Goal: Information Seeking & Learning: Find specific fact

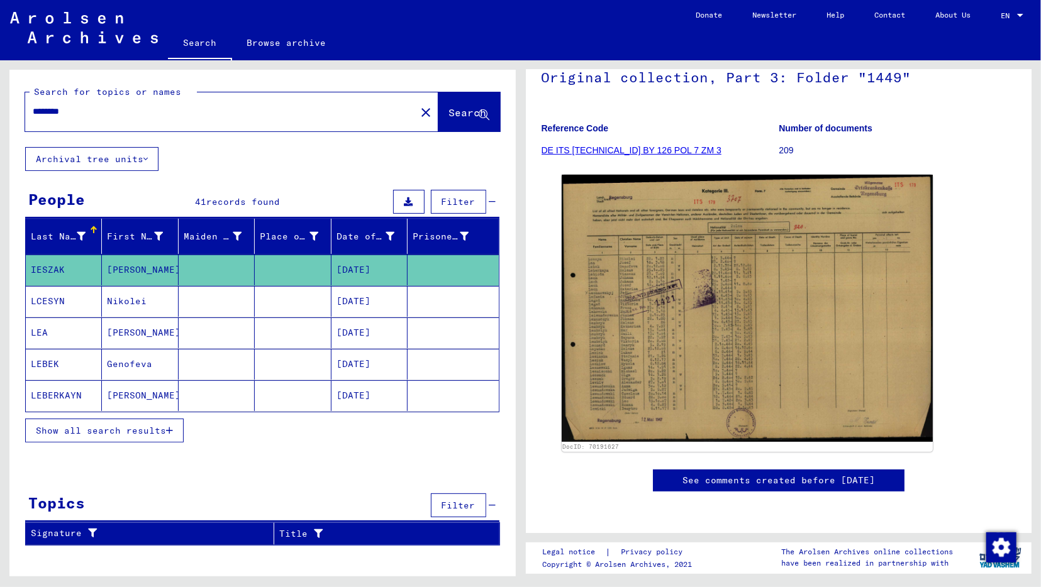
scroll to position [102, 0]
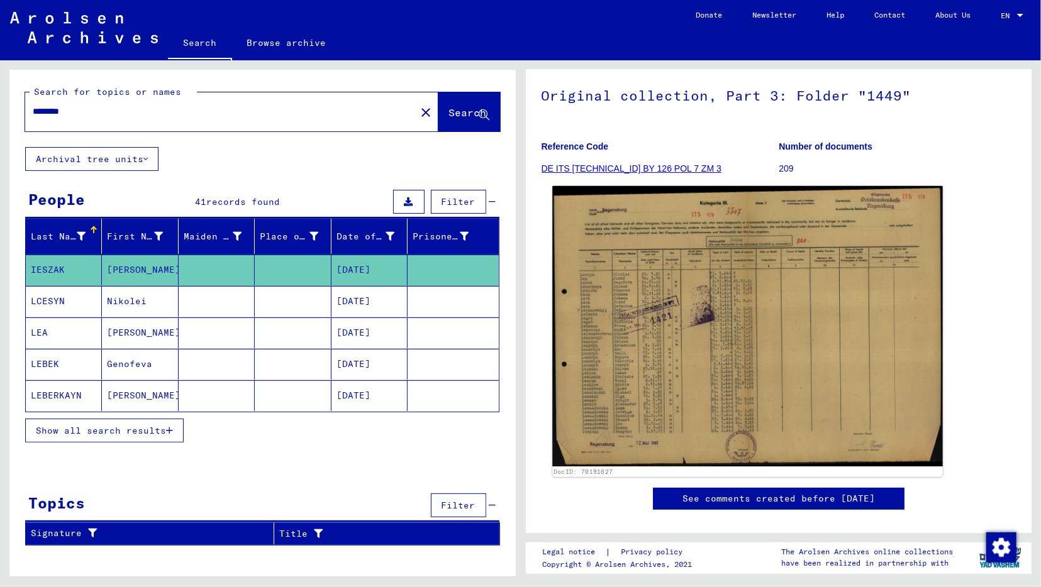
click at [690, 289] on img at bounding box center [747, 326] width 390 height 280
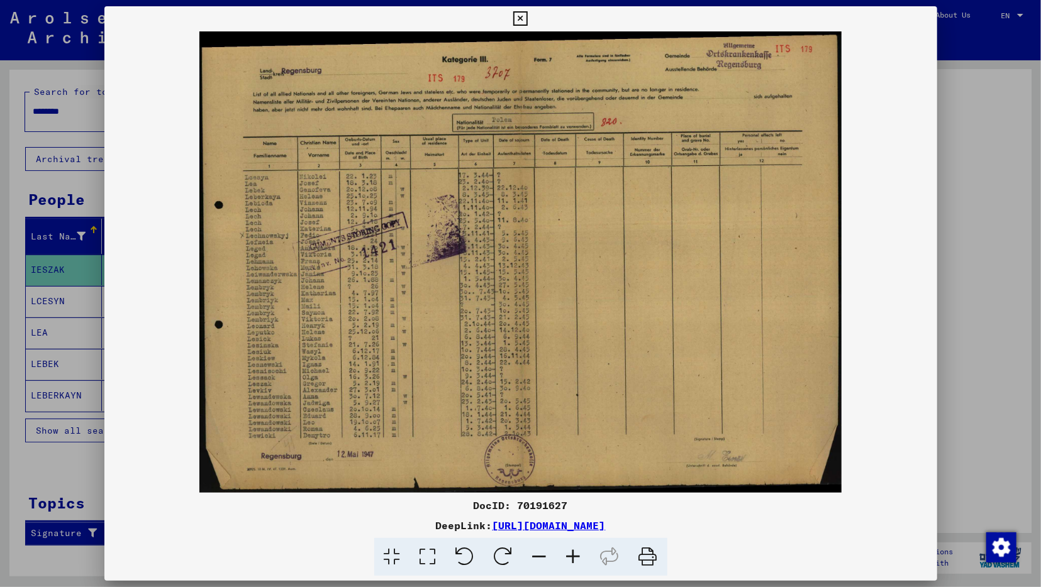
click at [277, 242] on img at bounding box center [520, 262] width 833 height 462
click at [577, 557] on icon at bounding box center [574, 557] width 34 height 38
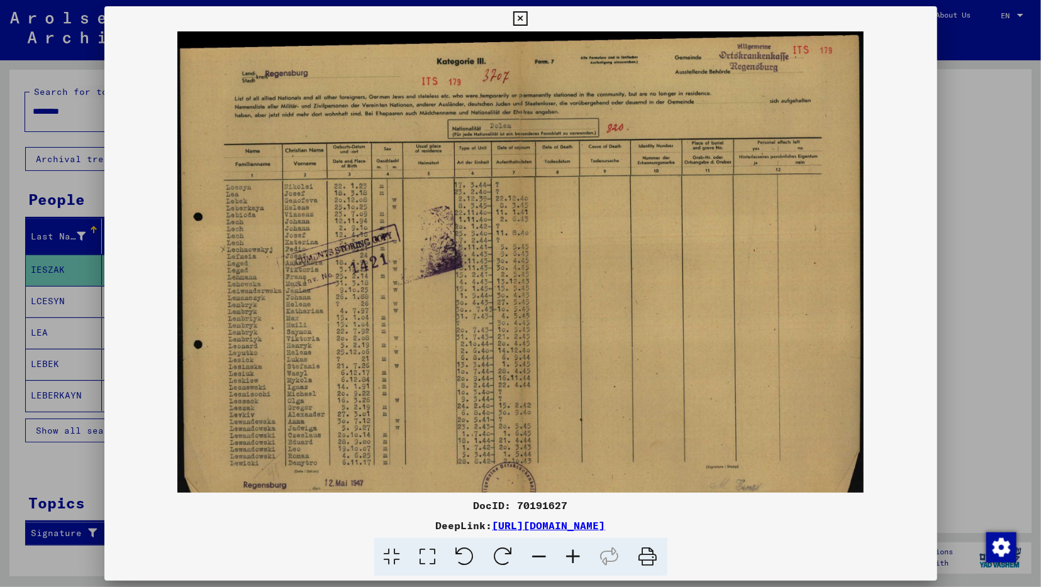
click at [577, 557] on icon at bounding box center [574, 557] width 34 height 38
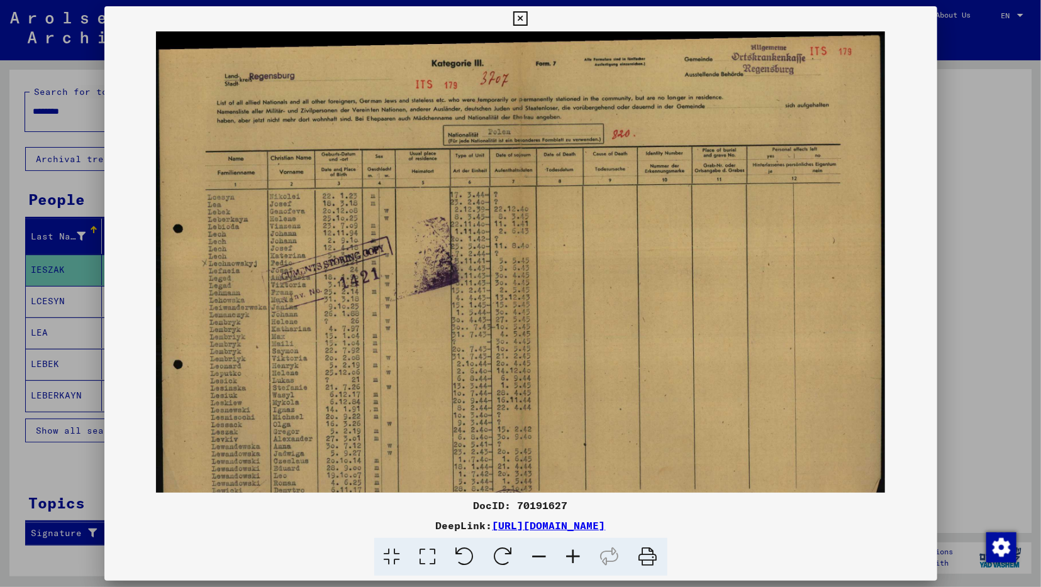
click at [577, 557] on icon at bounding box center [574, 557] width 34 height 38
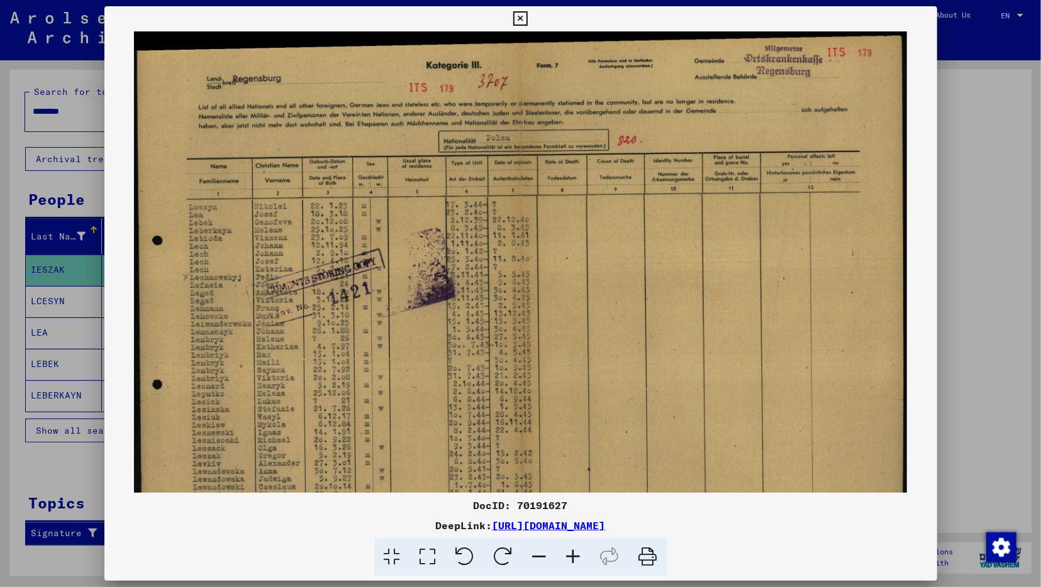
click at [577, 557] on icon at bounding box center [574, 557] width 34 height 38
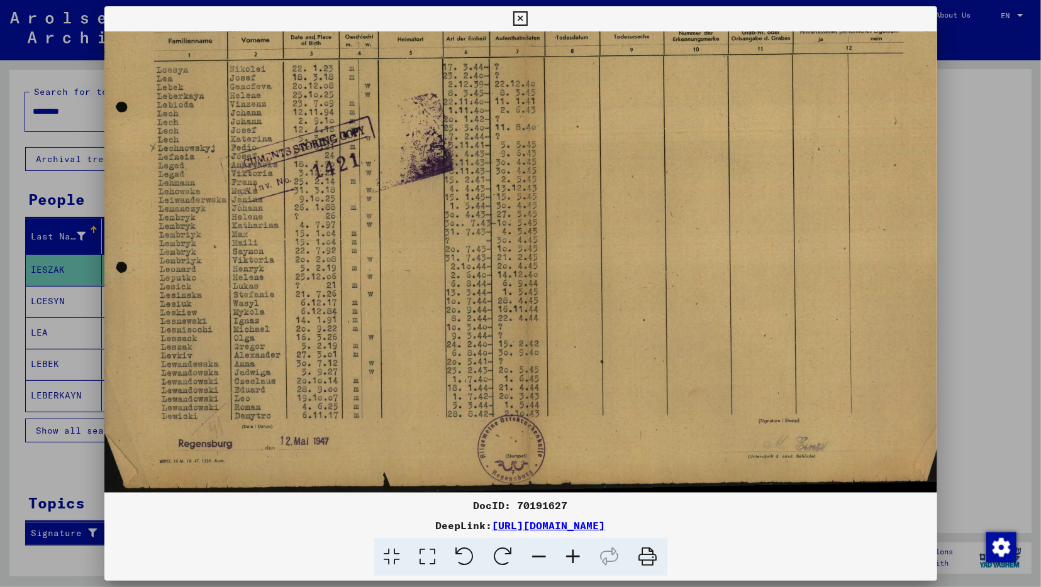
scroll to position [157, 6]
drag, startPoint x: 237, startPoint y: 384, endPoint x: 231, endPoint y: 225, distance: 159.2
click at [231, 225] on img at bounding box center [528, 183] width 861 height 619
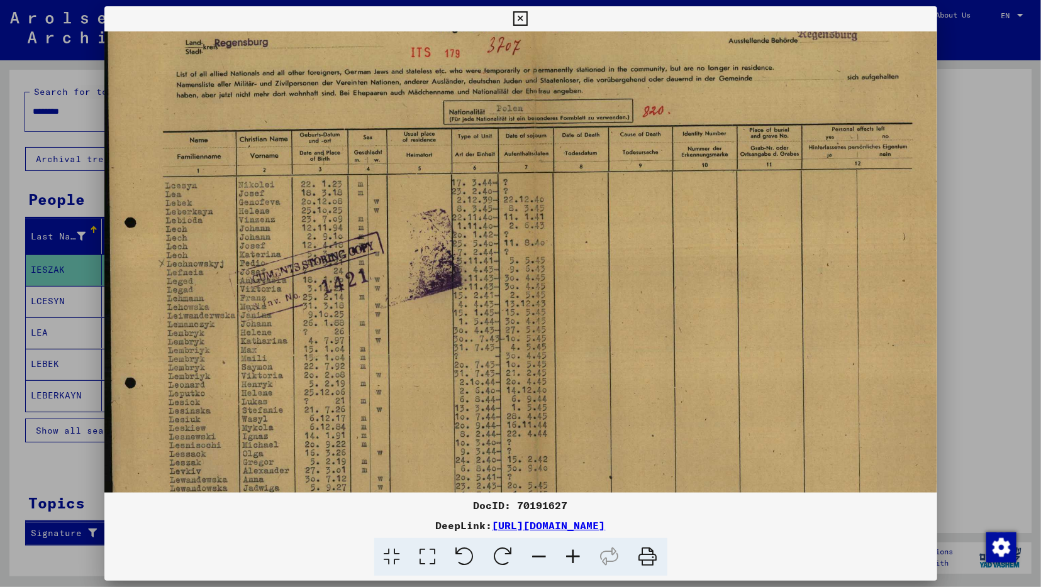
scroll to position [0, 0]
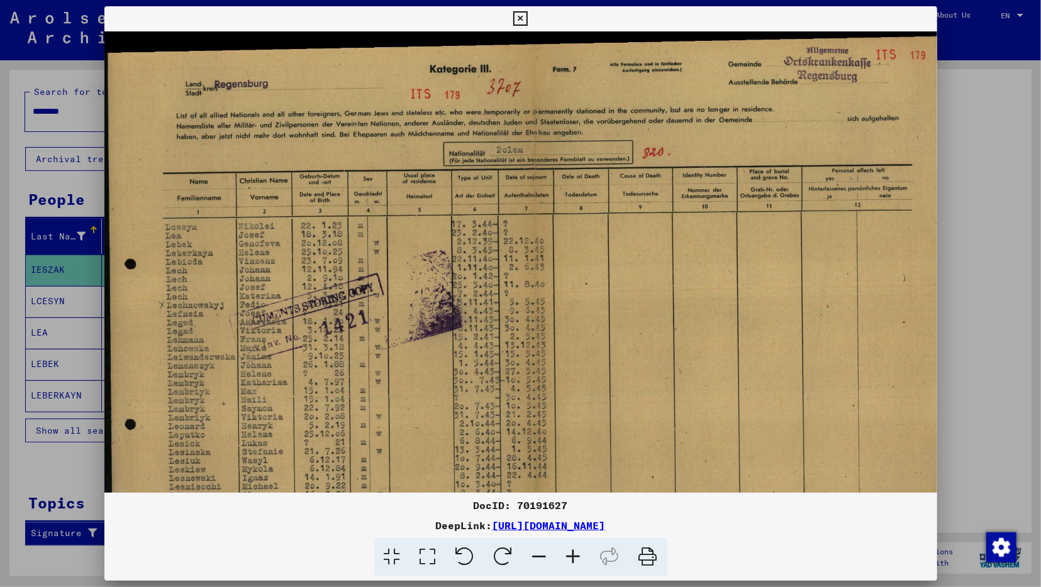
drag, startPoint x: 532, startPoint y: 271, endPoint x: 588, endPoint y: 433, distance: 171.6
click at [588, 433] on img at bounding box center [534, 340] width 861 height 619
click at [528, 20] on icon at bounding box center [520, 18] width 14 height 15
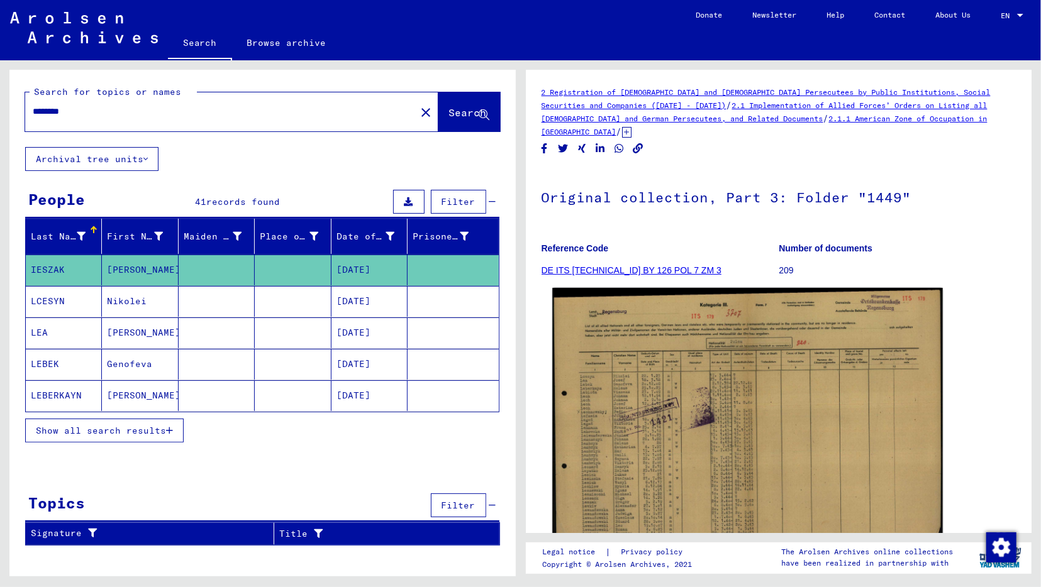
click at [653, 362] on img at bounding box center [747, 428] width 390 height 280
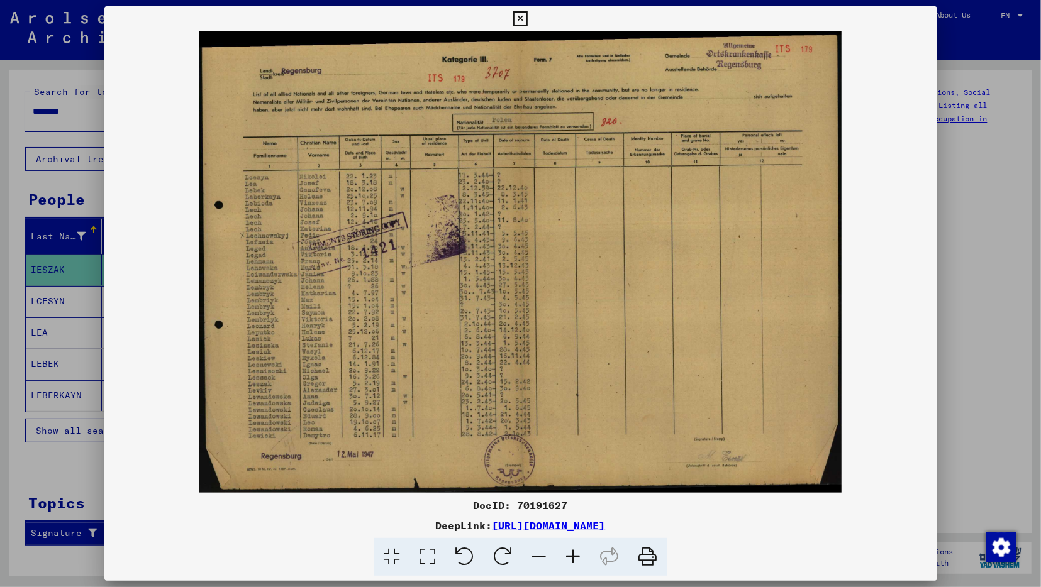
click at [650, 555] on icon at bounding box center [648, 557] width 38 height 38
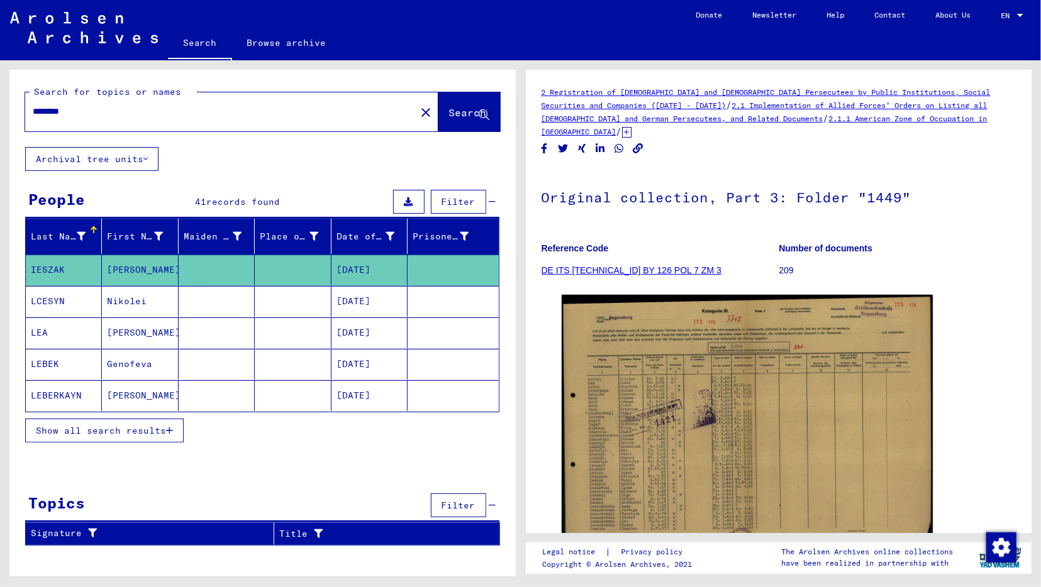
drag, startPoint x: 131, startPoint y: 120, endPoint x: -9, endPoint y: 115, distance: 141.0
click at [9, 115] on div "Search for topics or names ******** close Search Archival tree units People 41 …" at bounding box center [262, 328] width 506 height 516
click at [115, 123] on div "********" at bounding box center [216, 111] width 383 height 28
click at [104, 106] on input "********" at bounding box center [220, 111] width 375 height 13
click at [103, 106] on input "********" at bounding box center [220, 111] width 375 height 13
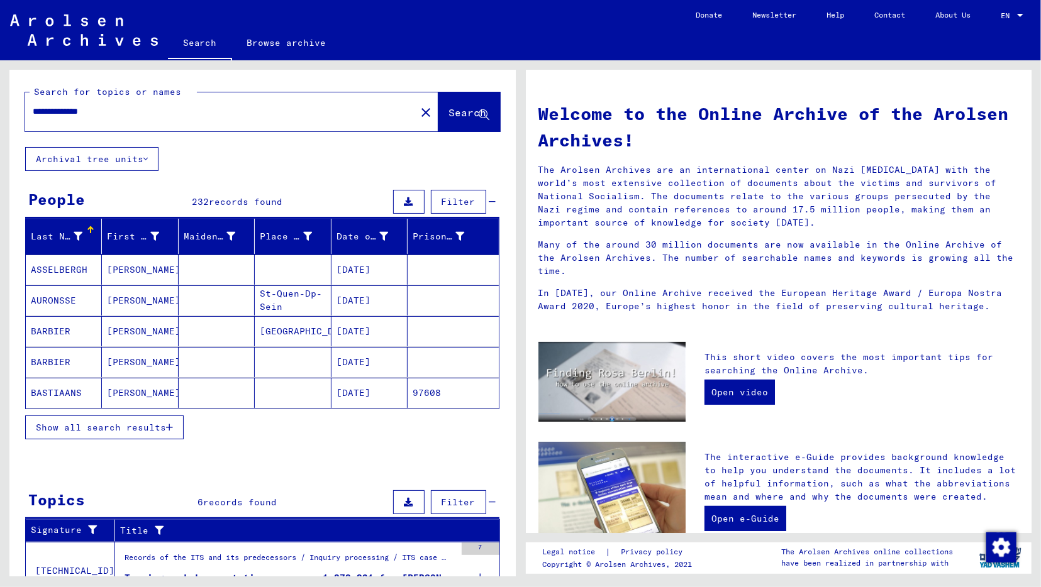
click at [128, 111] on input "**********" at bounding box center [217, 111] width 368 height 13
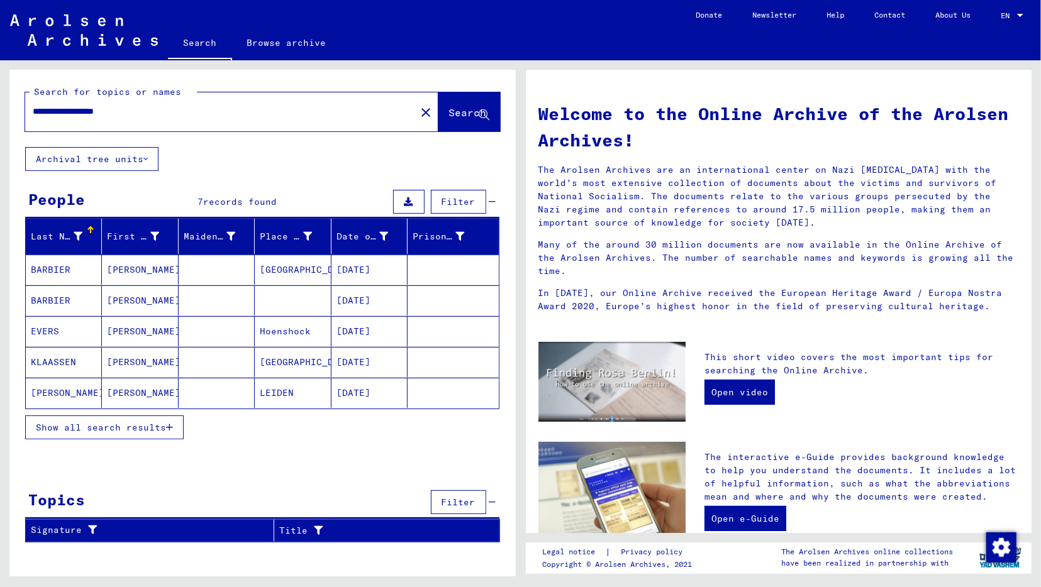
click at [90, 424] on span "Show all search results" at bounding box center [101, 427] width 130 height 11
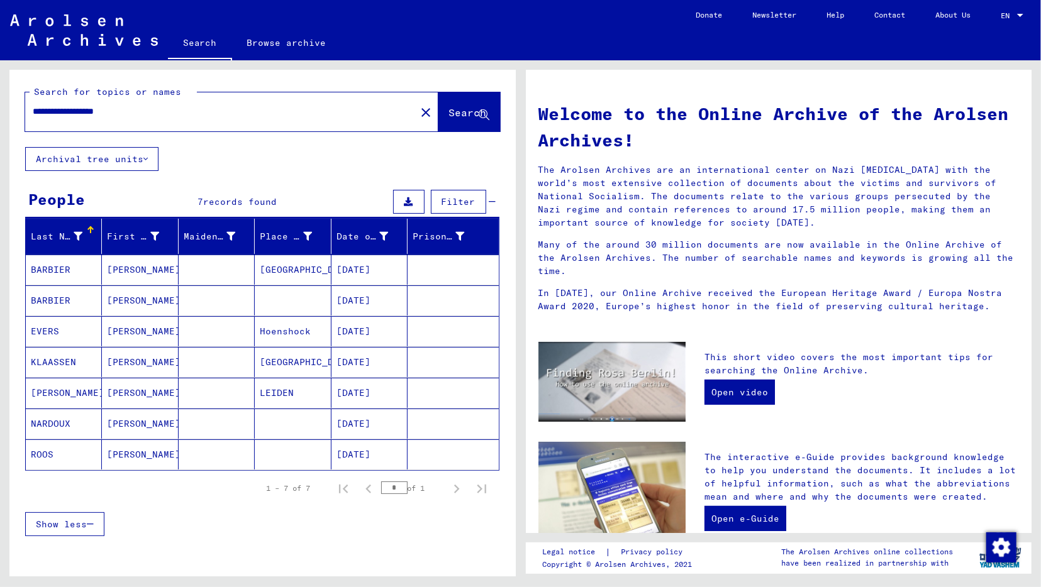
click at [182, 115] on input "**********" at bounding box center [217, 111] width 368 height 13
type input "**********"
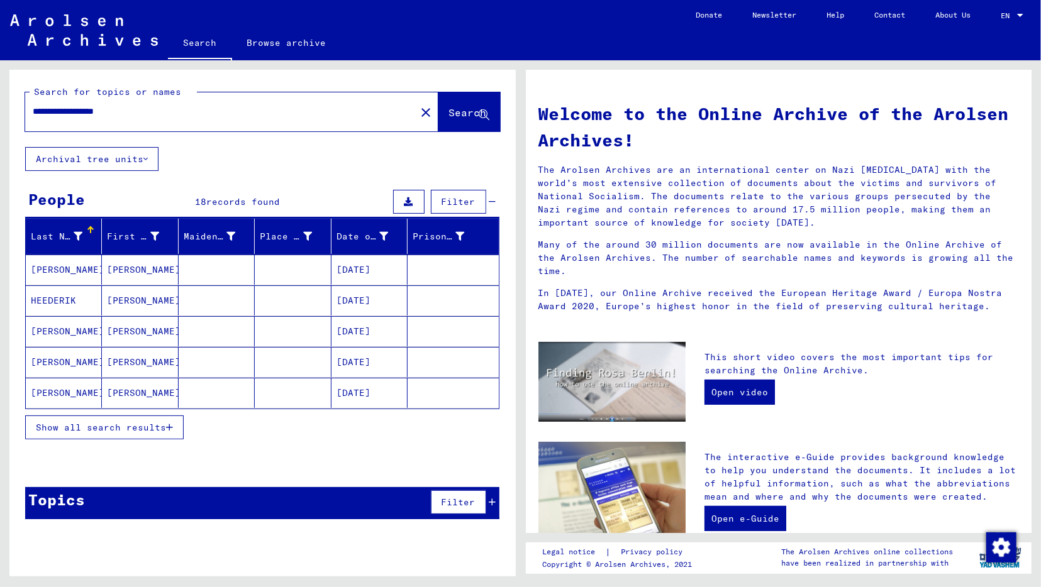
click at [103, 426] on span "Show all search results" at bounding box center [101, 427] width 130 height 11
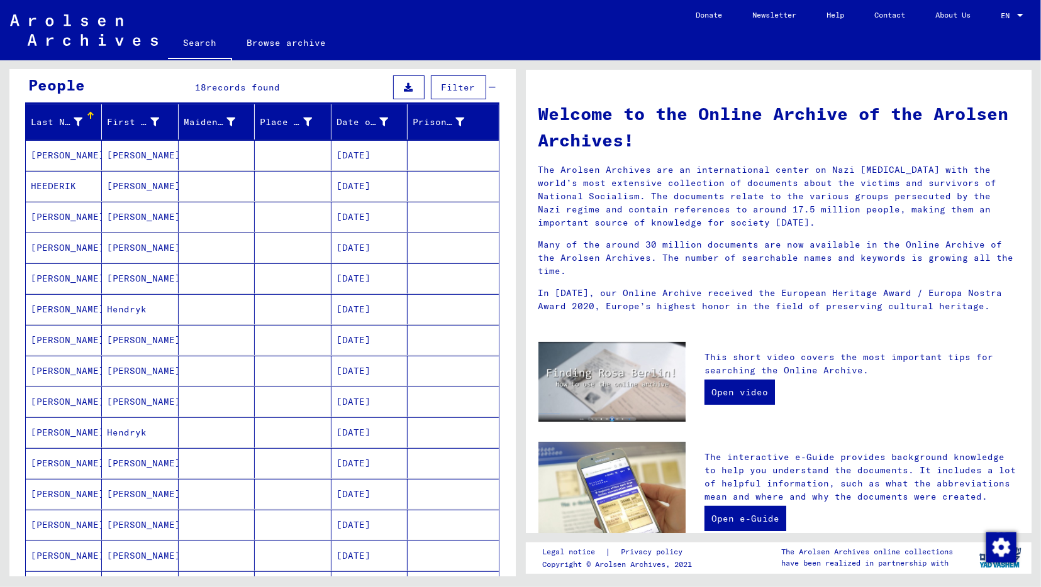
scroll to position [131, 0]
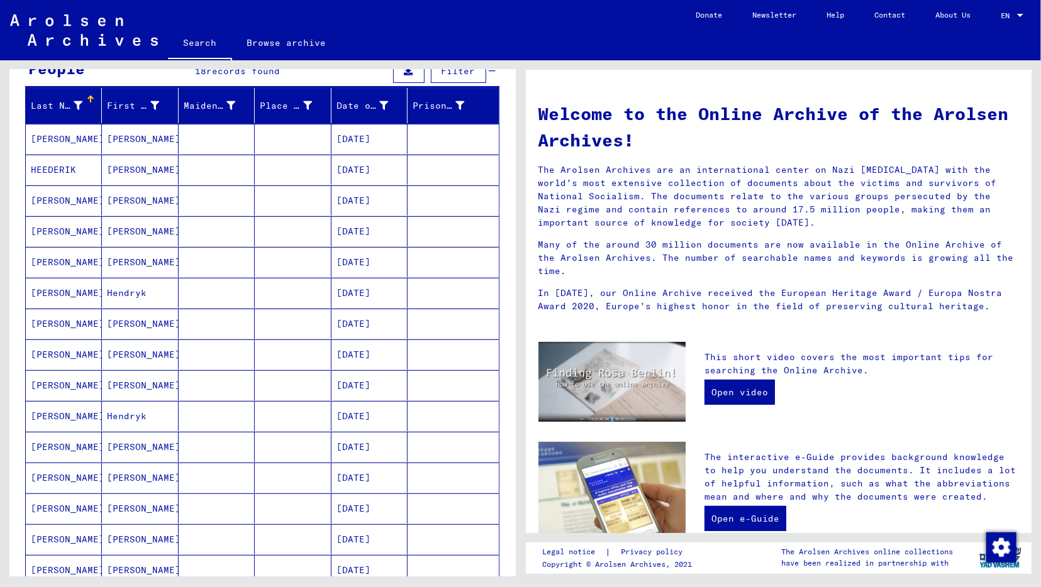
click at [245, 265] on mat-cell at bounding box center [217, 262] width 76 height 30
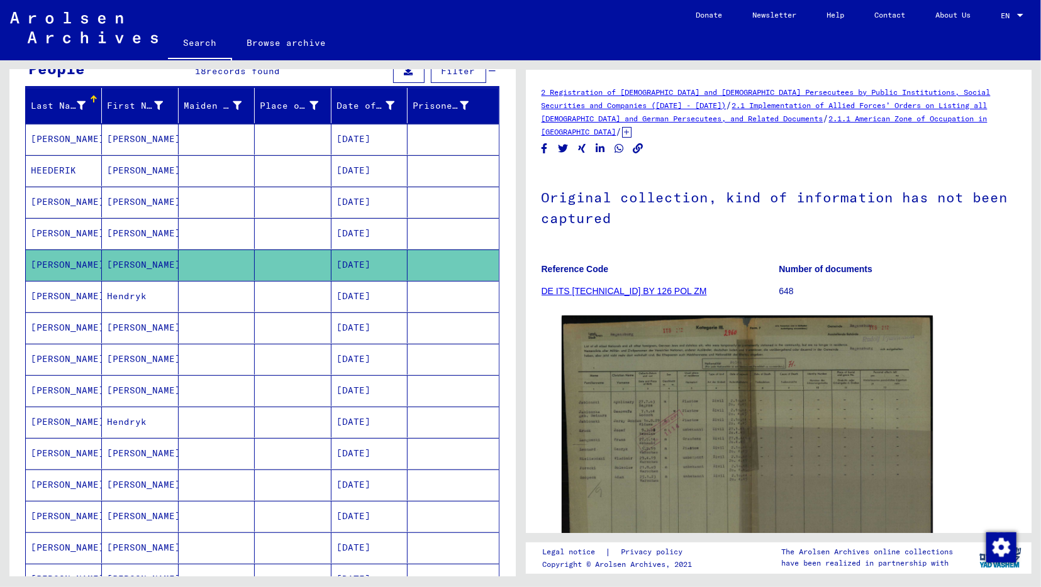
click at [216, 301] on mat-cell at bounding box center [217, 296] width 76 height 31
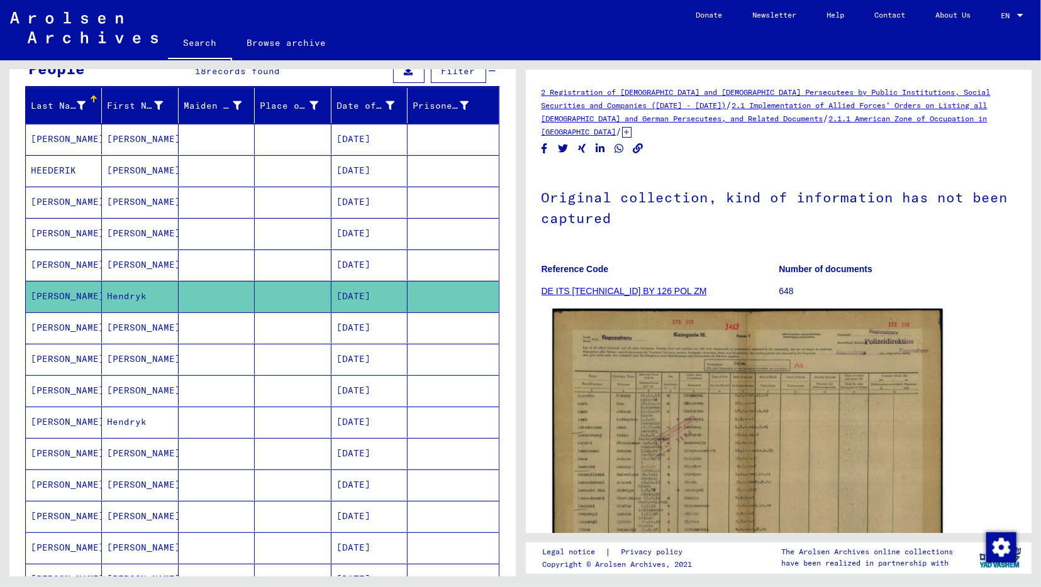
click at [775, 440] on img at bounding box center [747, 447] width 390 height 277
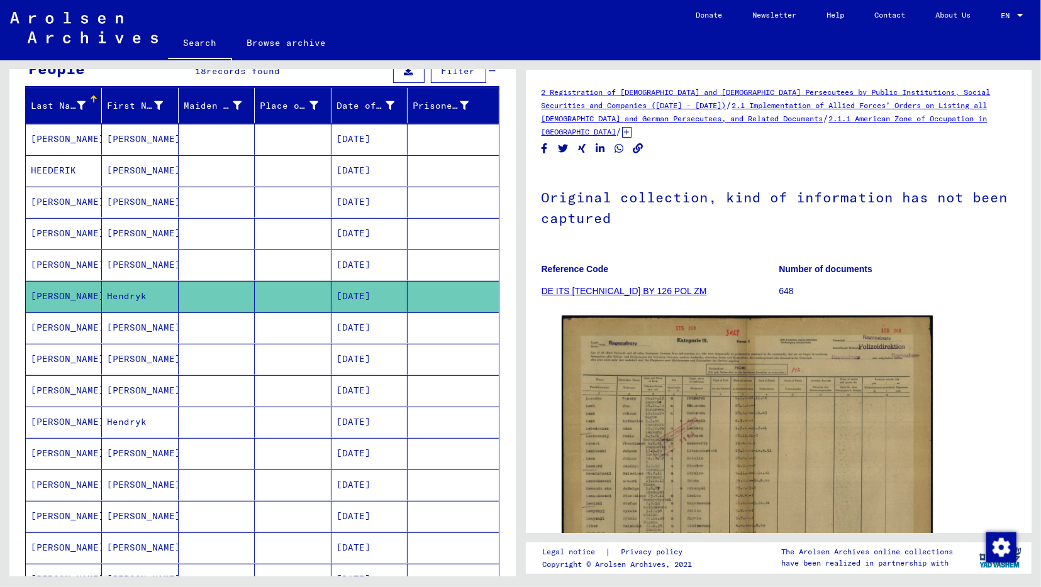
click at [169, 336] on mat-cell "[PERSON_NAME]" at bounding box center [140, 328] width 76 height 31
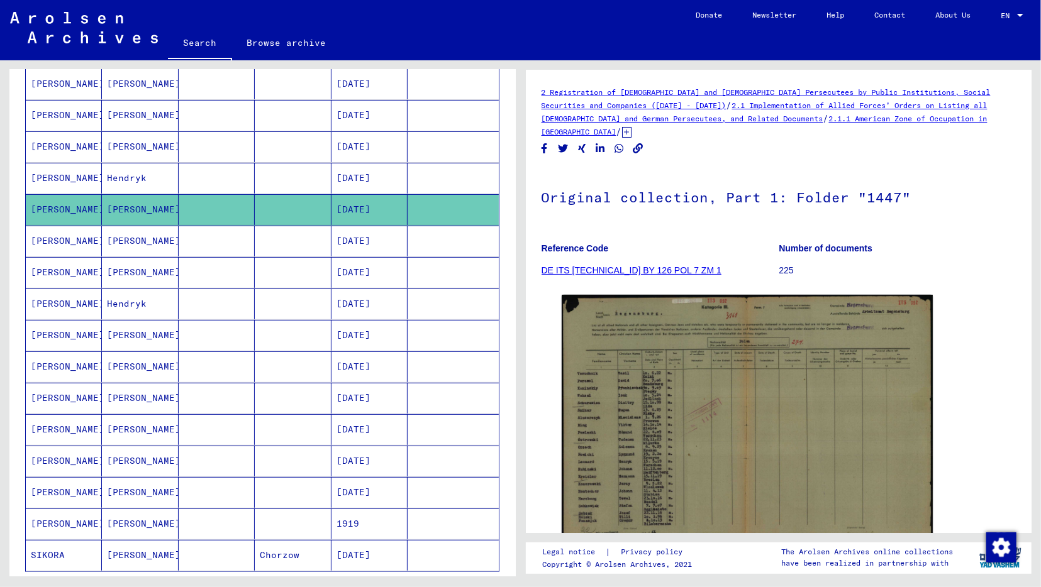
scroll to position [262, 0]
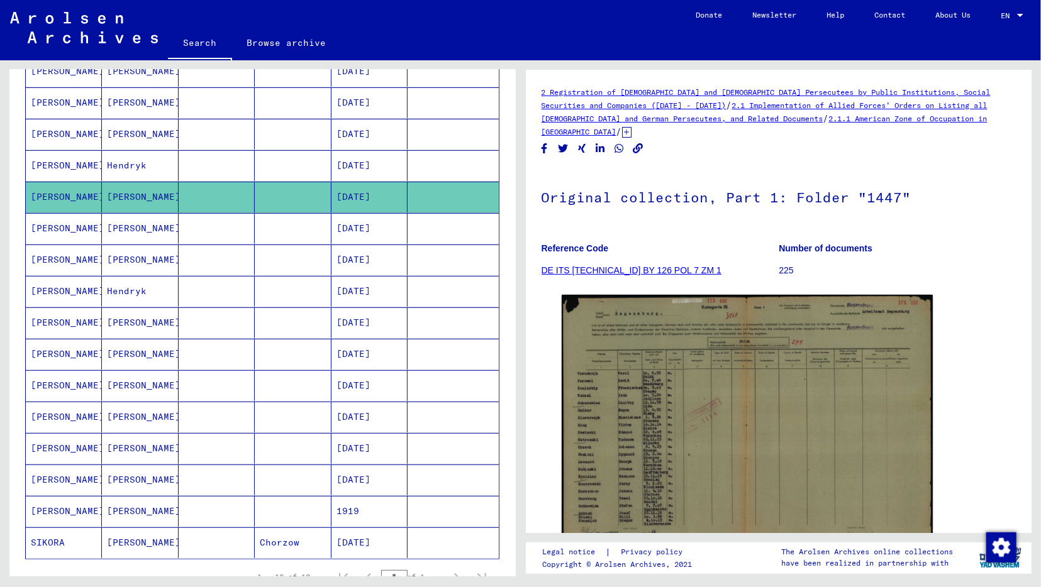
click at [173, 501] on mat-cell "[PERSON_NAME]" at bounding box center [140, 511] width 76 height 31
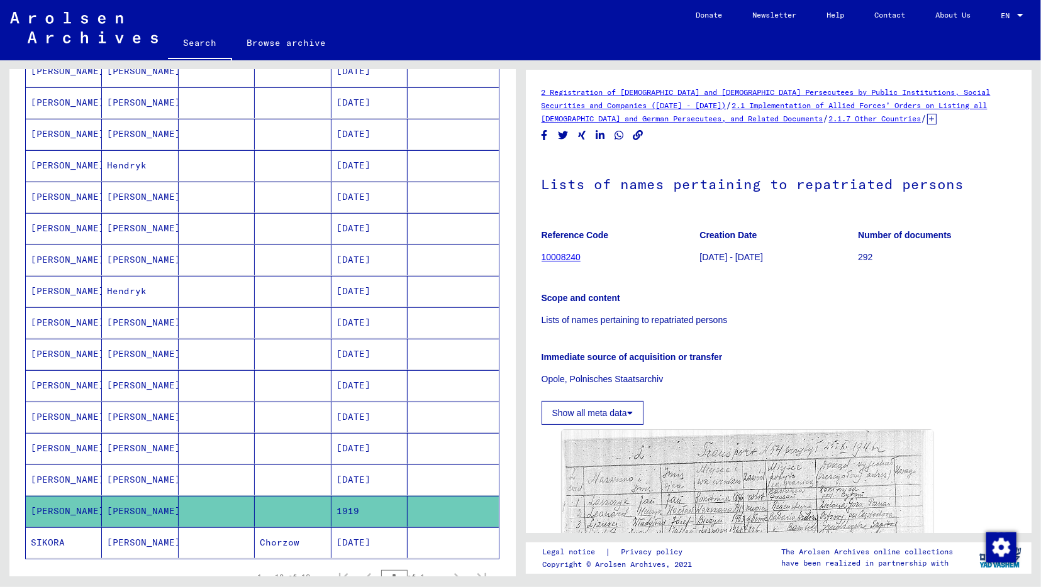
drag, startPoint x: 890, startPoint y: 354, endPoint x: 870, endPoint y: 243, distance: 112.5
click at [870, 243] on div "Reference Code 10008240 Creation Date [DATE] - [DATE] Number of documents 292 S…" at bounding box center [778, 322] width 475 height 205
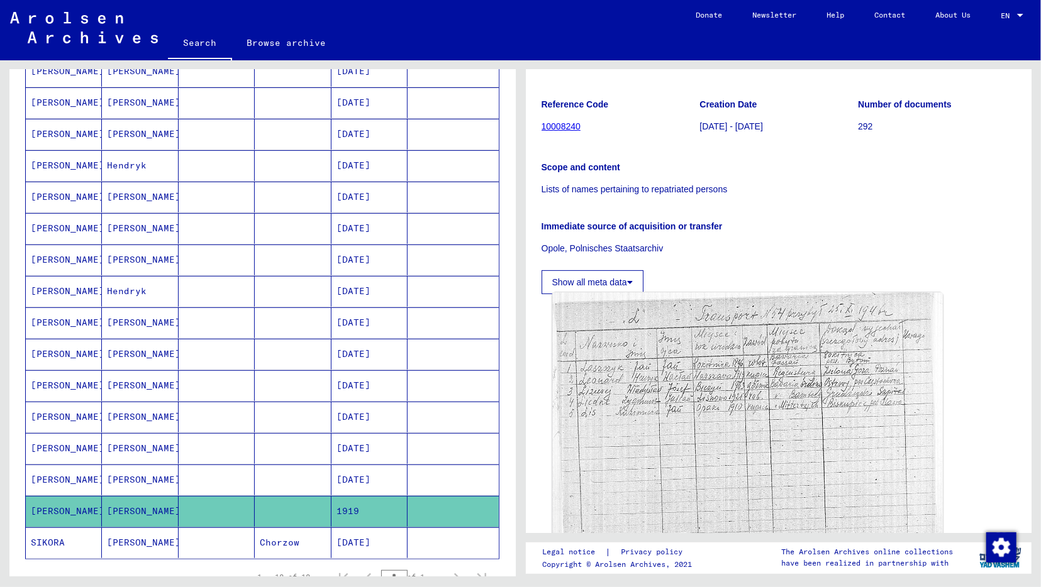
click at [601, 365] on img at bounding box center [747, 428] width 390 height 271
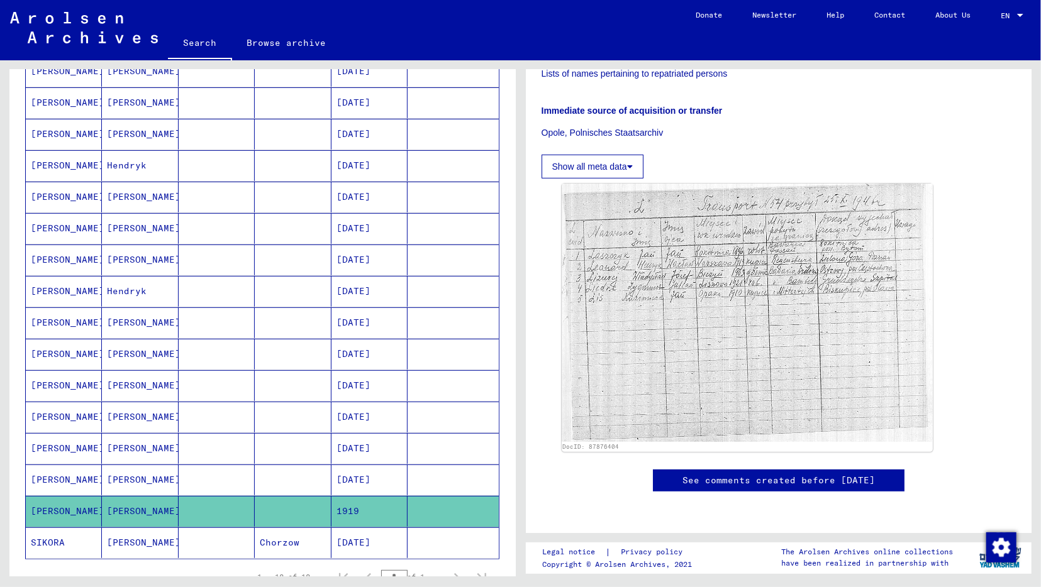
scroll to position [262, 0]
click at [396, 477] on mat-cell "[DATE]" at bounding box center [369, 480] width 76 height 31
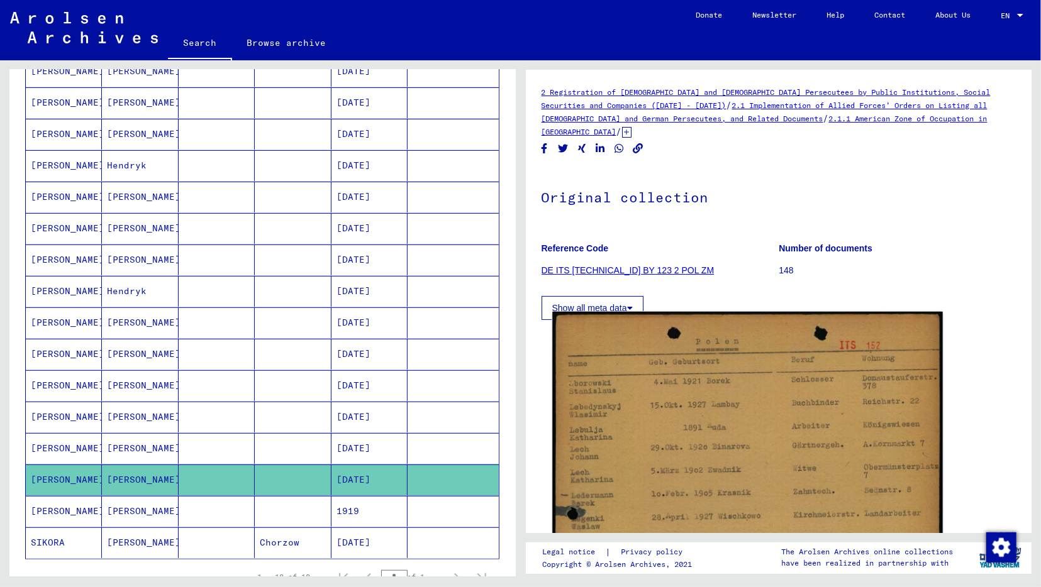
click at [817, 397] on img at bounding box center [747, 586] width 390 height 548
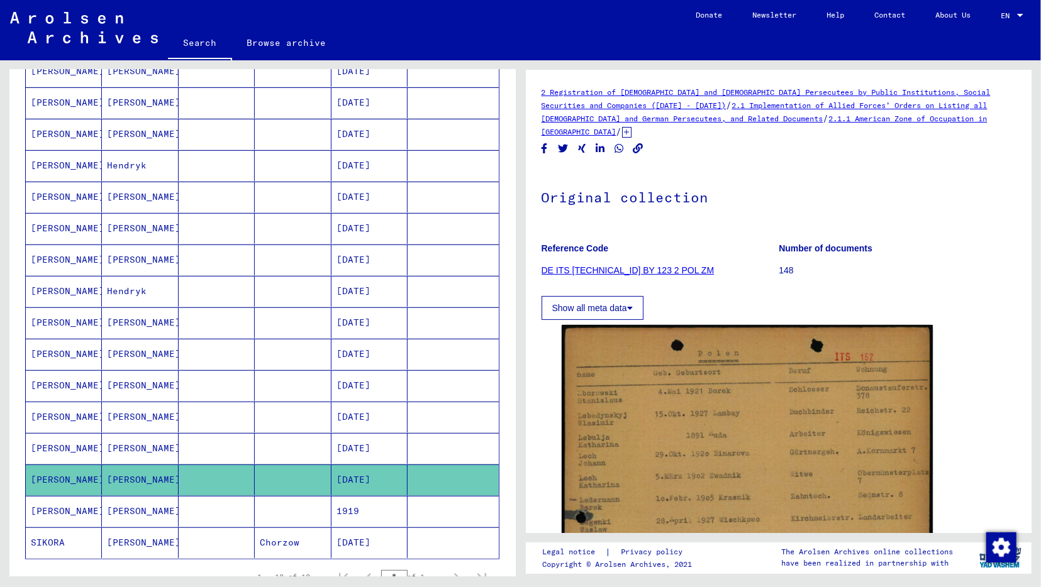
click at [334, 447] on mat-cell "[DATE]" at bounding box center [369, 448] width 76 height 31
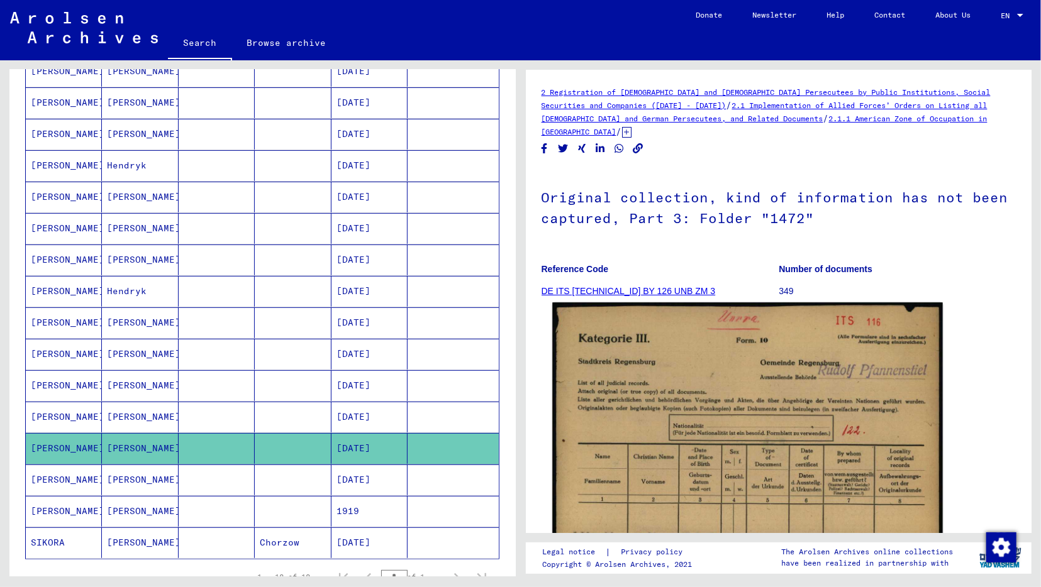
click at [788, 388] on img at bounding box center [747, 571] width 390 height 537
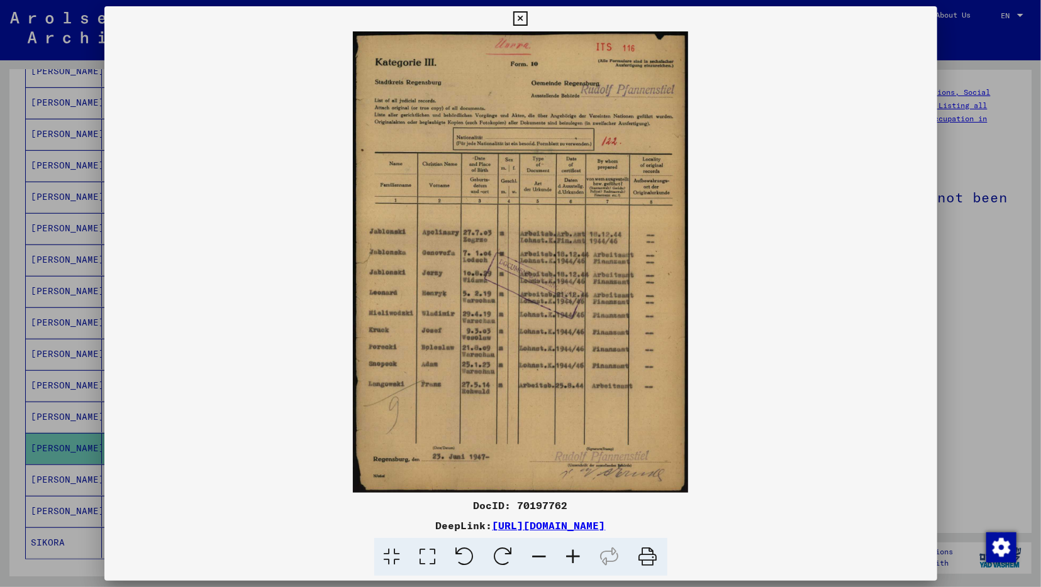
click at [489, 290] on img at bounding box center [520, 262] width 833 height 462
click at [549, 216] on img at bounding box center [520, 262] width 833 height 462
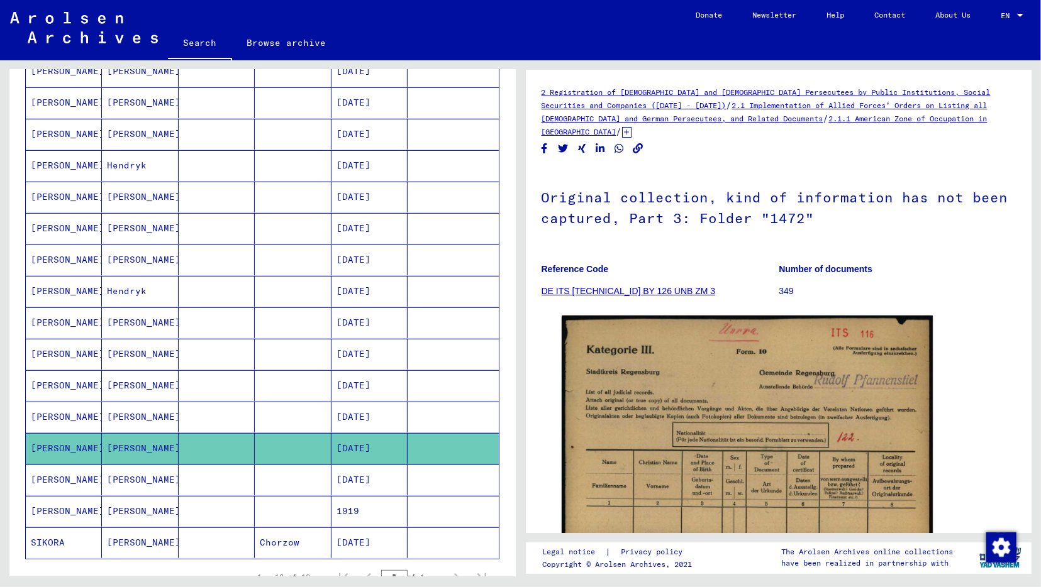
click at [303, 408] on mat-cell at bounding box center [293, 417] width 76 height 31
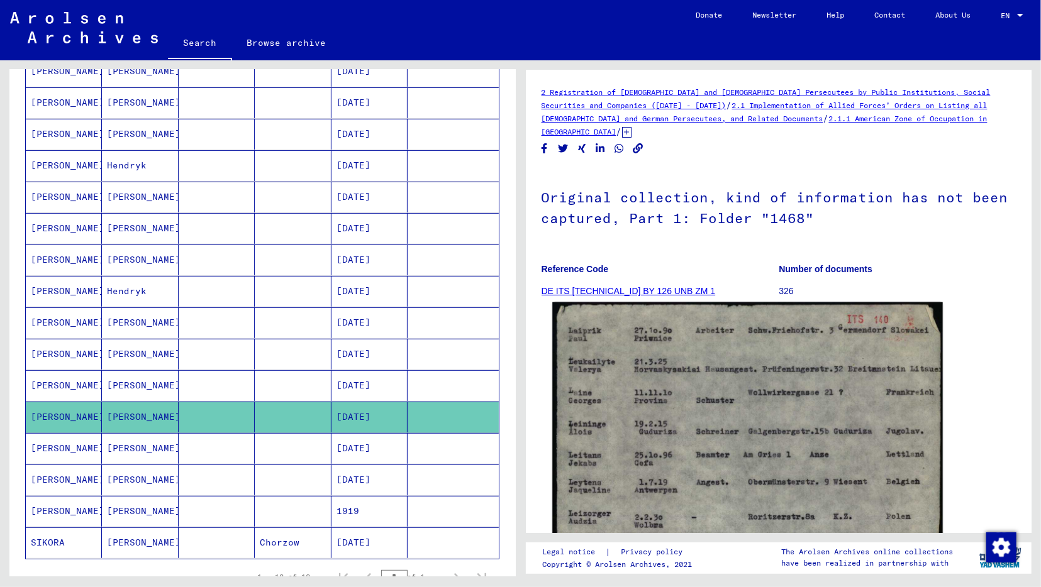
click at [730, 391] on img at bounding box center [747, 579] width 390 height 552
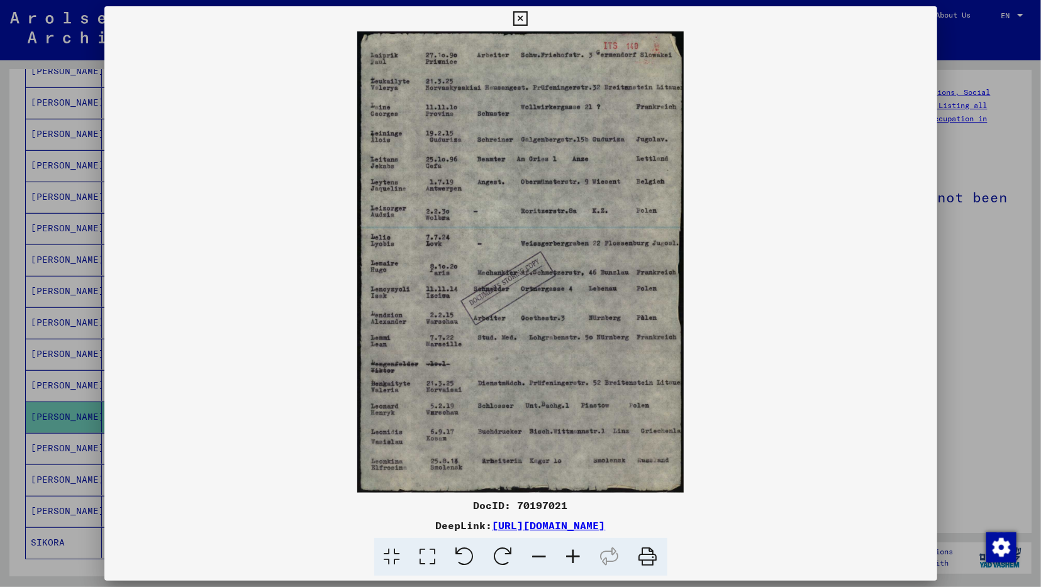
click at [569, 555] on icon at bounding box center [574, 557] width 34 height 38
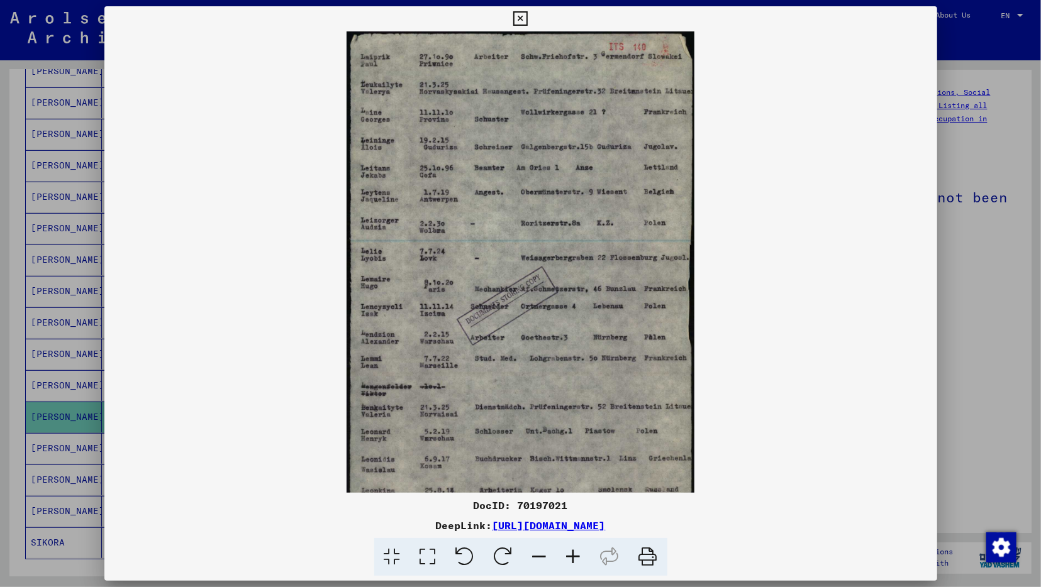
click at [569, 555] on icon at bounding box center [574, 557] width 34 height 38
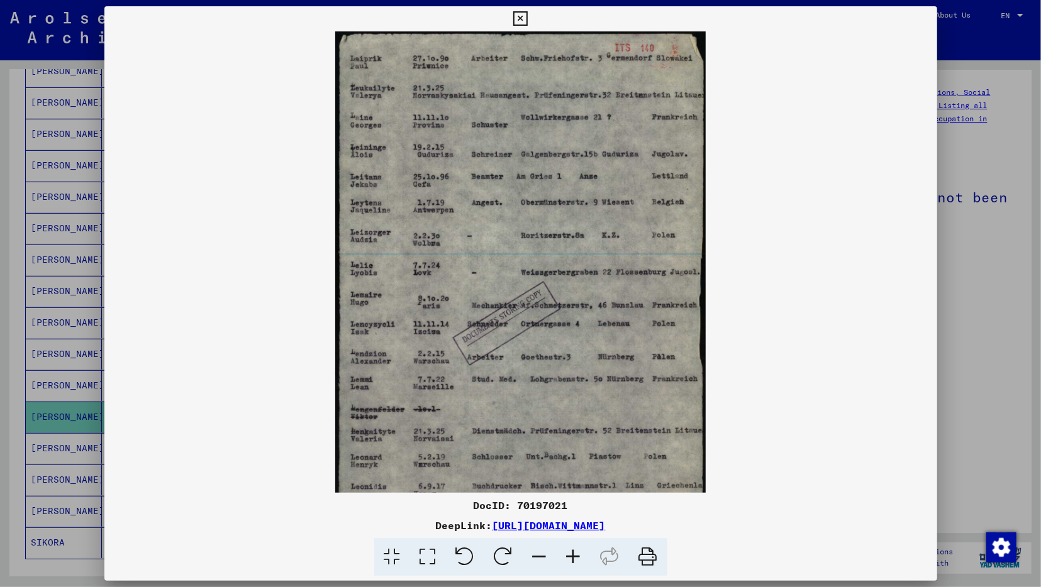
click at [569, 555] on icon at bounding box center [574, 557] width 34 height 38
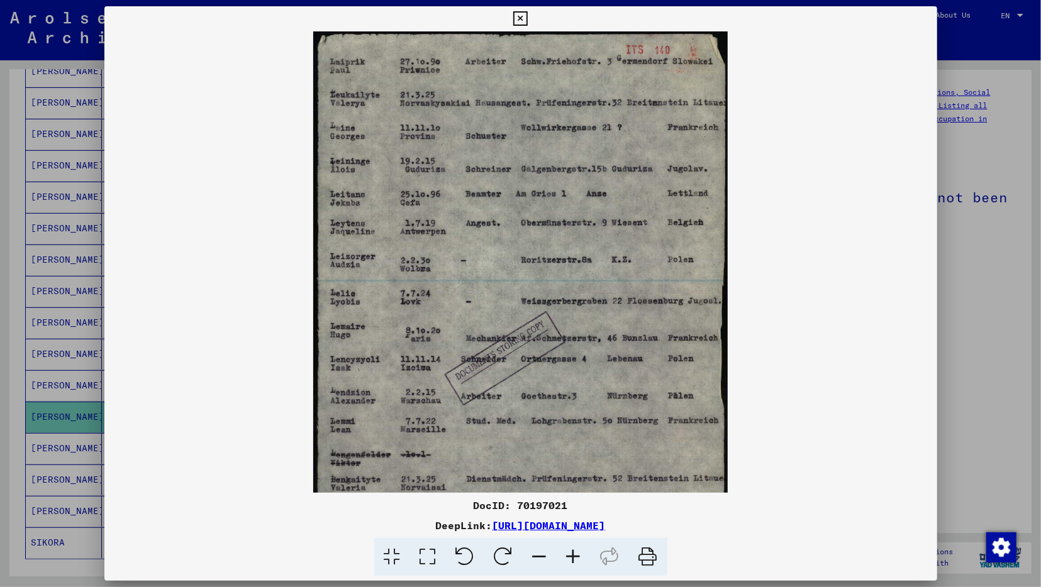
scroll to position [126, 0]
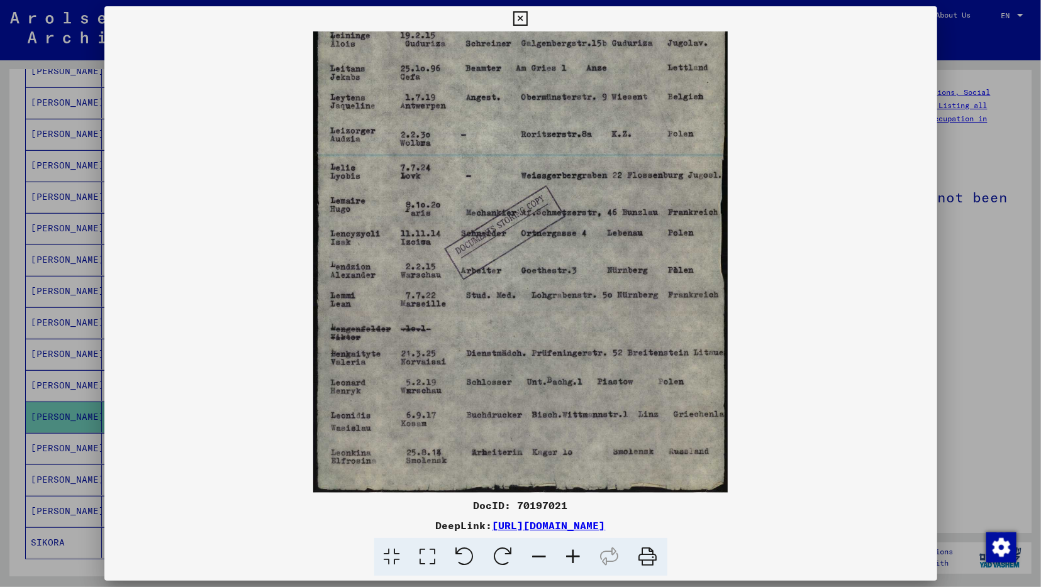
drag, startPoint x: 590, startPoint y: 349, endPoint x: 554, endPoint y: 151, distance: 201.3
click at [554, 151] on img at bounding box center [520, 199] width 415 height 587
click at [577, 555] on icon at bounding box center [574, 557] width 34 height 38
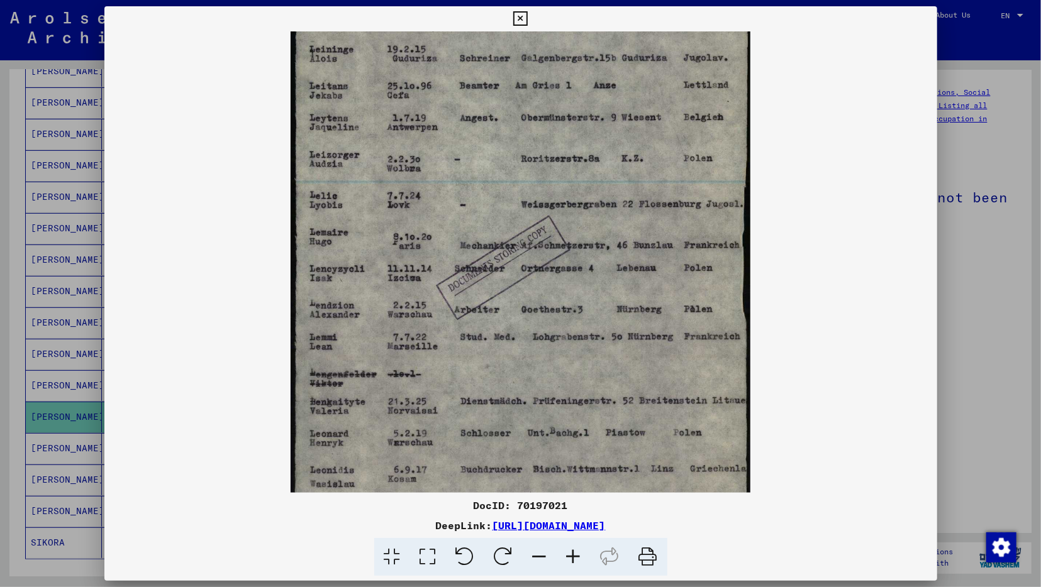
click at [577, 555] on icon at bounding box center [574, 557] width 34 height 38
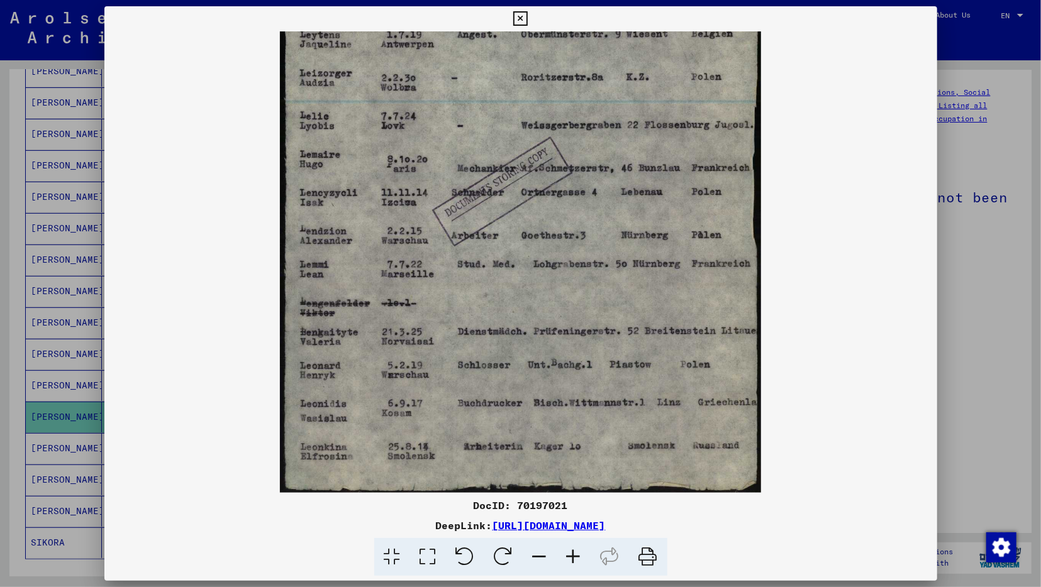
scroll to position [220, 0]
drag, startPoint x: 562, startPoint y: 365, endPoint x: 557, endPoint y: 264, distance: 102.0
click at [557, 264] on img at bounding box center [521, 152] width 482 height 682
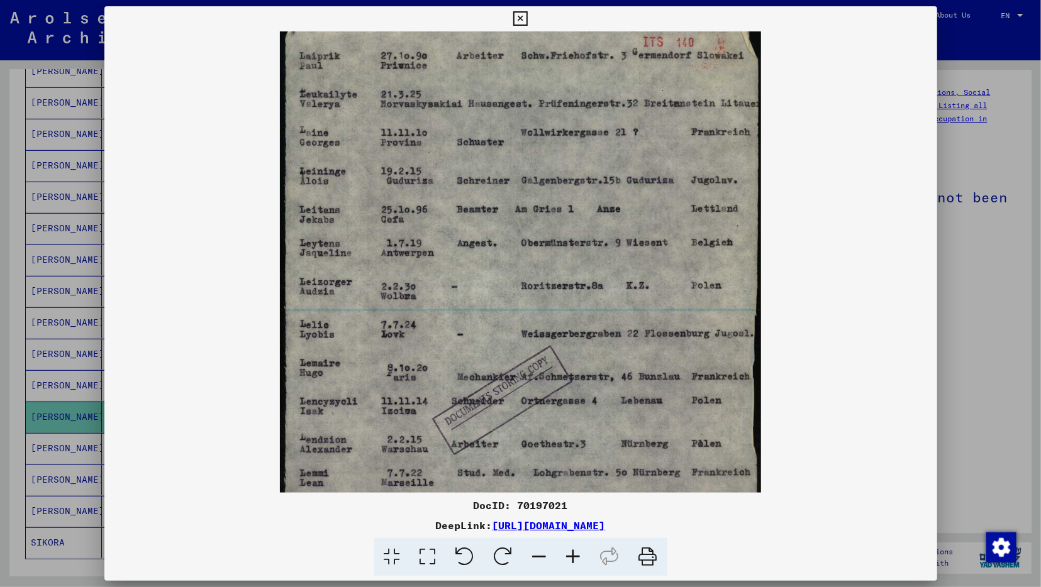
scroll to position [0, 0]
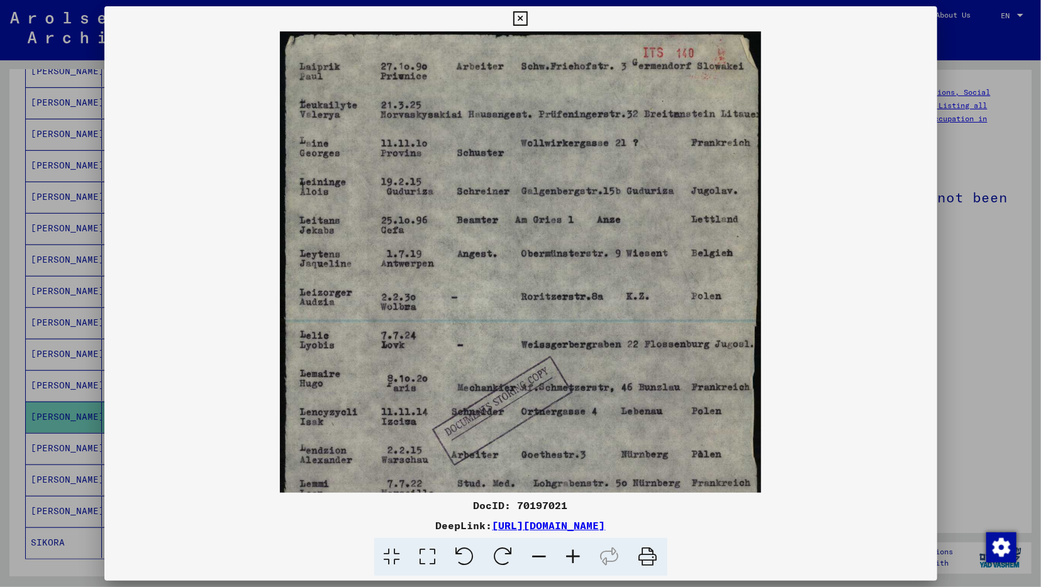
drag, startPoint x: 650, startPoint y: 194, endPoint x: 598, endPoint y: 422, distance: 233.4
click at [598, 422] on img at bounding box center [521, 372] width 482 height 682
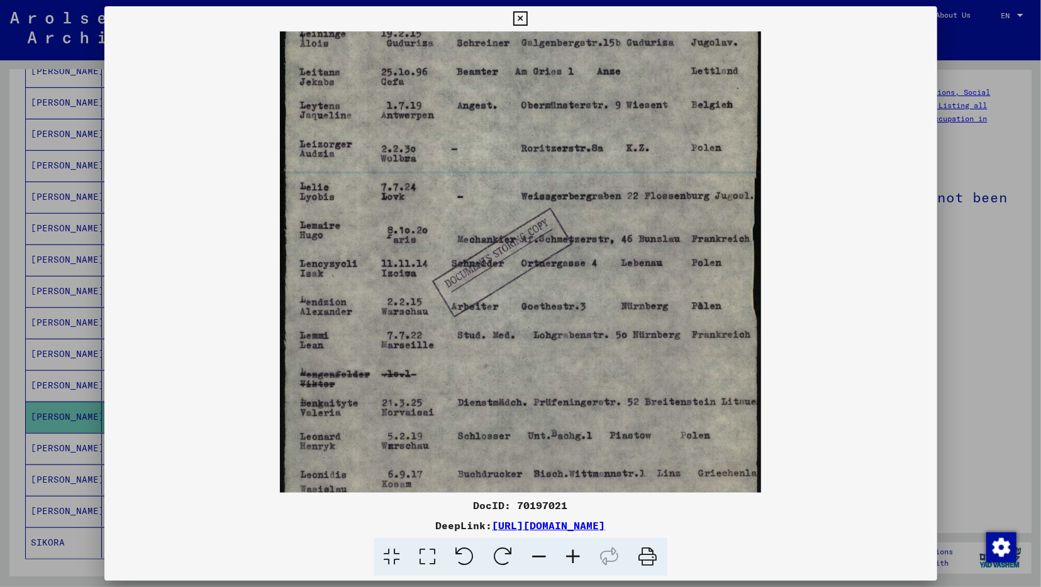
drag, startPoint x: 609, startPoint y: 309, endPoint x: 599, endPoint y: 171, distance: 138.7
click at [599, 171] on img at bounding box center [521, 223] width 482 height 682
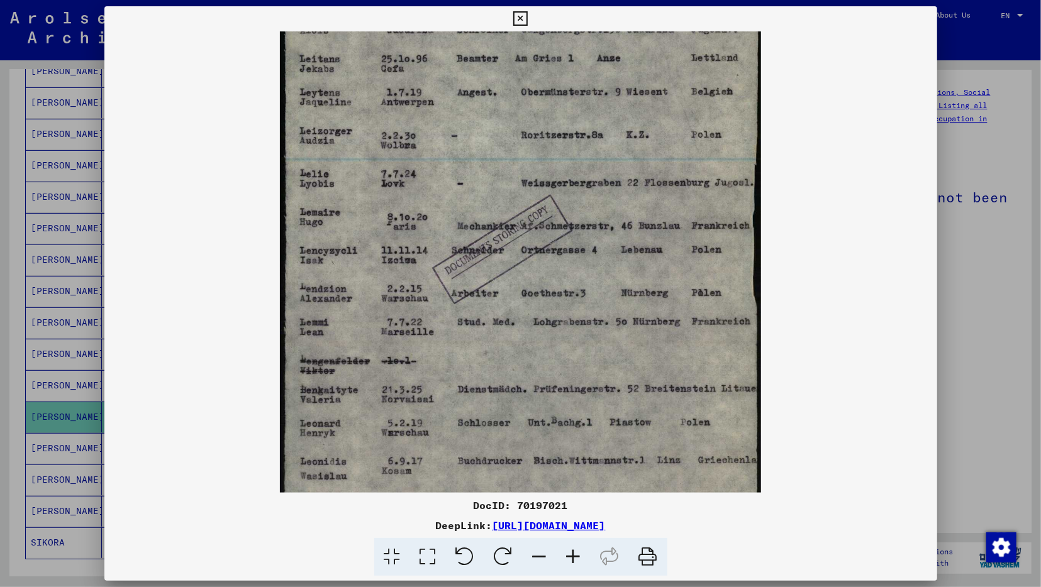
scroll to position [220, 0]
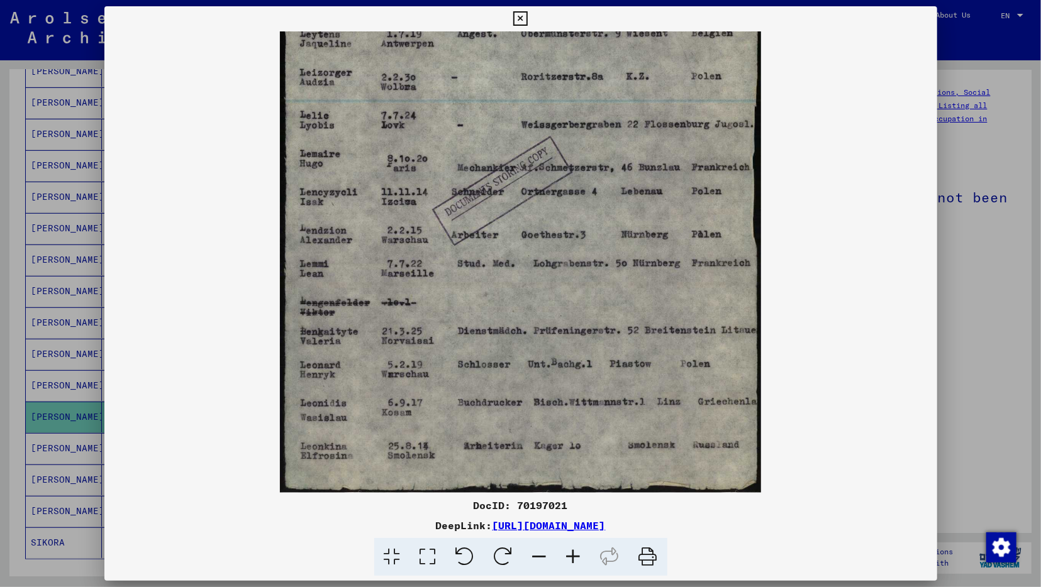
drag, startPoint x: 582, startPoint y: 358, endPoint x: 573, endPoint y: 175, distance: 183.2
click at [573, 175] on img at bounding box center [521, 152] width 482 height 682
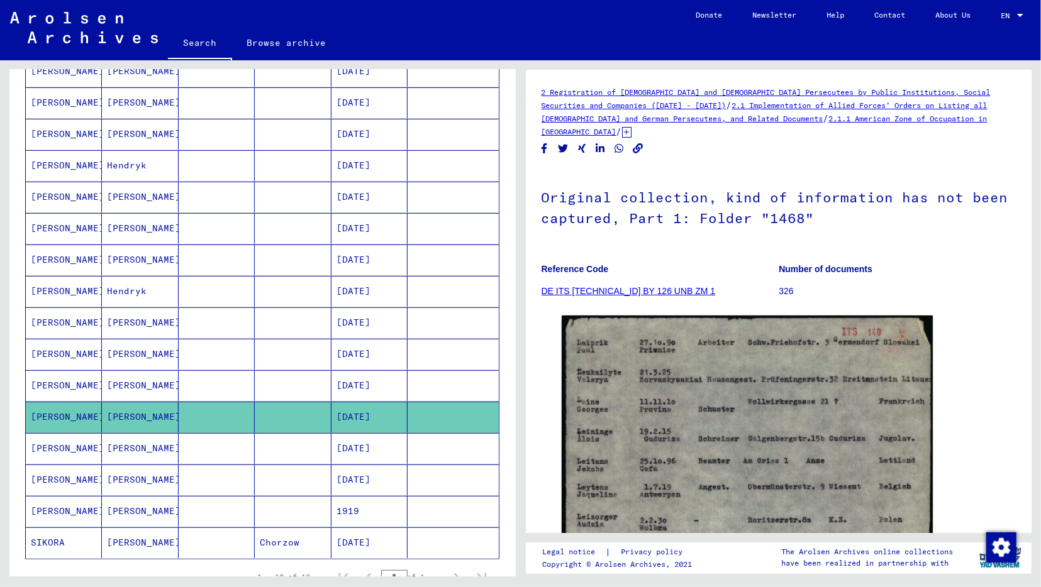
click at [161, 383] on mat-cell "[PERSON_NAME]" at bounding box center [140, 385] width 76 height 31
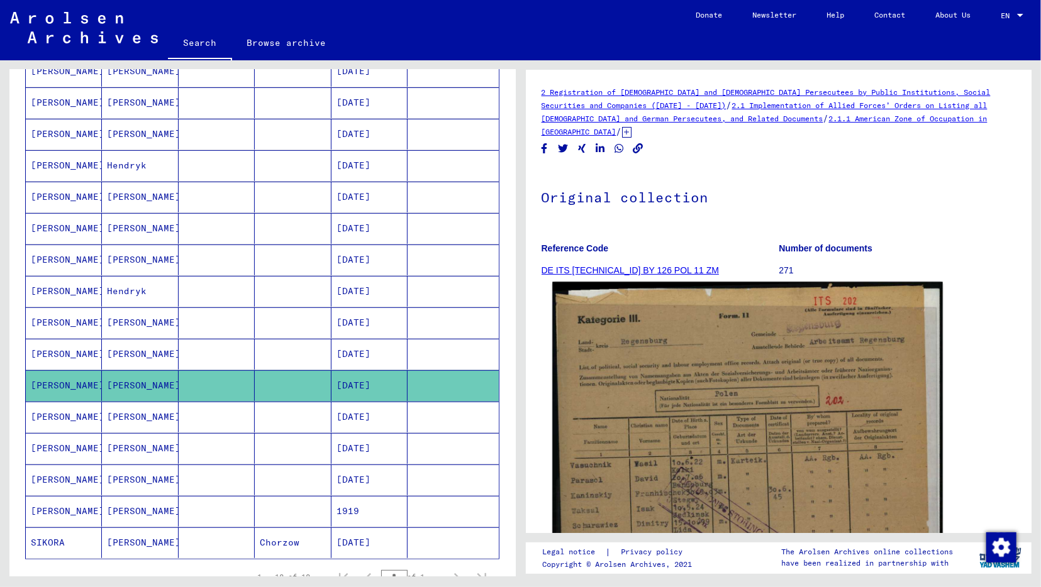
click at [692, 407] on img at bounding box center [747, 548] width 390 height 533
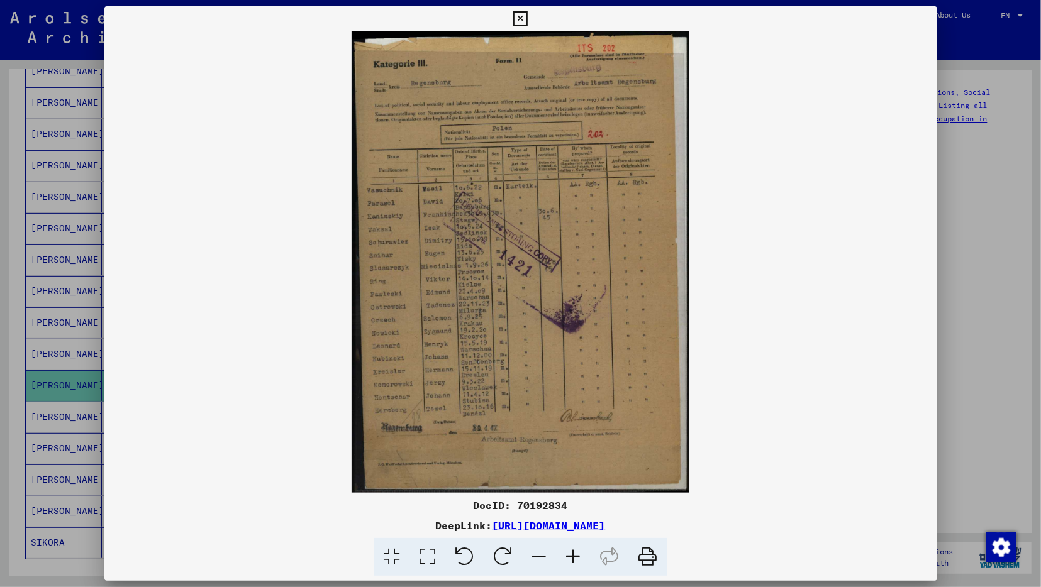
click at [528, 16] on icon at bounding box center [520, 18] width 14 height 15
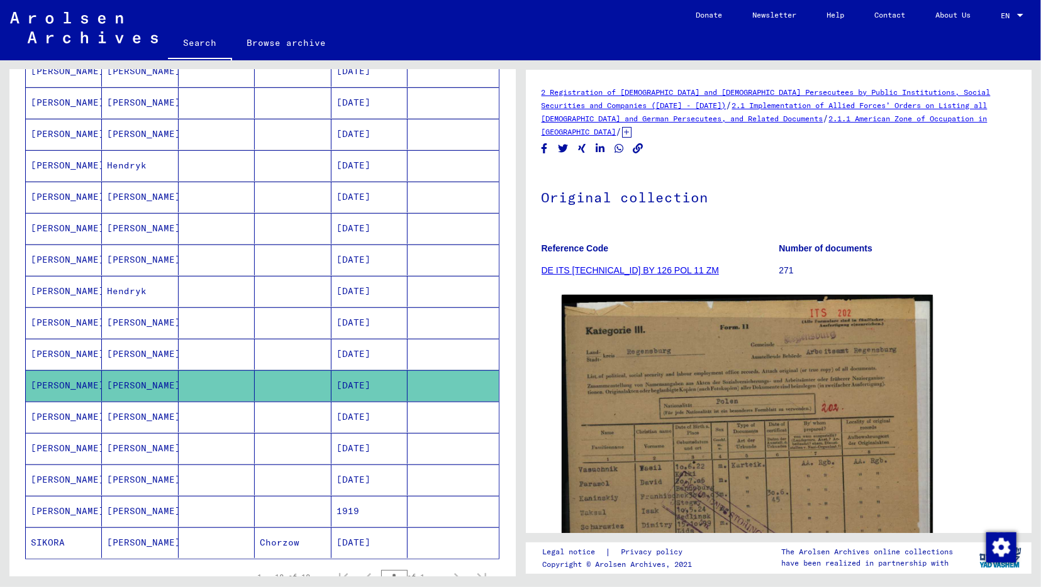
click at [365, 348] on mat-cell "[DATE]" at bounding box center [369, 354] width 76 height 31
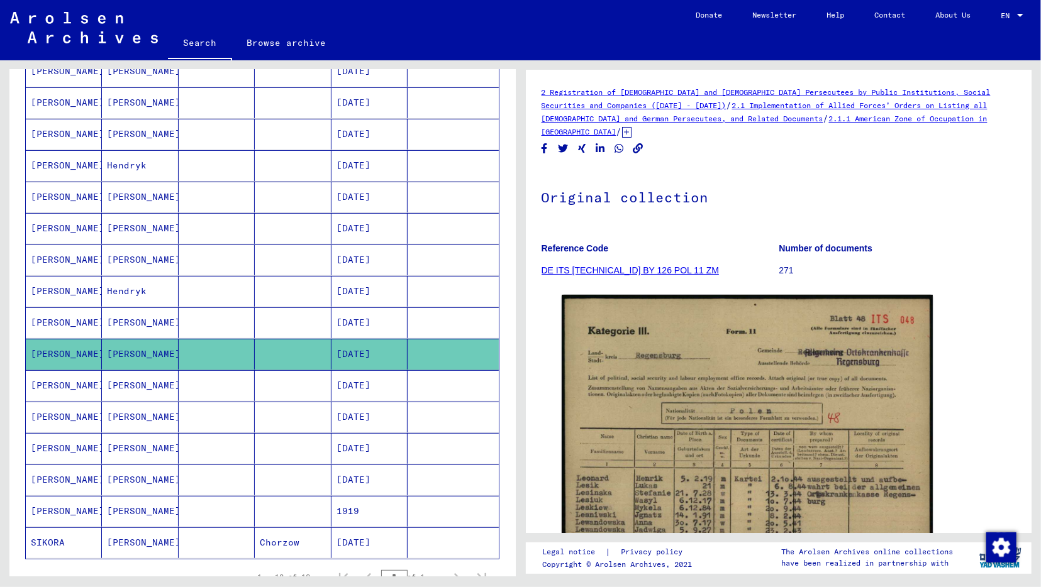
click at [193, 348] on mat-cell at bounding box center [217, 354] width 76 height 31
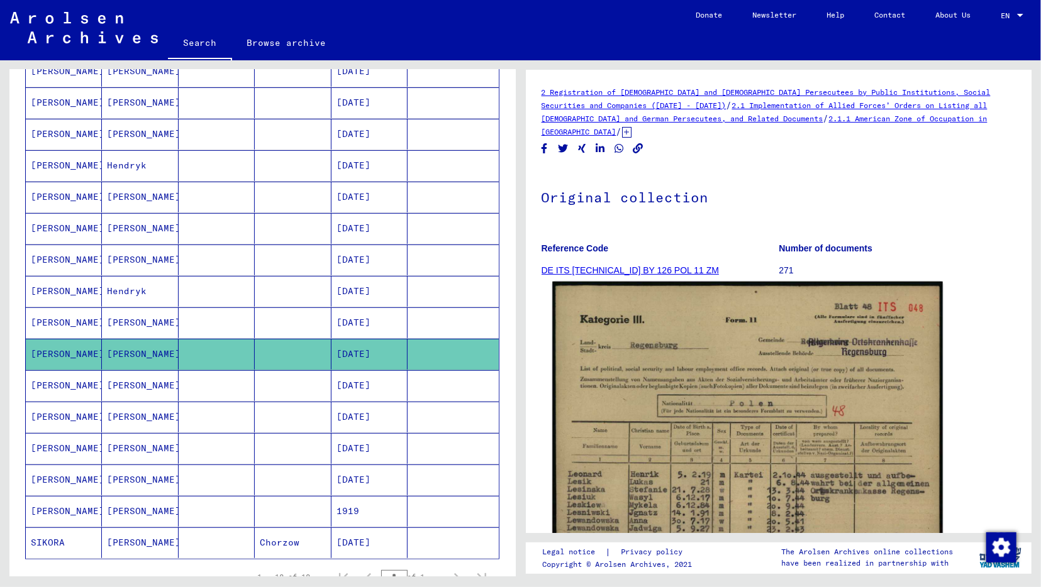
click at [676, 406] on img at bounding box center [747, 555] width 390 height 547
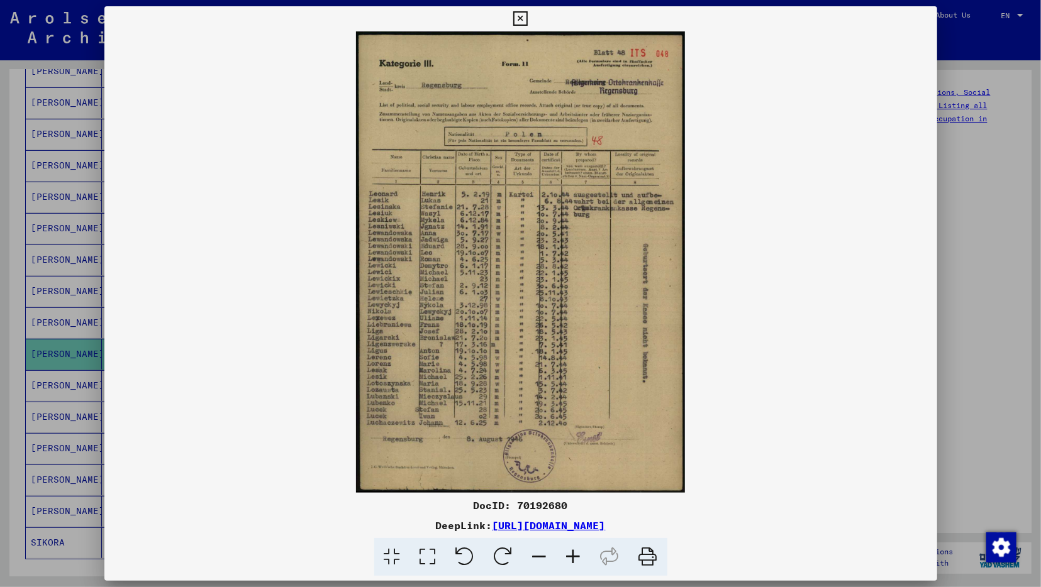
click at [441, 387] on img at bounding box center [520, 262] width 833 height 462
click at [680, 326] on img at bounding box center [520, 262] width 833 height 462
click at [574, 558] on icon at bounding box center [574, 557] width 34 height 38
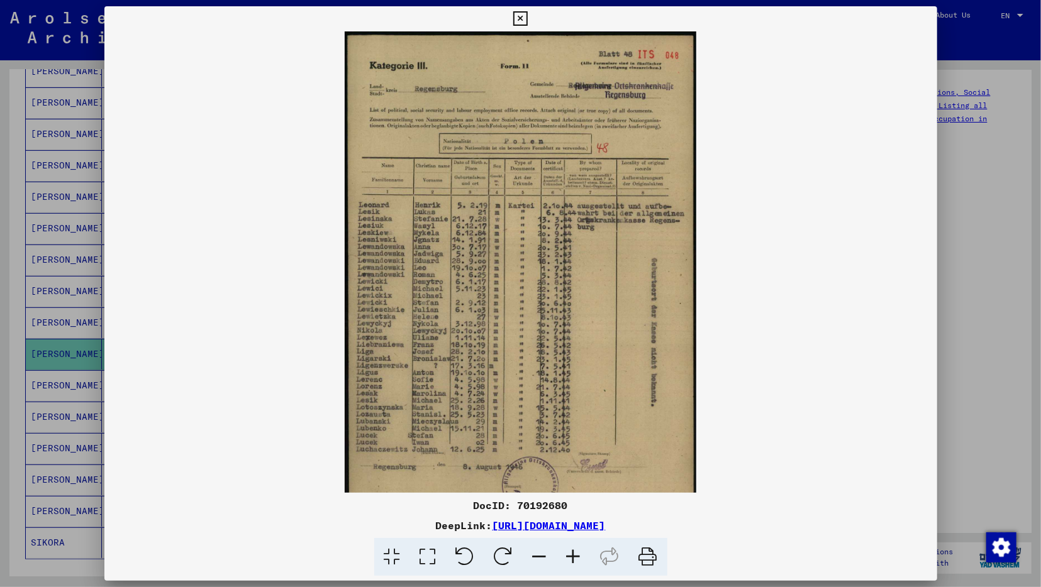
click at [573, 558] on icon at bounding box center [574, 557] width 34 height 38
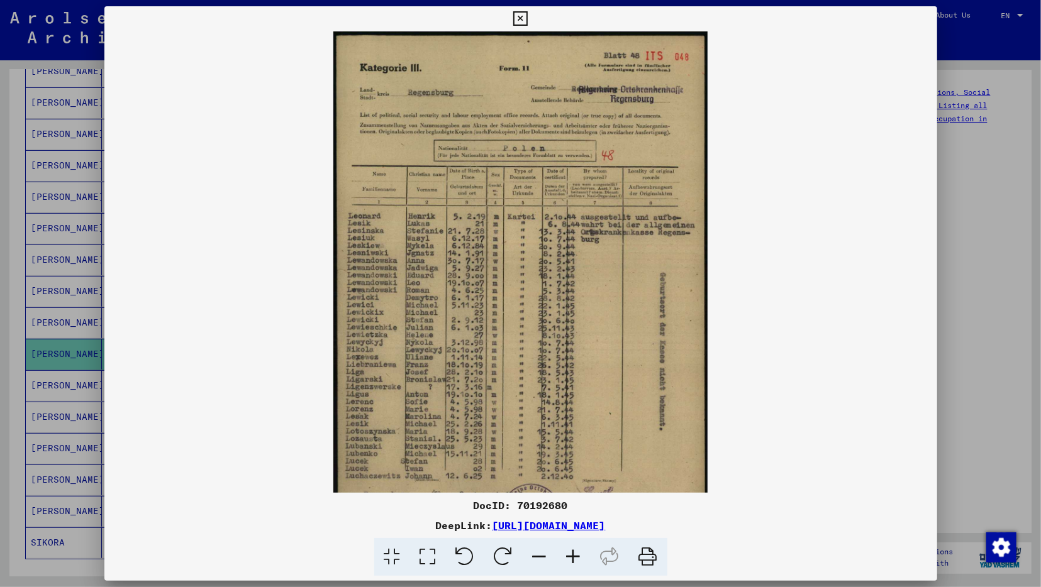
click at [573, 558] on icon at bounding box center [574, 557] width 34 height 38
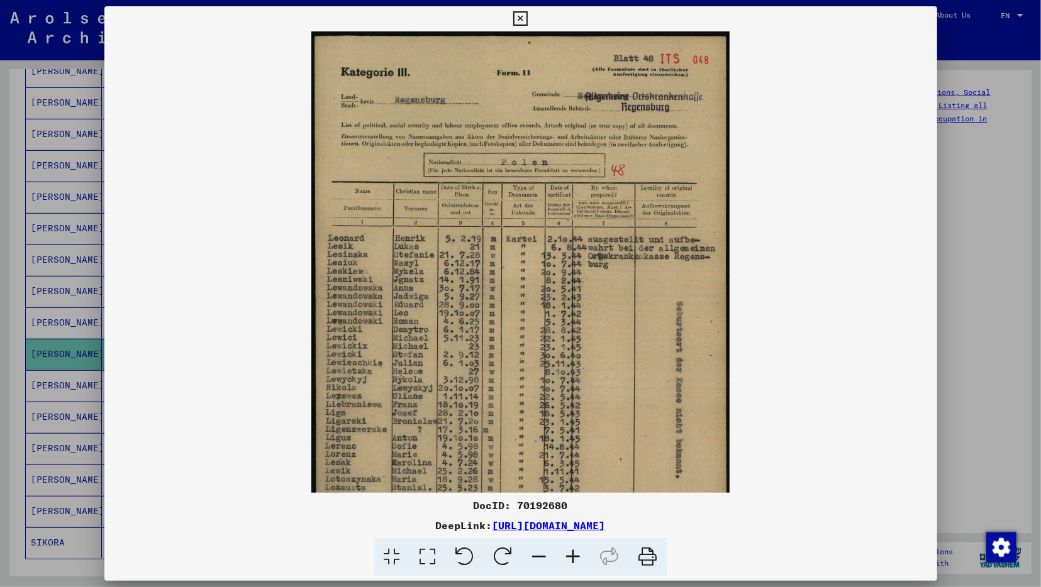
click at [573, 558] on icon at bounding box center [574, 557] width 34 height 38
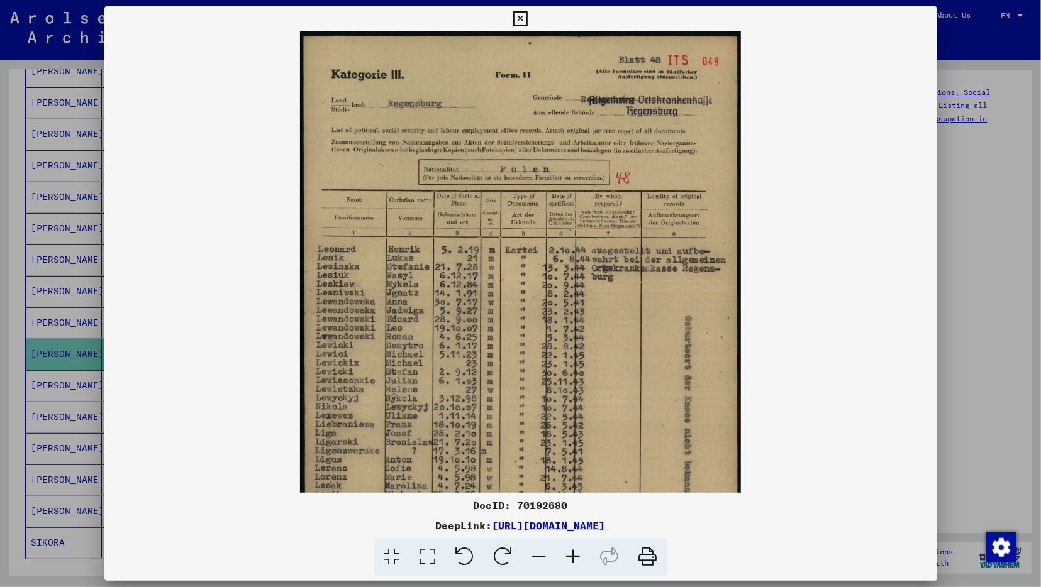
click at [573, 558] on icon at bounding box center [574, 557] width 34 height 38
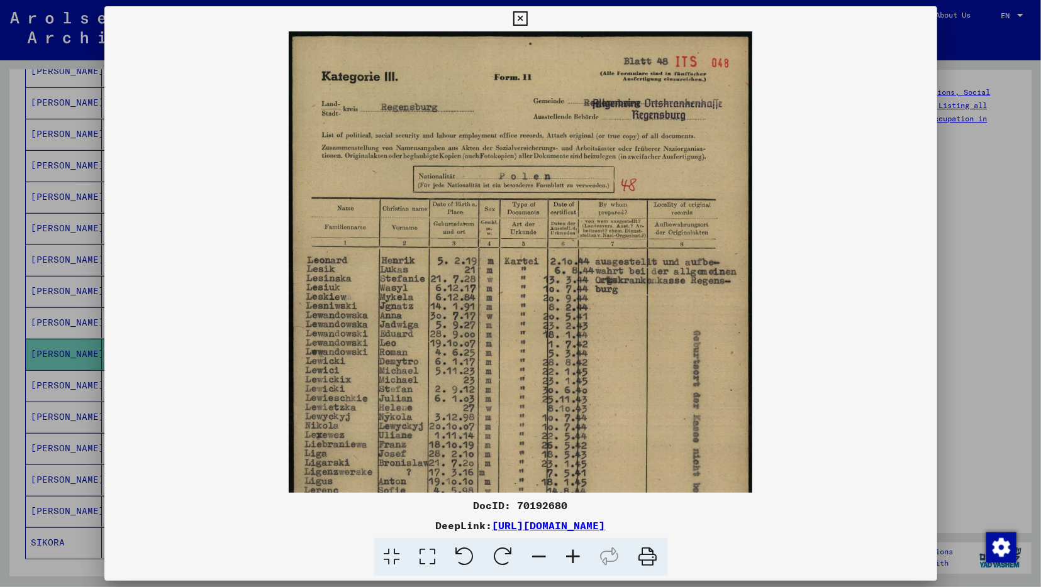
click at [573, 558] on icon at bounding box center [574, 557] width 34 height 38
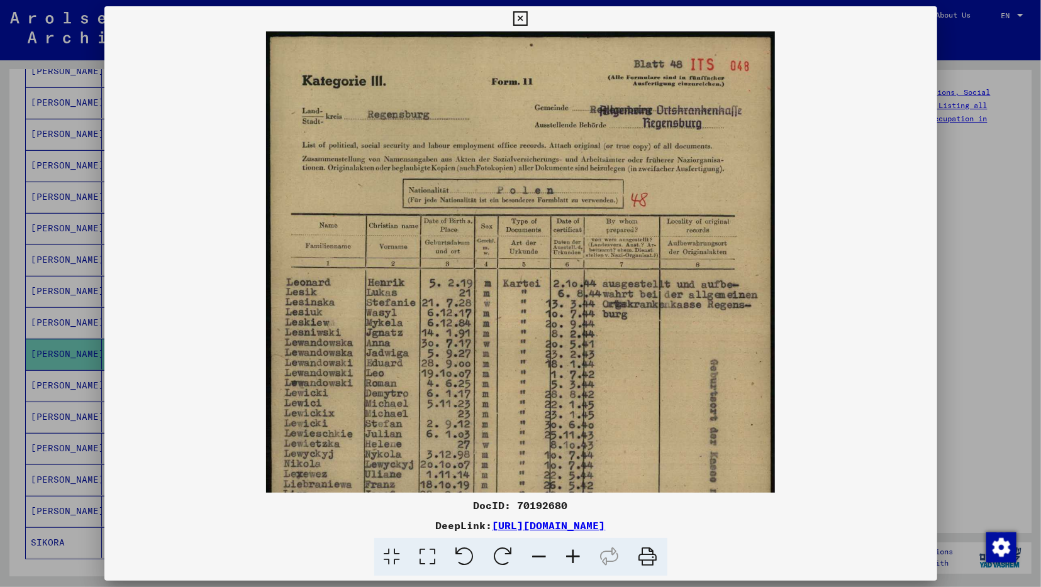
click at [573, 558] on icon at bounding box center [574, 557] width 34 height 38
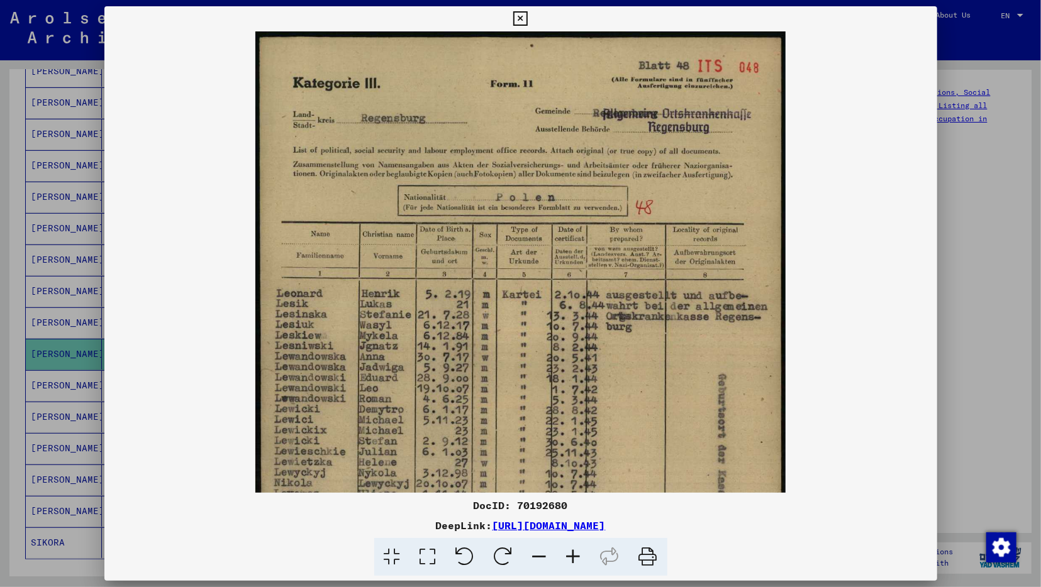
click at [573, 558] on icon at bounding box center [574, 557] width 34 height 38
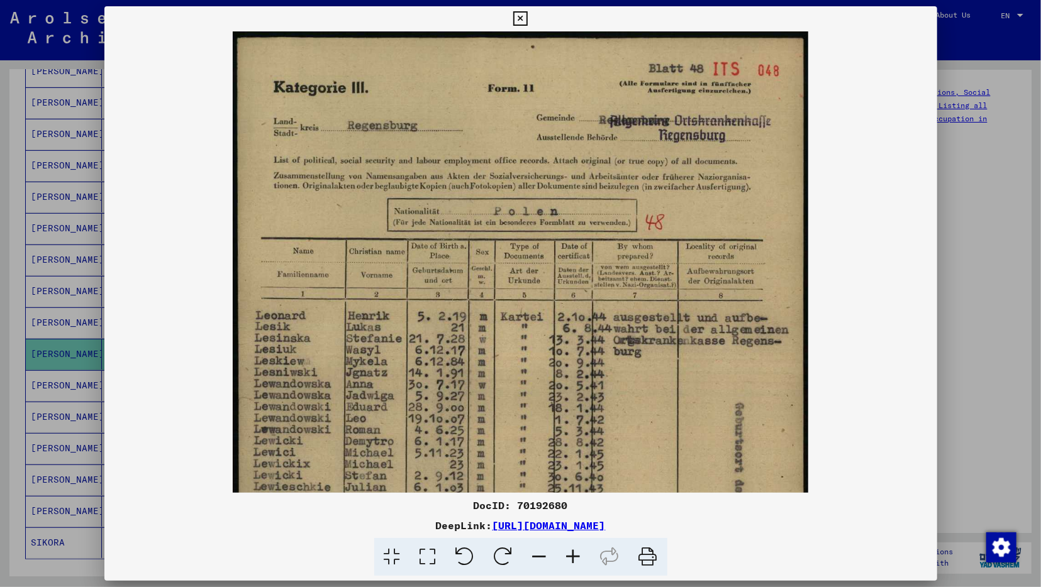
click at [531, 7] on button at bounding box center [520, 18] width 22 height 25
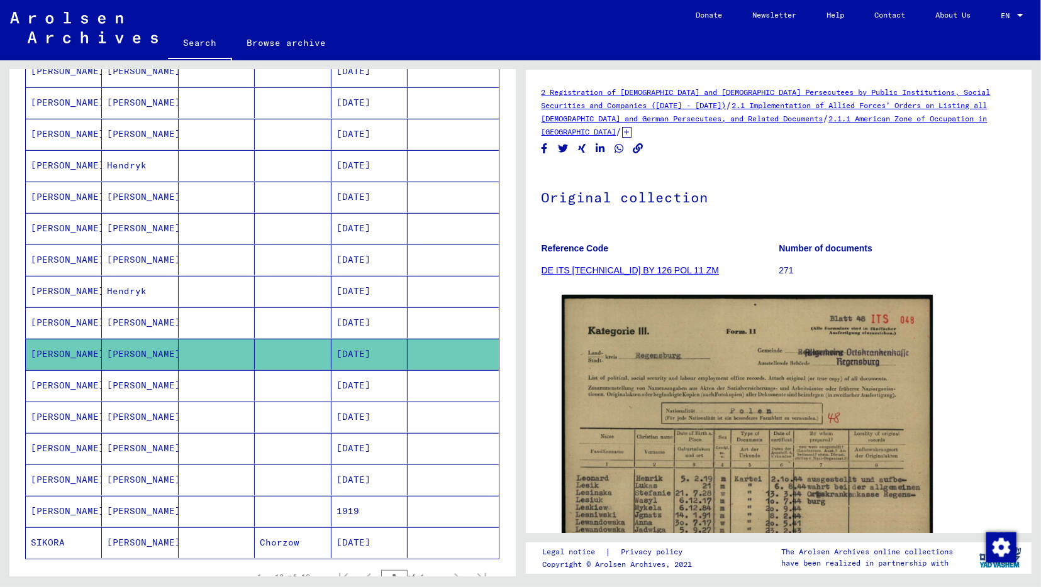
click at [380, 308] on mat-cell "[DATE]" at bounding box center [369, 323] width 76 height 31
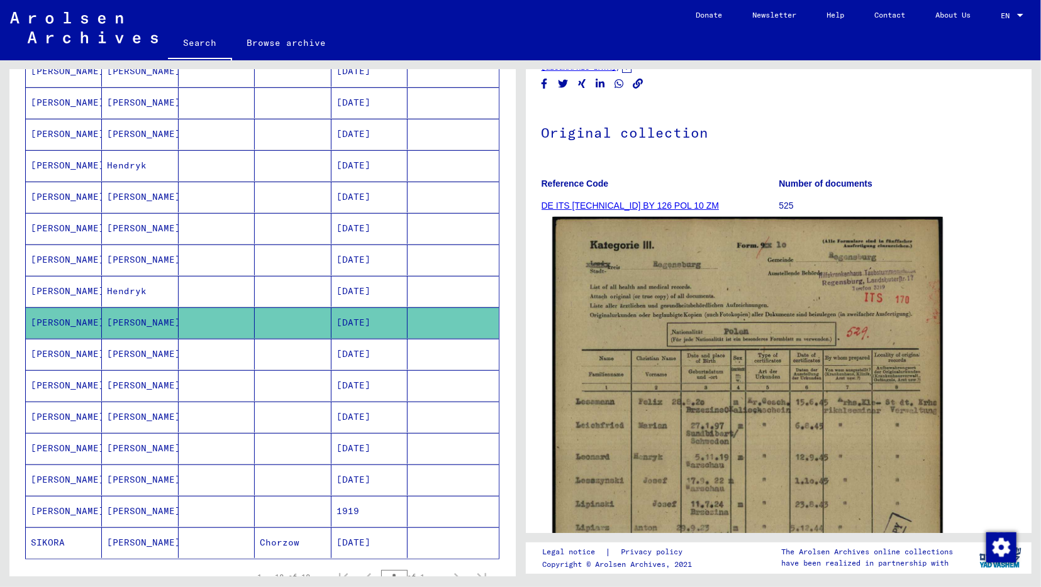
scroll to position [65, 0]
click at [674, 422] on img at bounding box center [747, 488] width 390 height 544
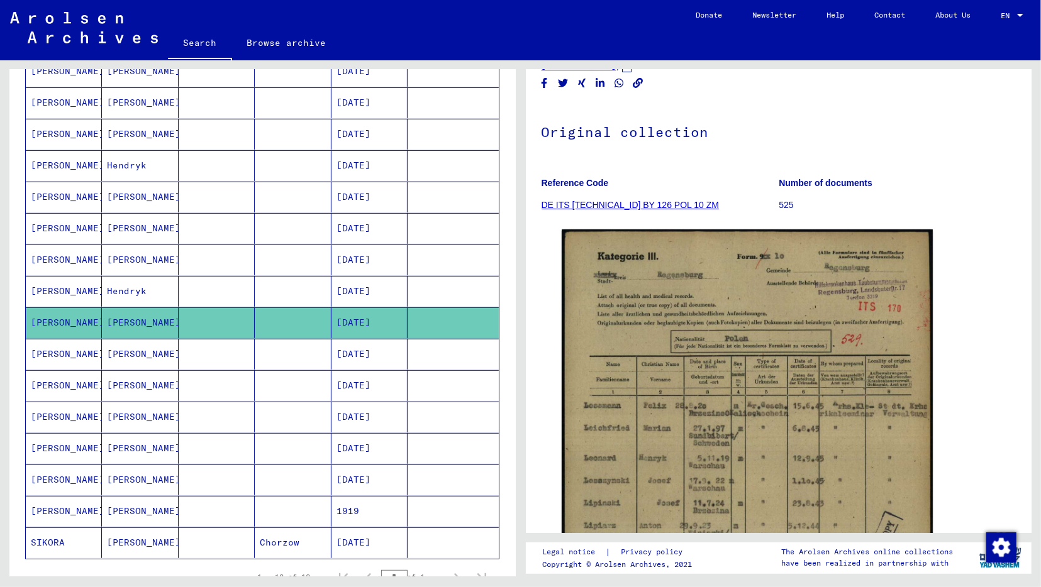
click at [286, 290] on mat-cell at bounding box center [293, 291] width 76 height 31
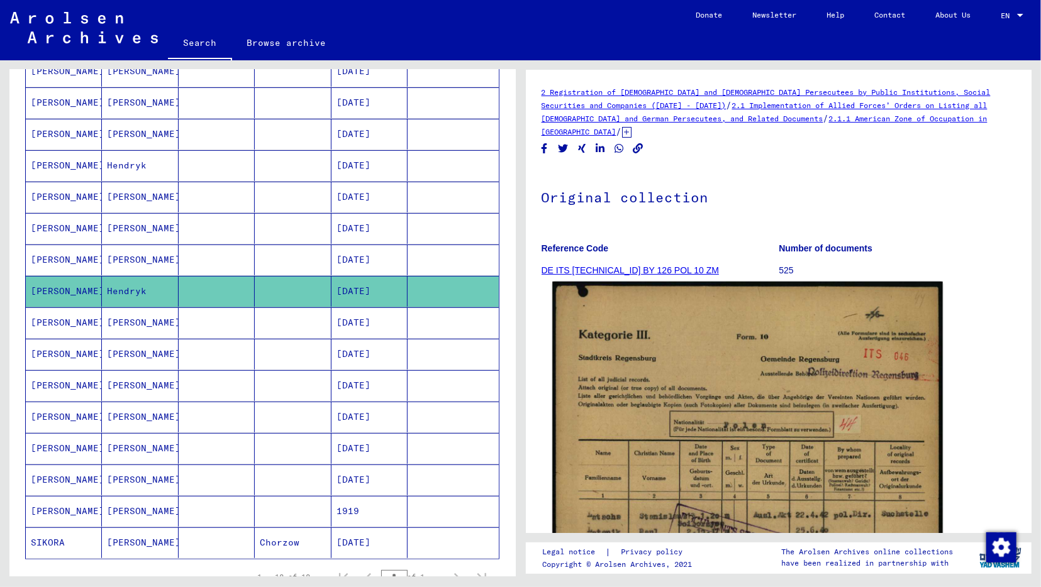
click at [718, 387] on img at bounding box center [747, 554] width 390 height 545
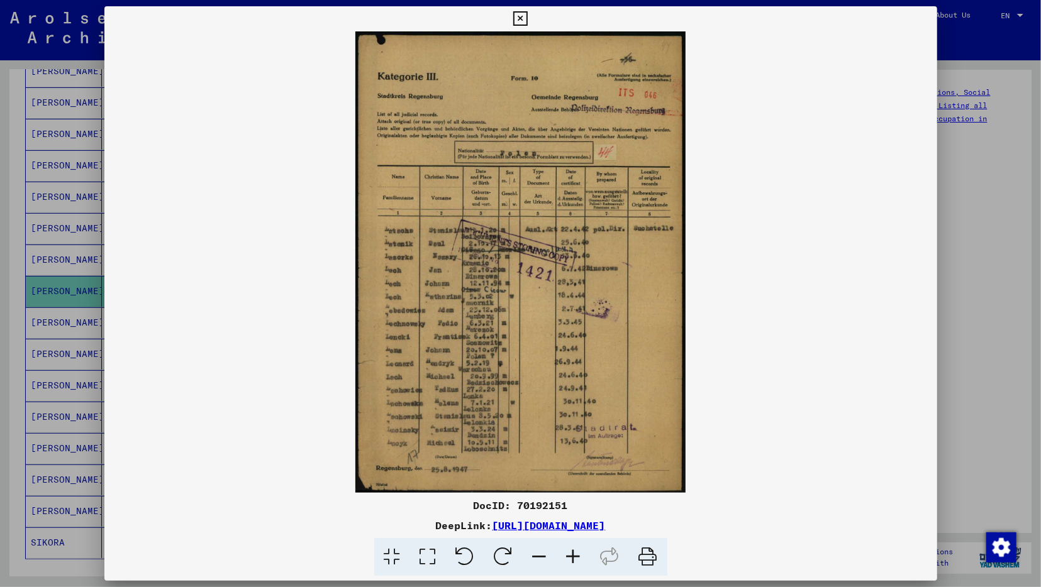
click at [461, 317] on img at bounding box center [520, 262] width 833 height 462
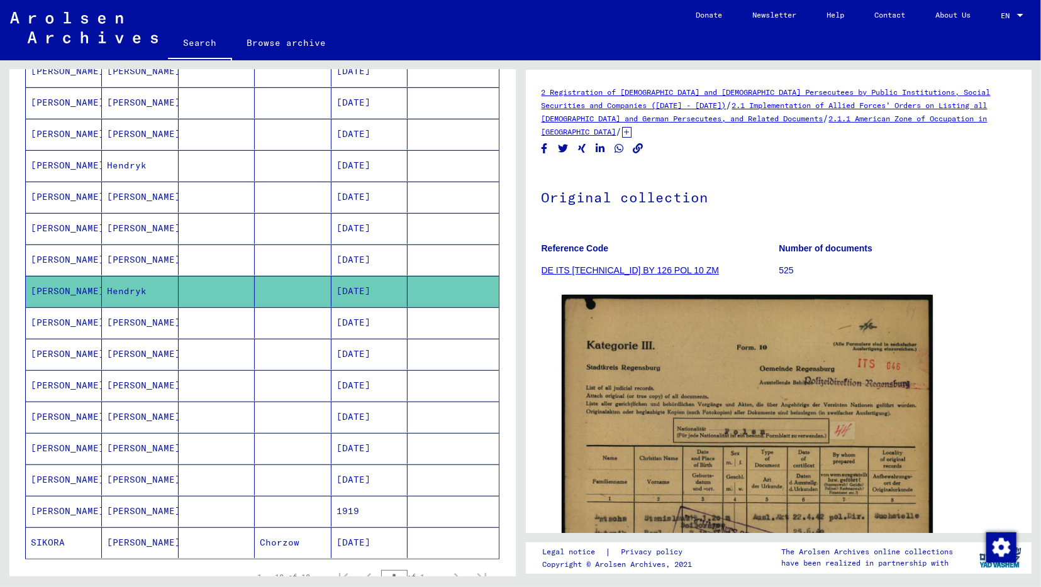
click at [318, 250] on mat-cell at bounding box center [293, 260] width 76 height 31
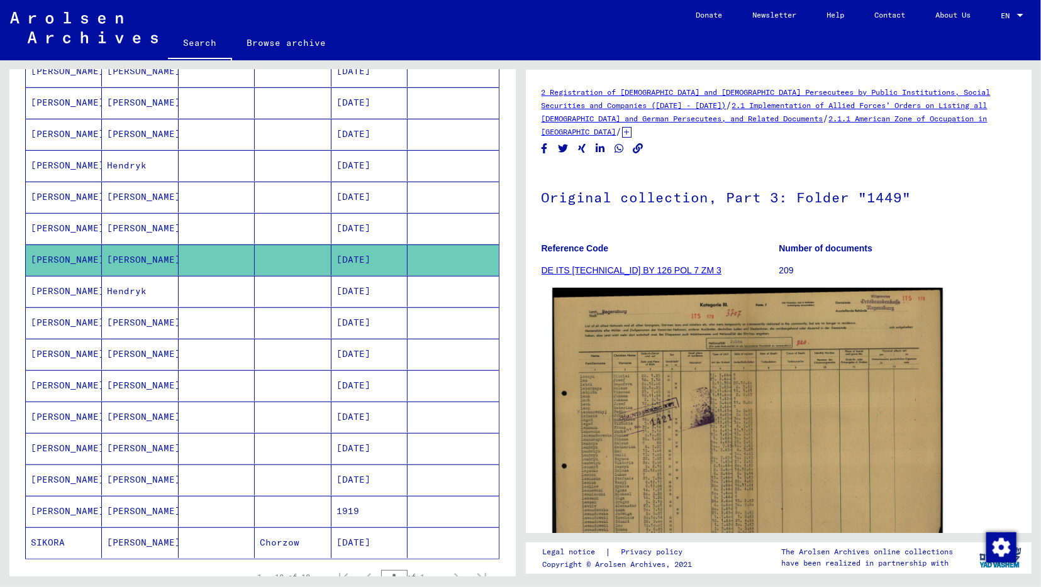
click at [691, 417] on img at bounding box center [747, 428] width 390 height 280
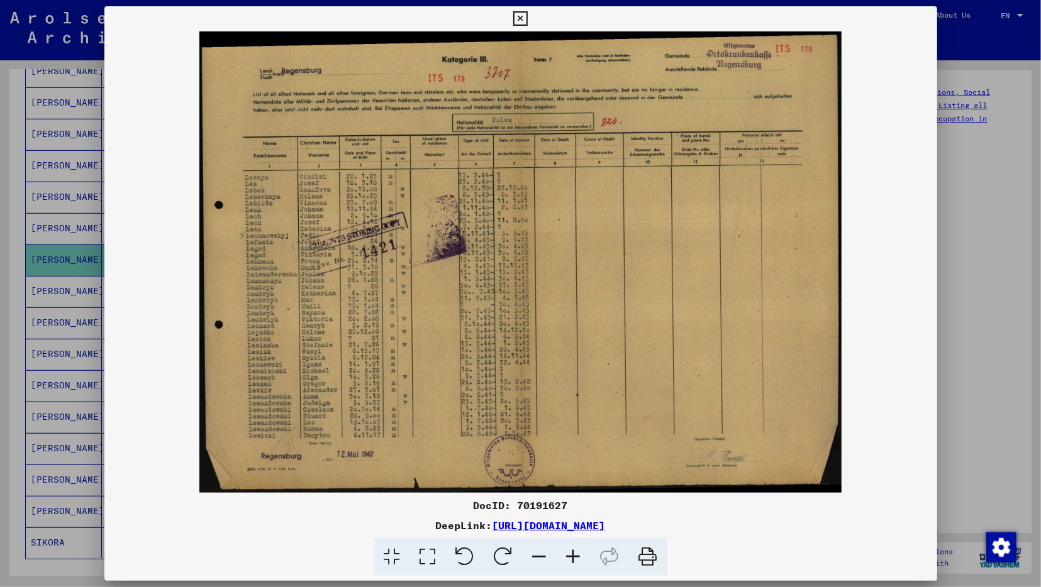
click at [287, 276] on img at bounding box center [520, 262] width 833 height 462
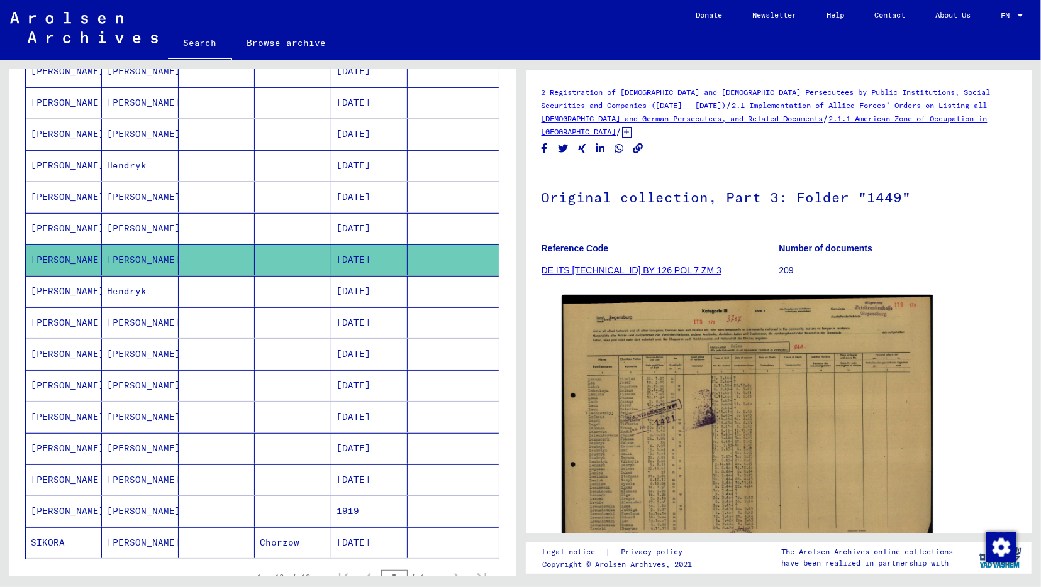
click at [401, 225] on mat-cell "[DATE]" at bounding box center [369, 228] width 76 height 31
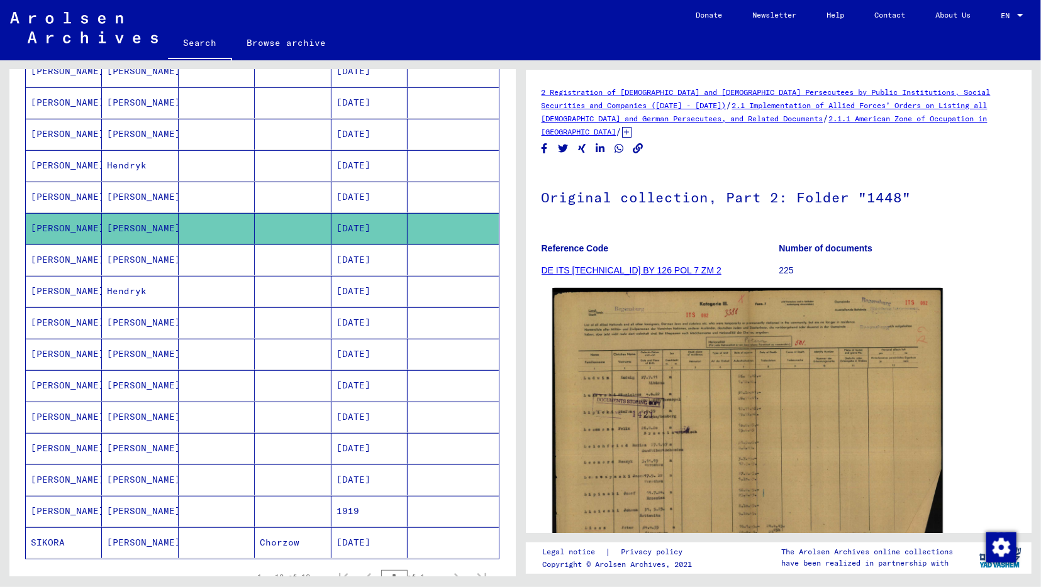
click at [714, 404] on img at bounding box center [747, 425] width 390 height 275
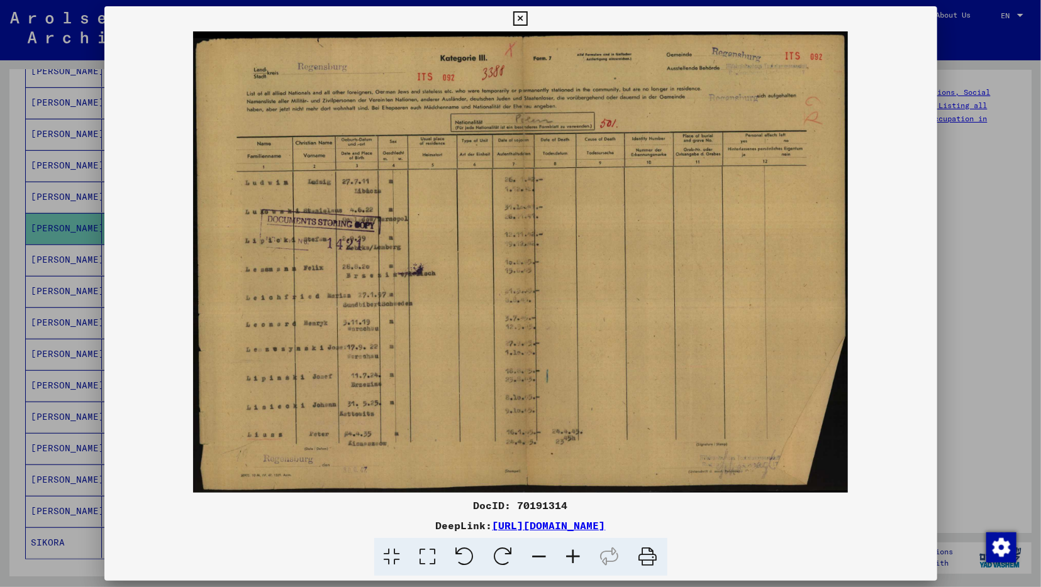
click at [314, 252] on img at bounding box center [520, 262] width 833 height 462
click at [528, 14] on icon at bounding box center [520, 18] width 14 height 15
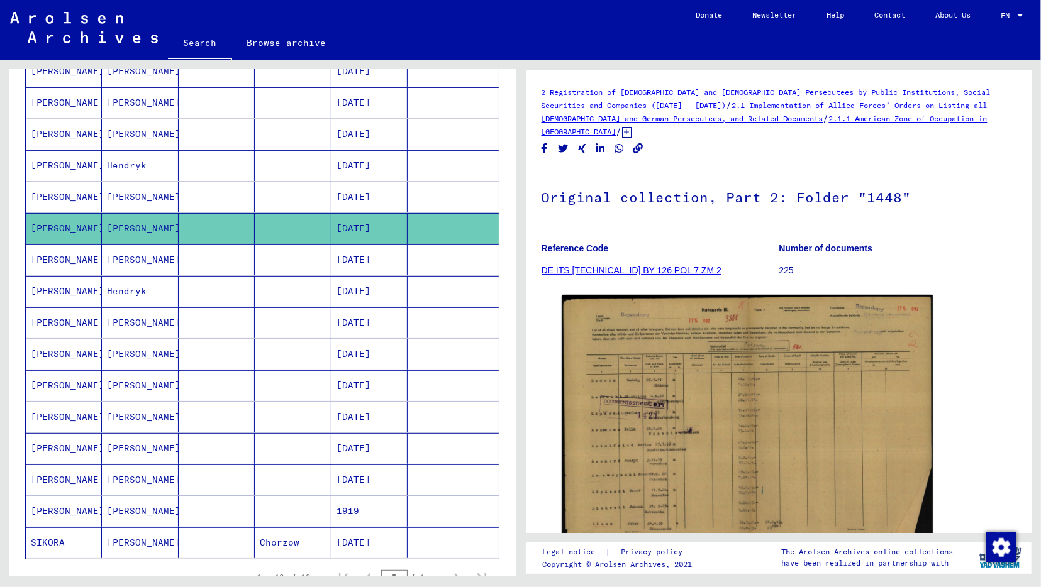
click at [256, 196] on mat-cell at bounding box center [293, 197] width 76 height 31
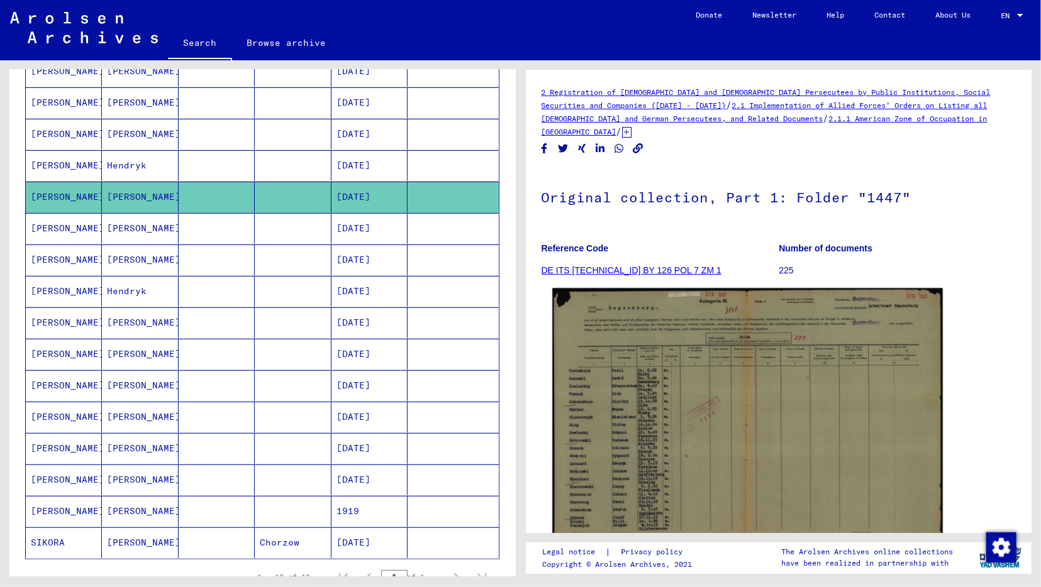
click at [661, 363] on img at bounding box center [747, 423] width 390 height 268
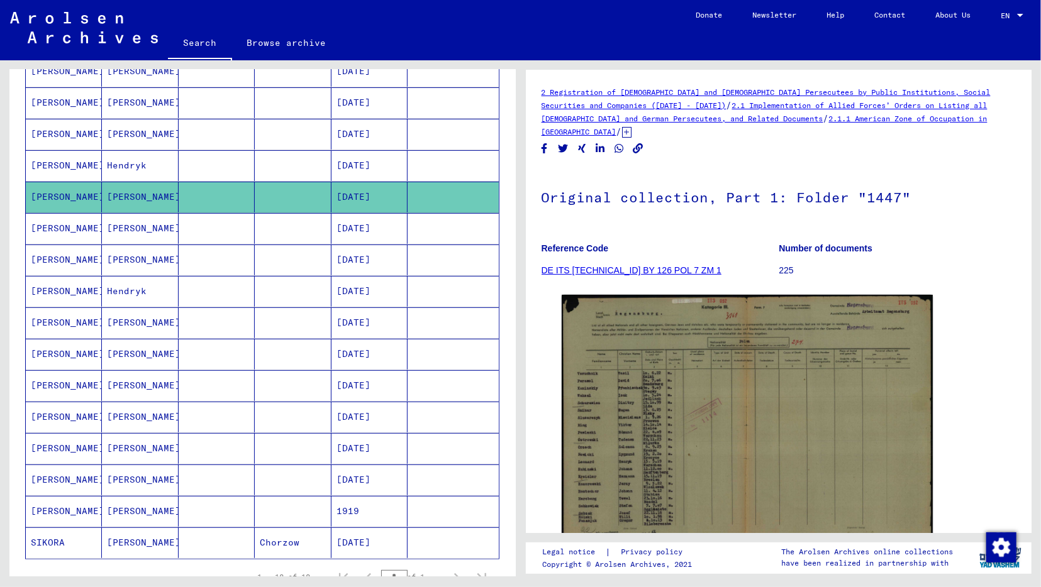
click at [315, 159] on mat-cell at bounding box center [293, 165] width 76 height 31
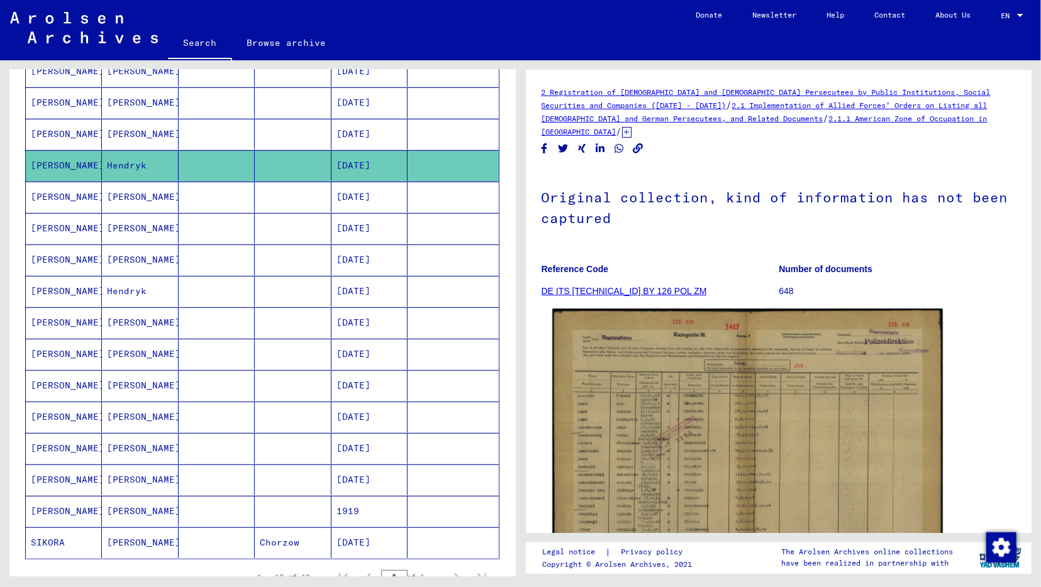
click at [704, 413] on img at bounding box center [747, 447] width 390 height 277
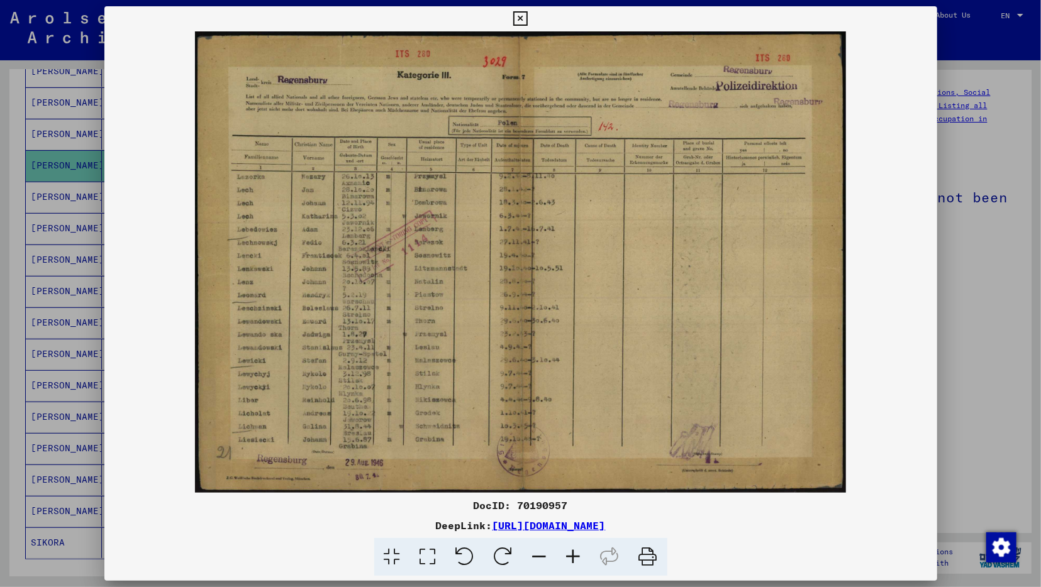
click at [528, 19] on icon at bounding box center [520, 18] width 14 height 15
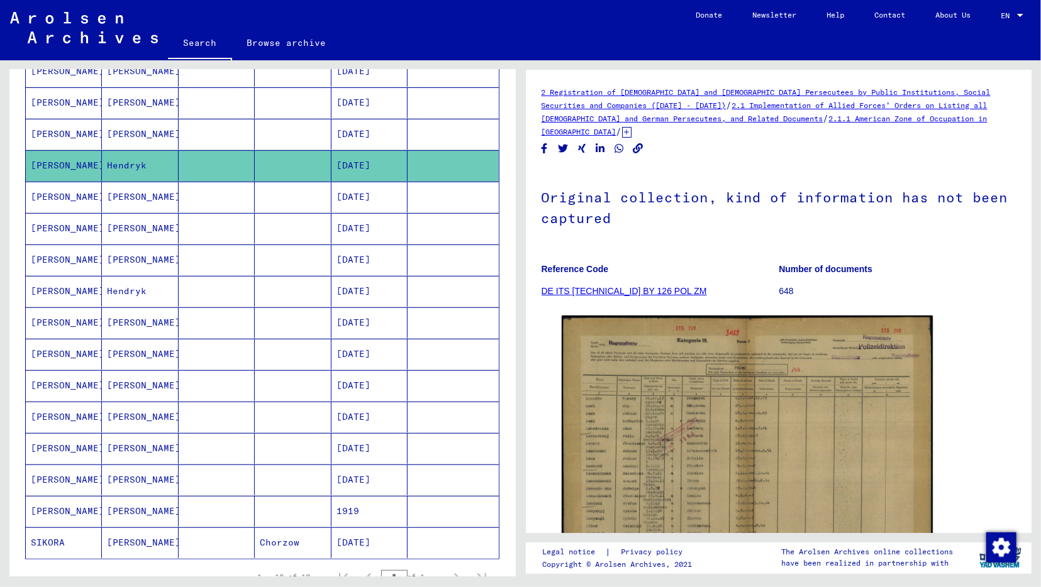
click at [213, 128] on mat-cell at bounding box center [217, 134] width 76 height 31
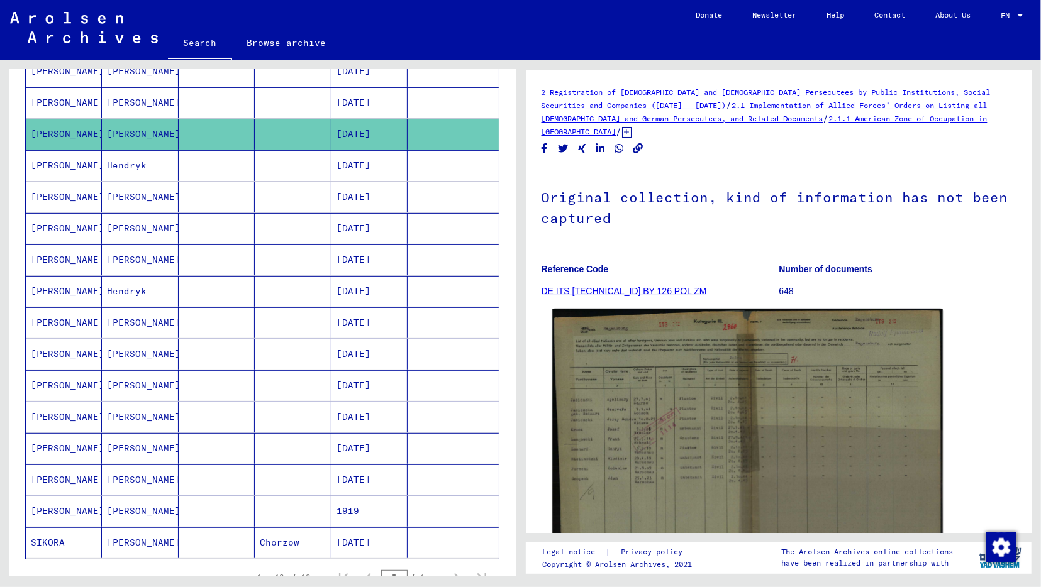
click at [697, 381] on img at bounding box center [747, 447] width 390 height 277
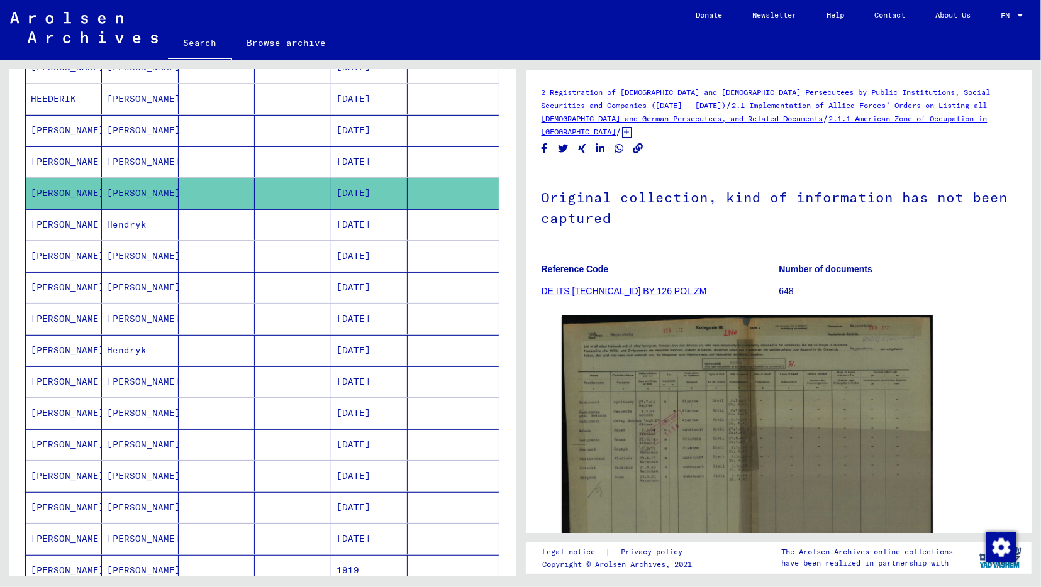
scroll to position [131, 0]
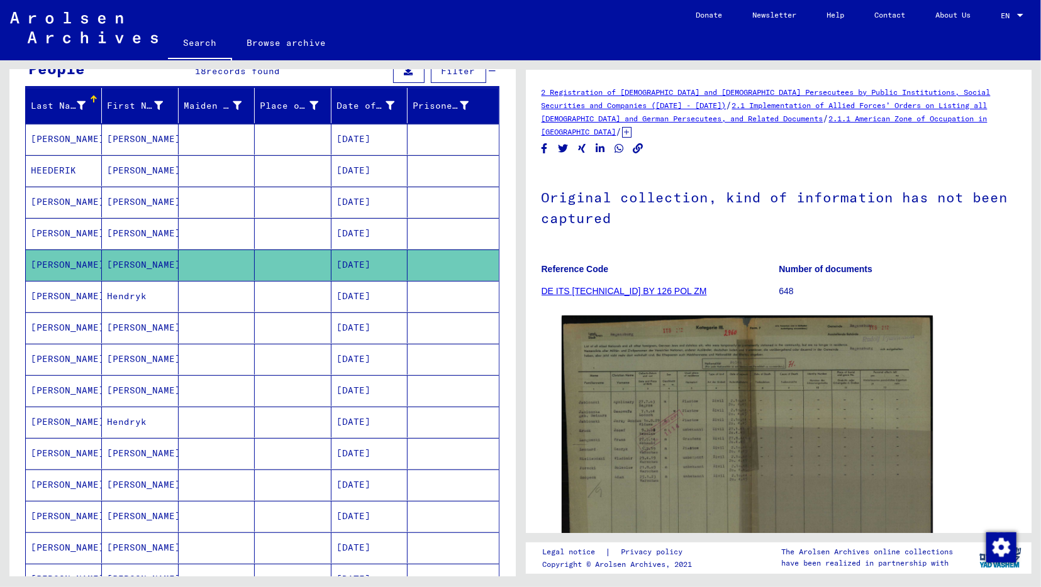
click at [289, 235] on mat-cell at bounding box center [293, 233] width 76 height 31
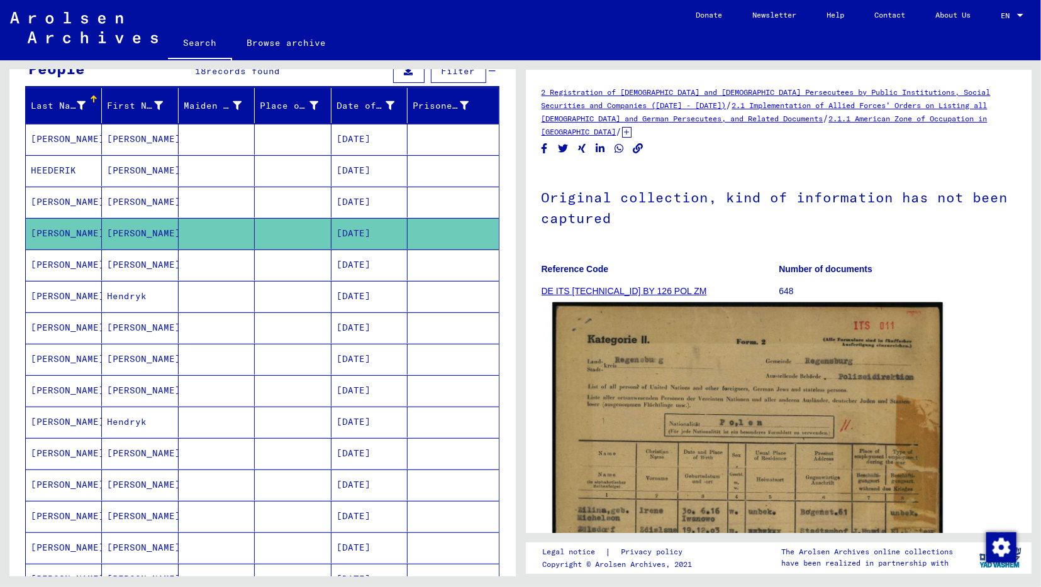
click at [757, 530] on img at bounding box center [747, 576] width 390 height 547
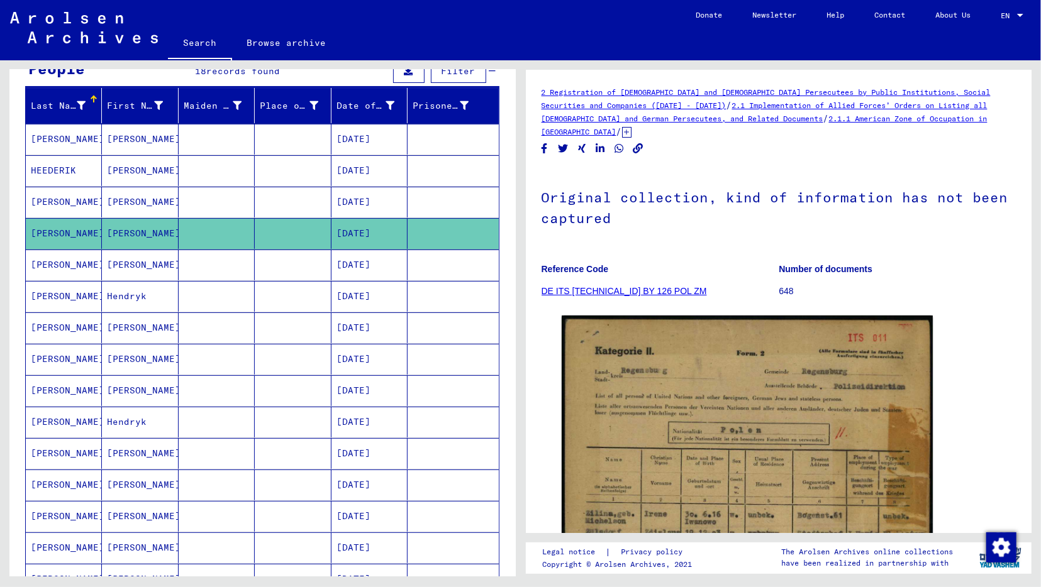
click at [279, 201] on mat-cell at bounding box center [293, 202] width 76 height 31
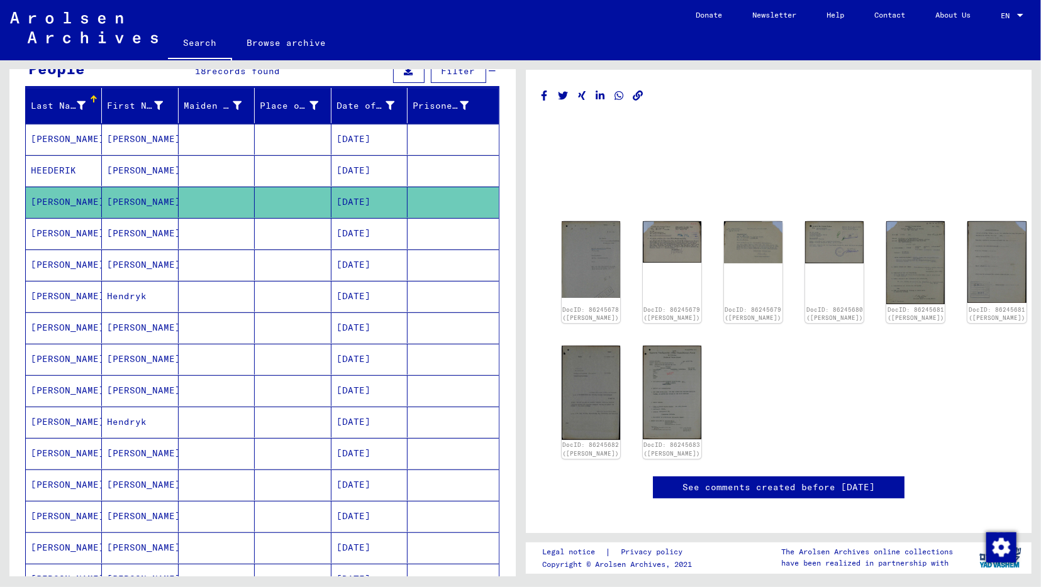
click at [185, 164] on mat-cell at bounding box center [217, 170] width 76 height 31
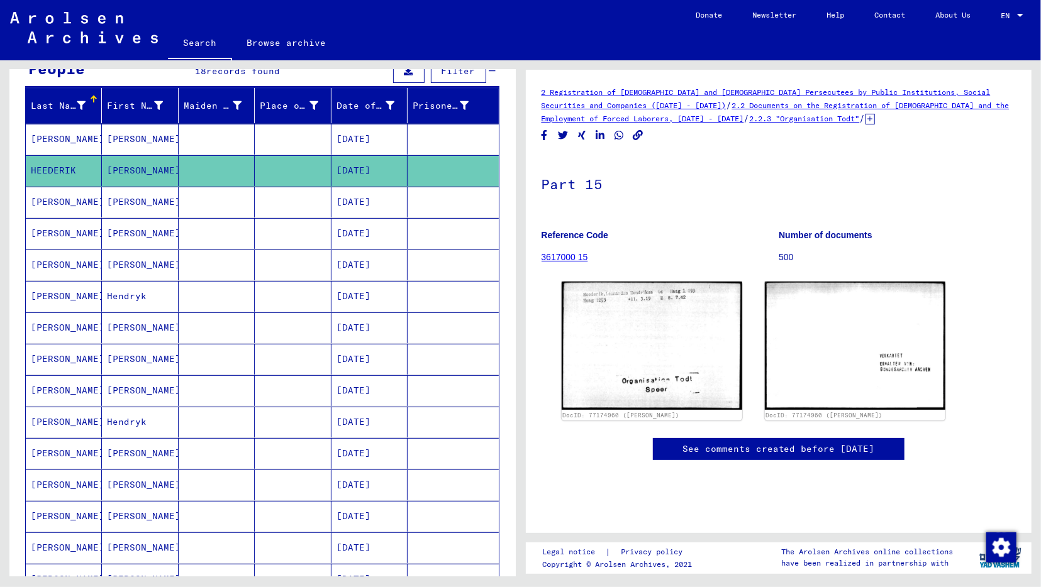
click at [392, 203] on mat-cell "[DATE]" at bounding box center [369, 202] width 76 height 31
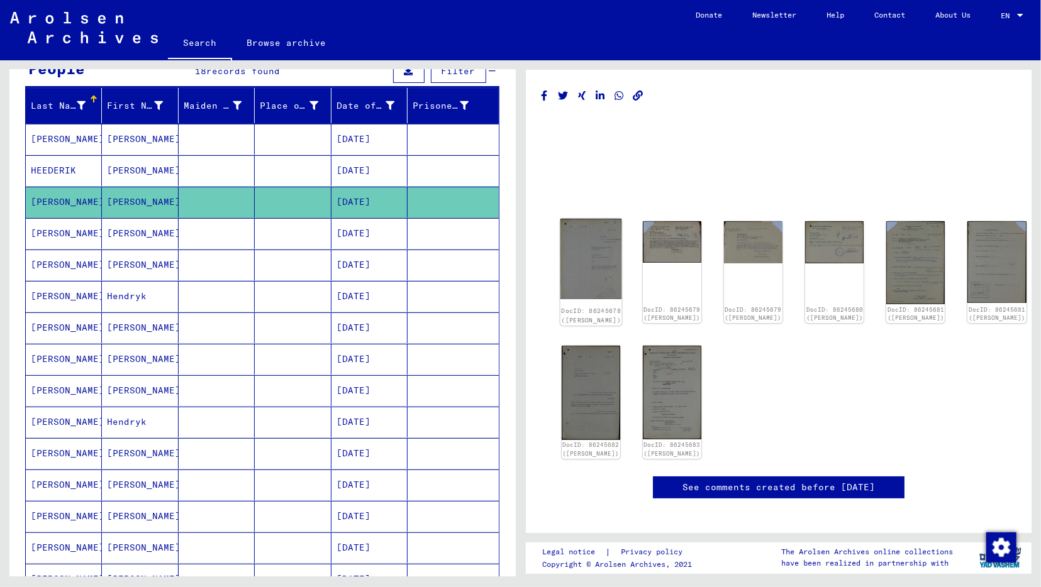
click at [590, 262] on img at bounding box center [591, 259] width 62 height 81
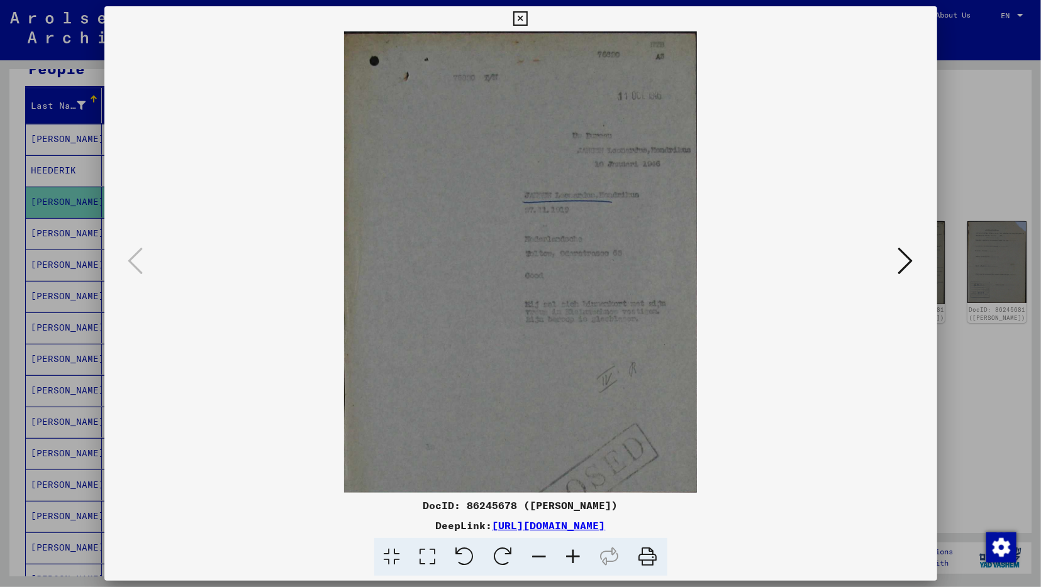
click at [569, 564] on icon at bounding box center [574, 557] width 34 height 38
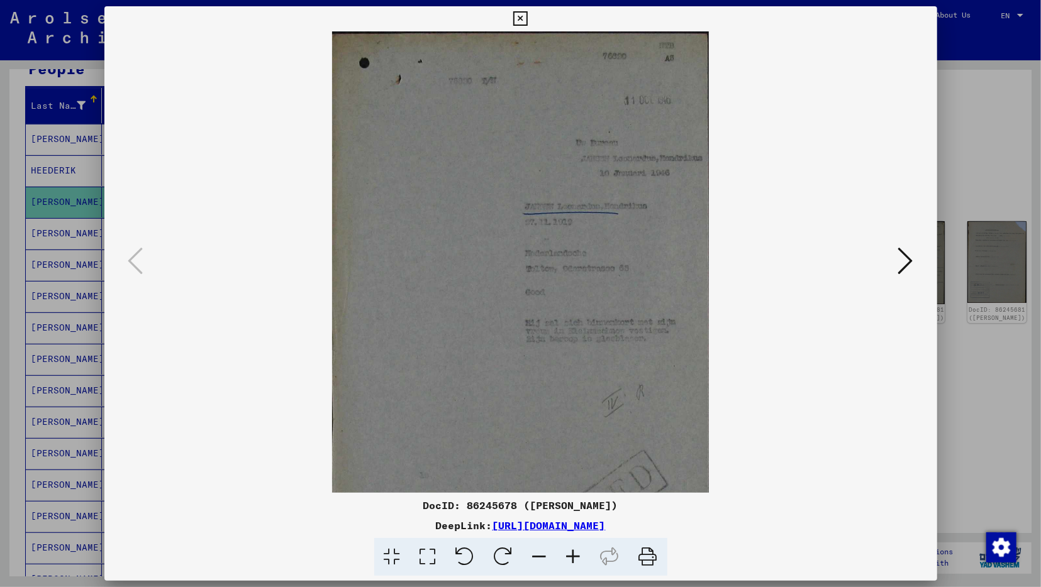
click at [569, 563] on icon at bounding box center [574, 557] width 34 height 38
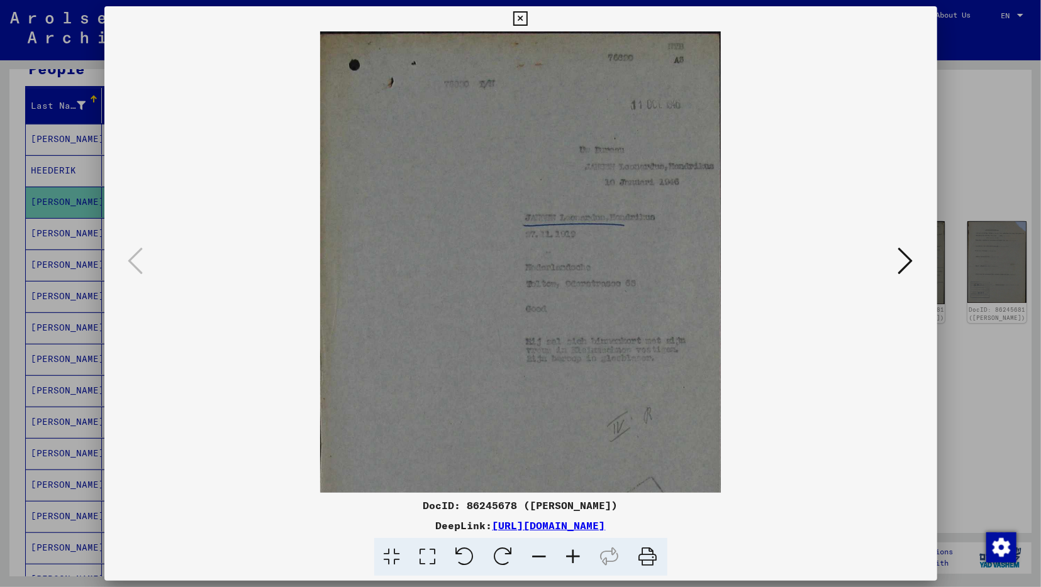
click at [569, 563] on icon at bounding box center [574, 557] width 34 height 38
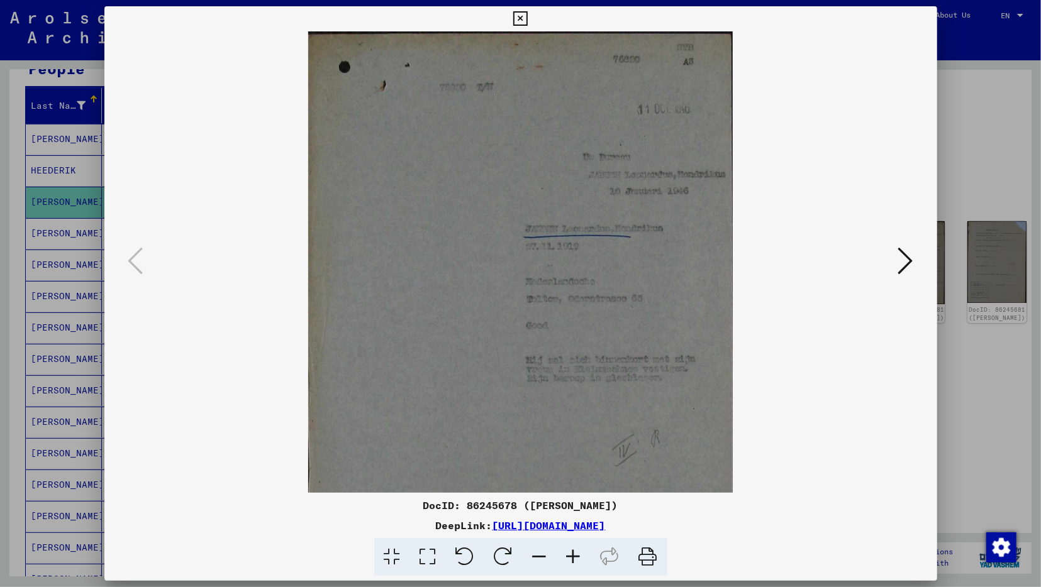
click at [569, 563] on icon at bounding box center [574, 557] width 34 height 38
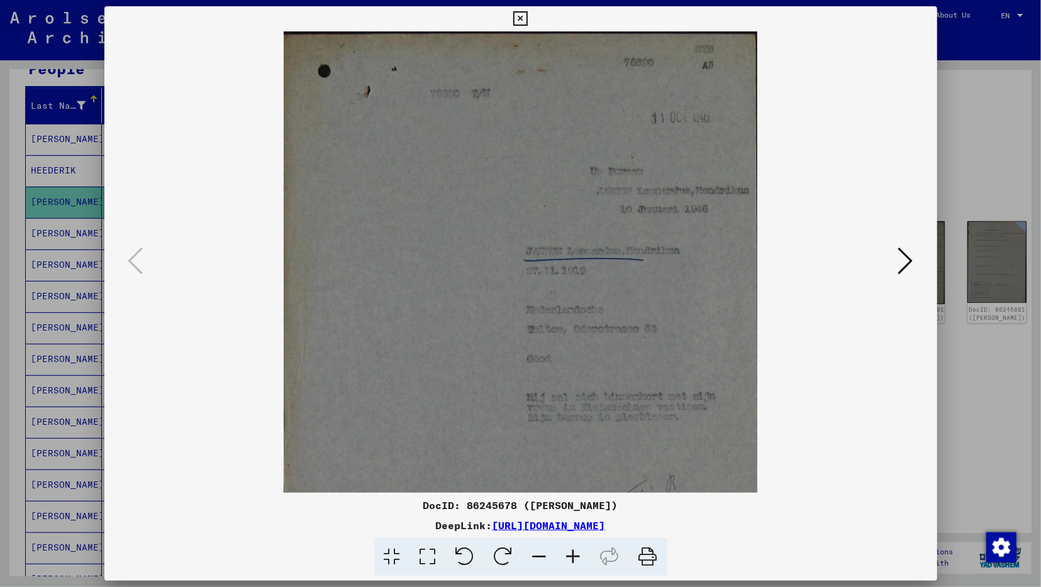
click at [569, 563] on icon at bounding box center [574, 557] width 34 height 38
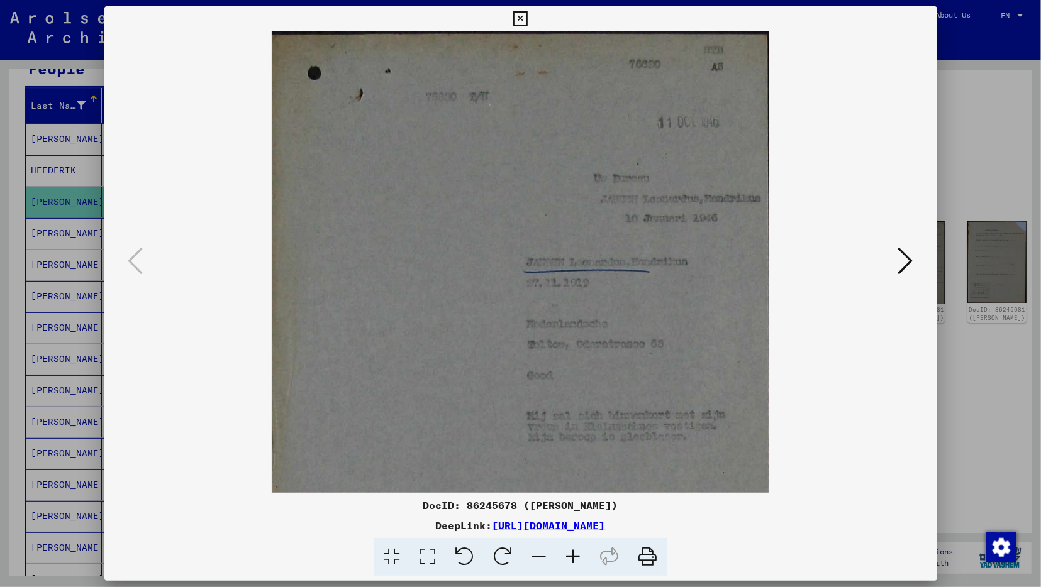
click at [908, 270] on icon at bounding box center [905, 261] width 15 height 30
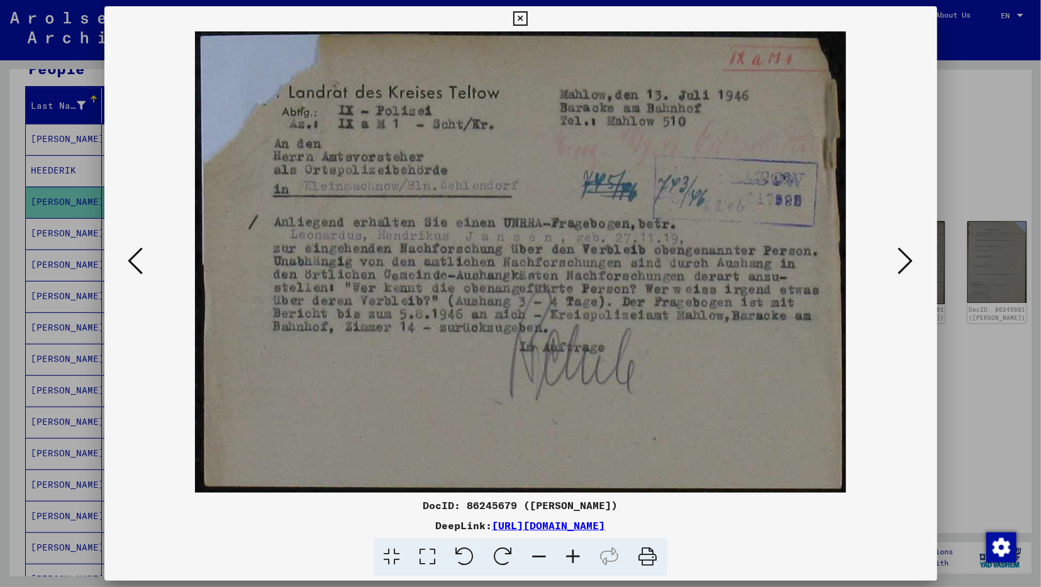
click at [903, 270] on icon at bounding box center [905, 261] width 15 height 30
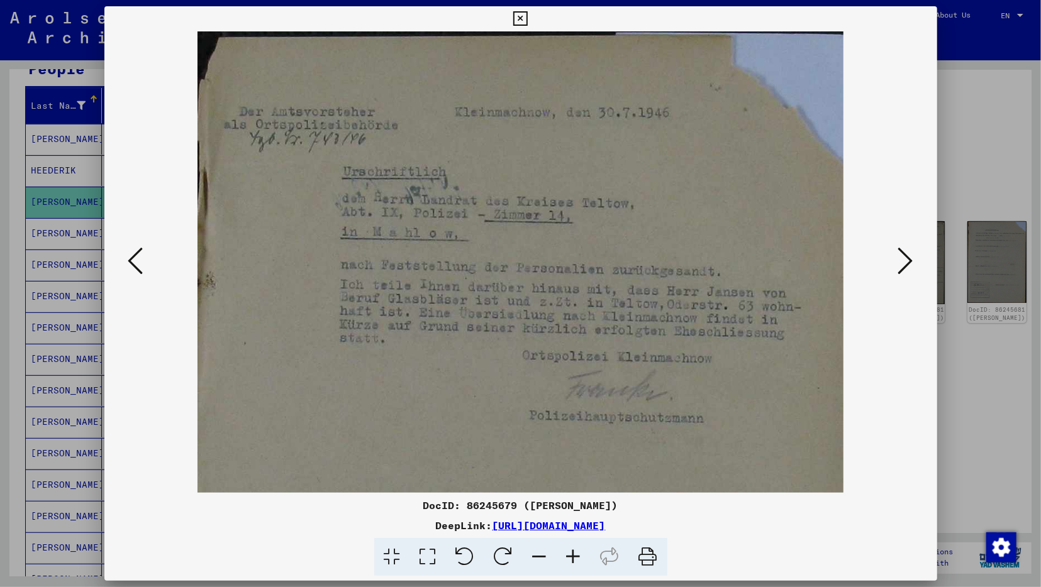
click at [902, 270] on icon at bounding box center [905, 261] width 15 height 30
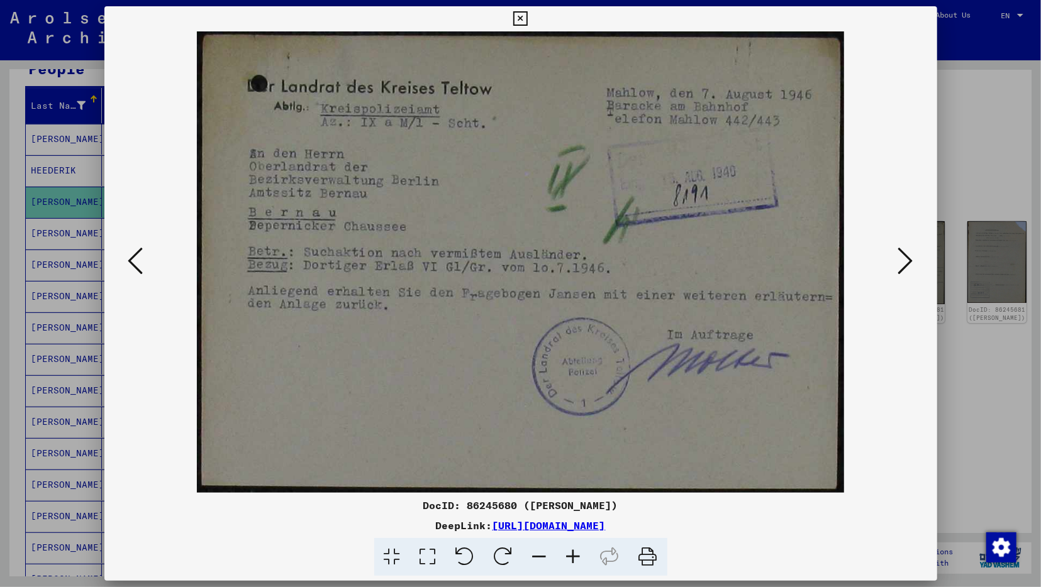
click at [901, 269] on icon at bounding box center [905, 261] width 15 height 30
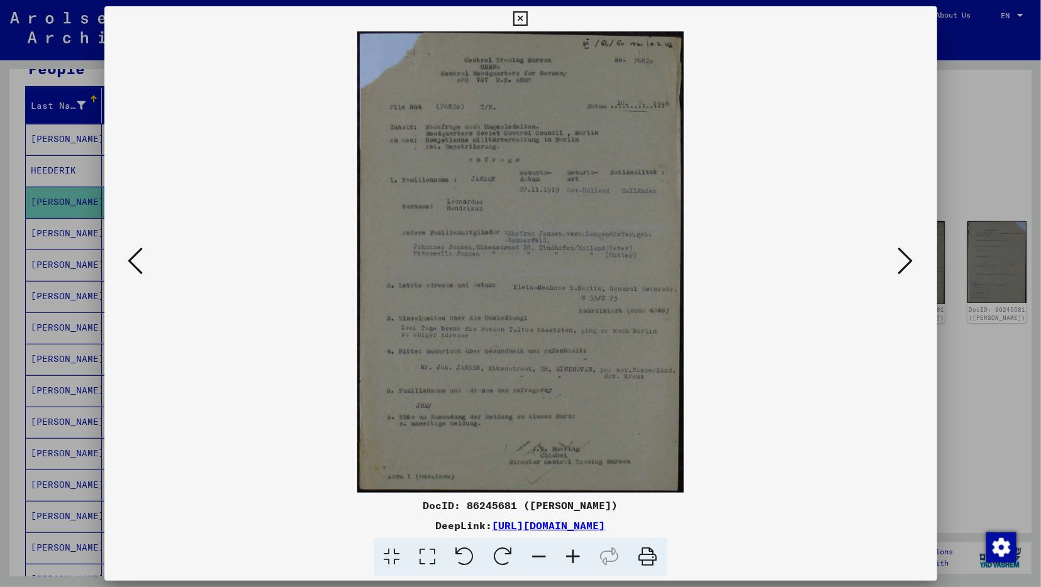
click at [528, 18] on icon at bounding box center [520, 18] width 14 height 15
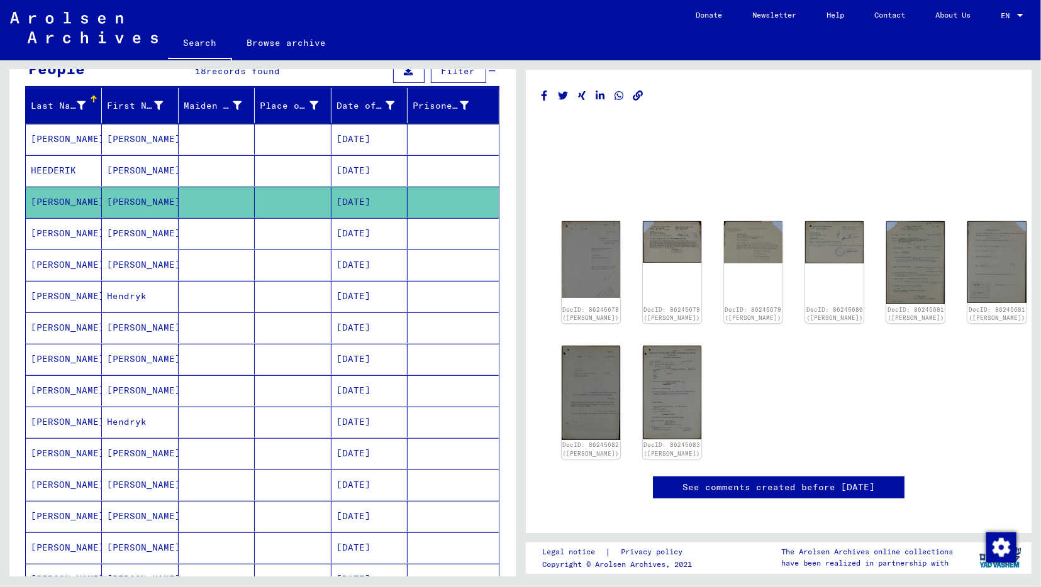
click at [207, 169] on mat-cell at bounding box center [217, 170] width 76 height 31
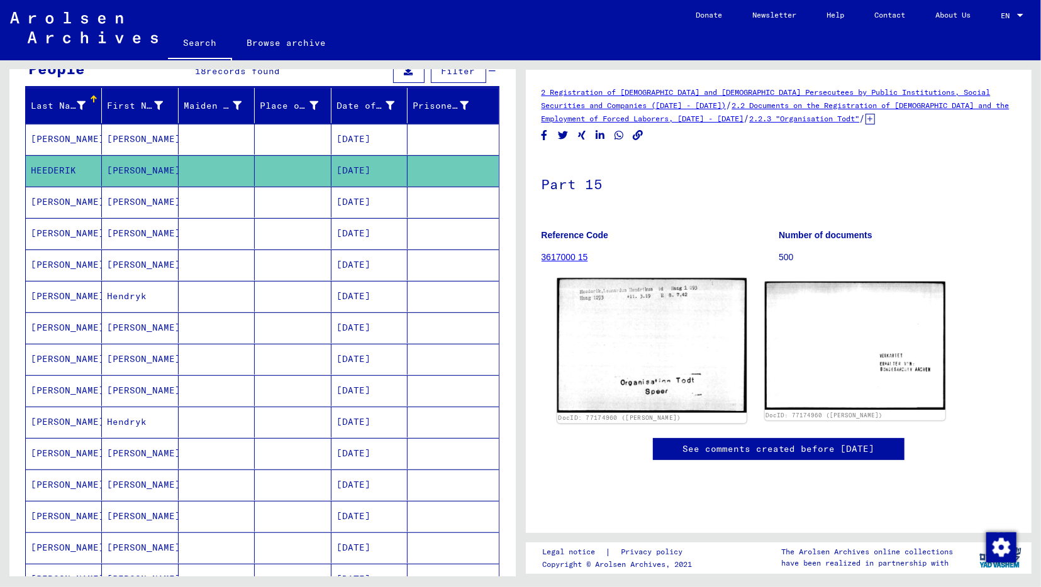
click at [618, 319] on img at bounding box center [652, 346] width 190 height 135
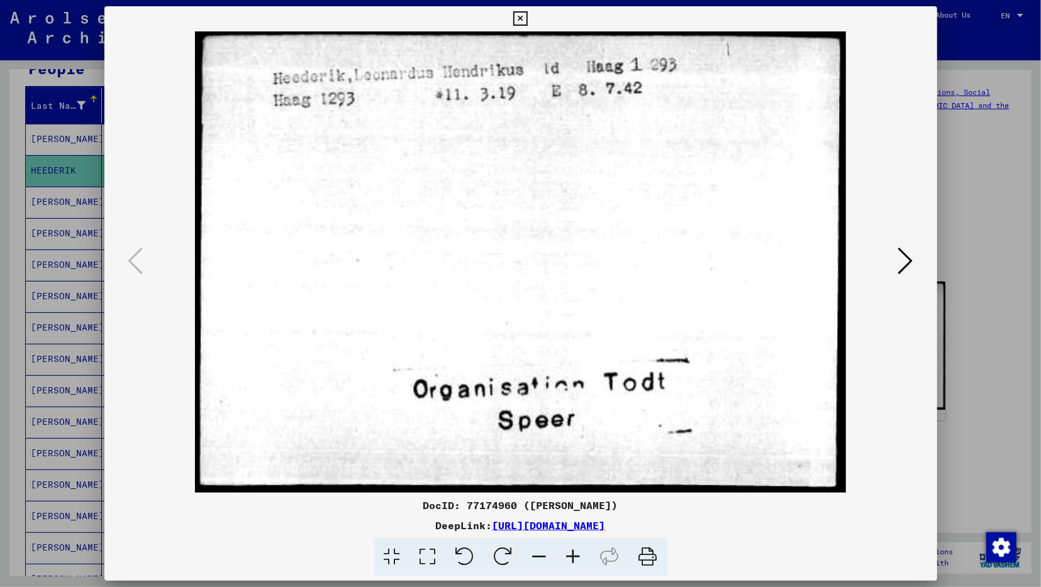
click at [903, 263] on icon at bounding box center [905, 261] width 15 height 30
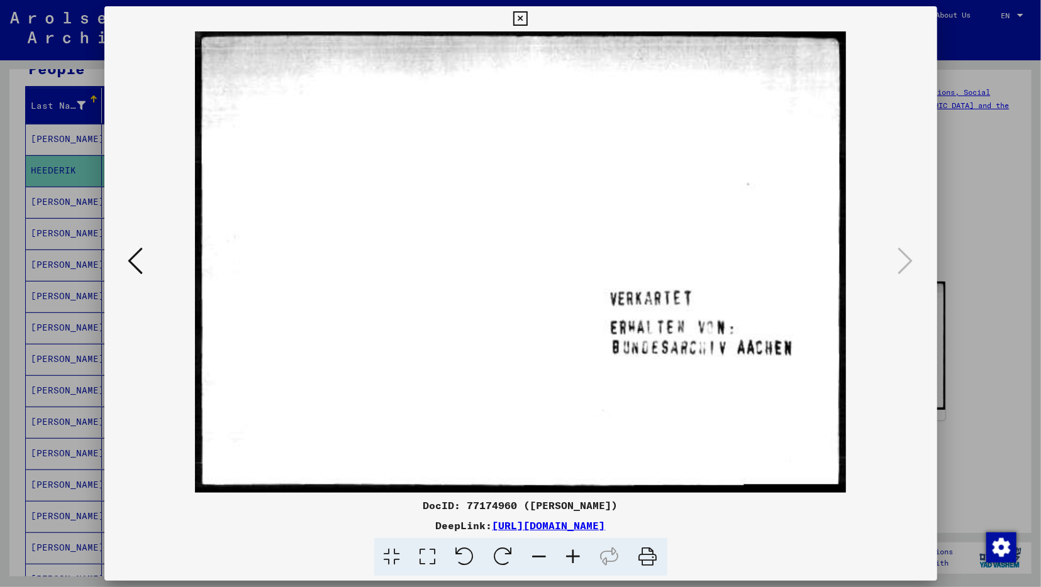
click at [144, 261] on button at bounding box center [136, 262] width 23 height 36
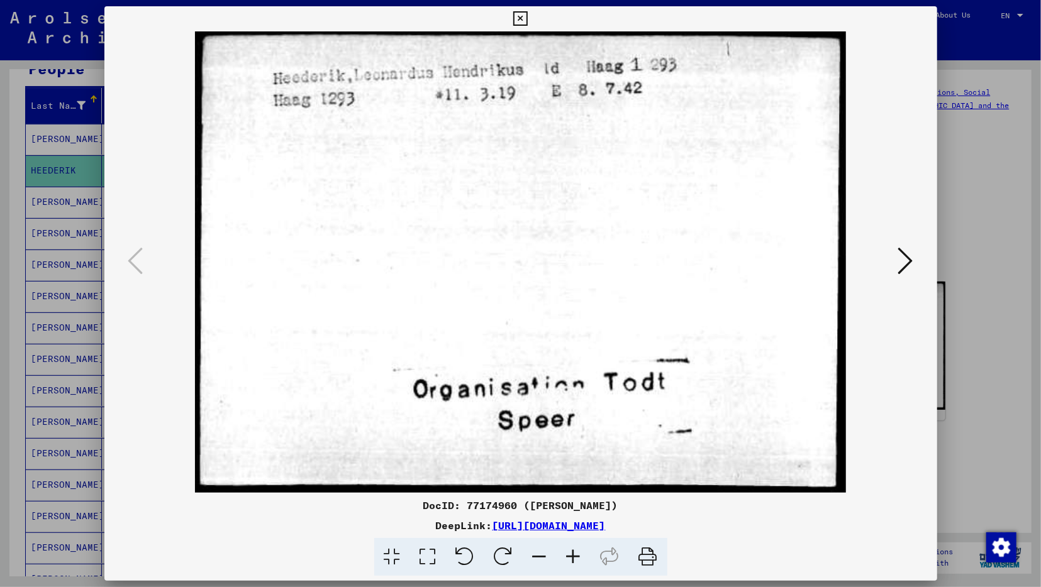
click at [528, 21] on icon at bounding box center [520, 18] width 14 height 15
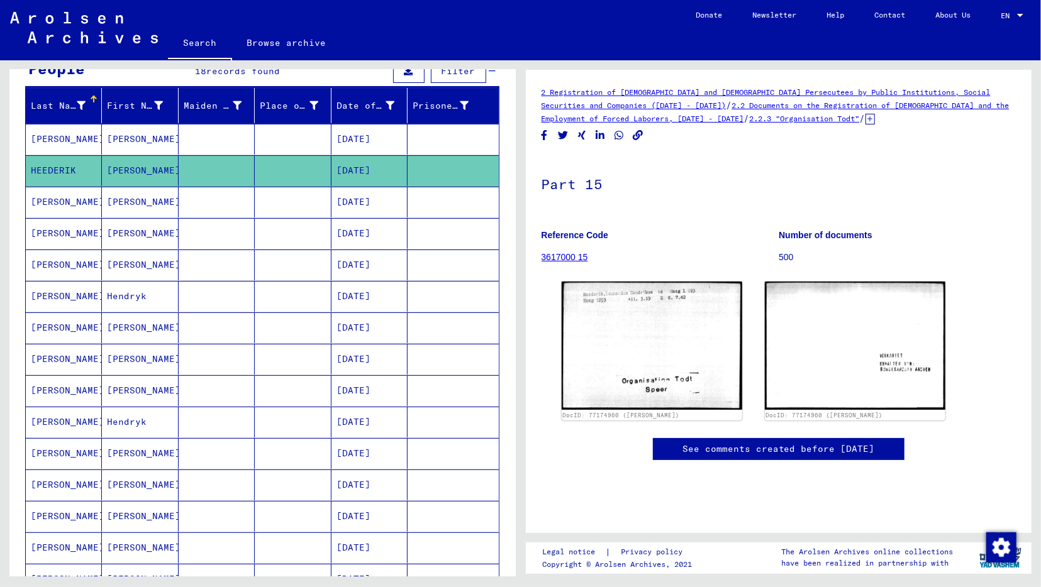
click at [162, 188] on mat-cell "[PERSON_NAME]" at bounding box center [140, 202] width 76 height 31
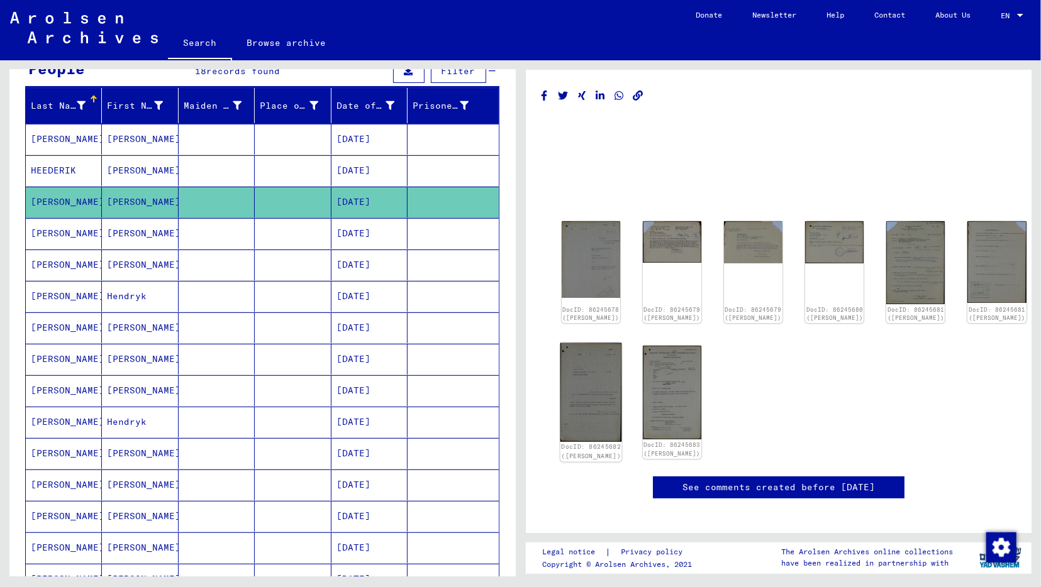
click at [602, 411] on img at bounding box center [591, 392] width 62 height 99
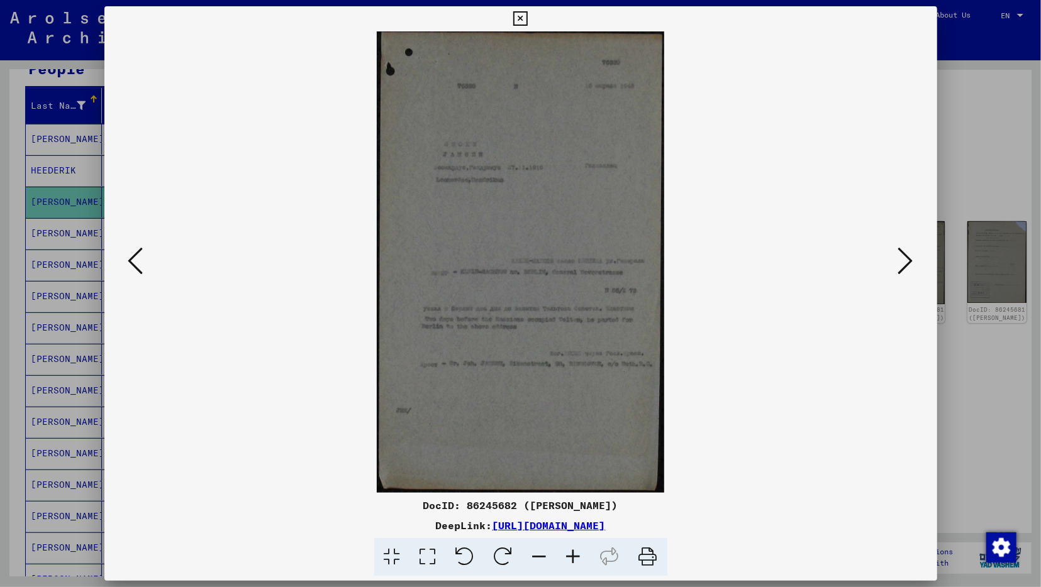
click at [574, 557] on icon at bounding box center [574, 557] width 34 height 38
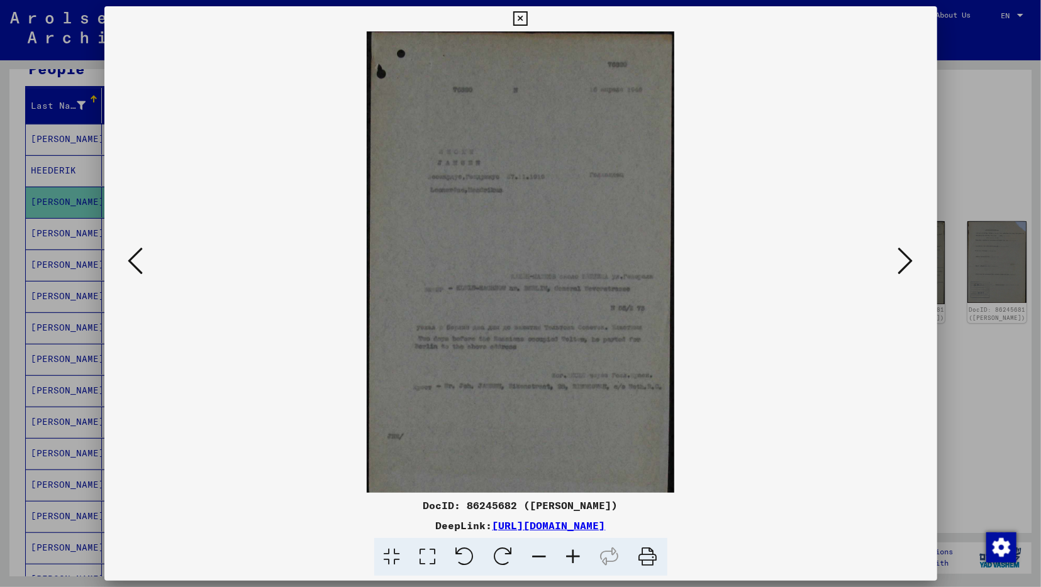
click at [574, 557] on icon at bounding box center [574, 557] width 34 height 38
click at [575, 557] on icon at bounding box center [574, 557] width 34 height 38
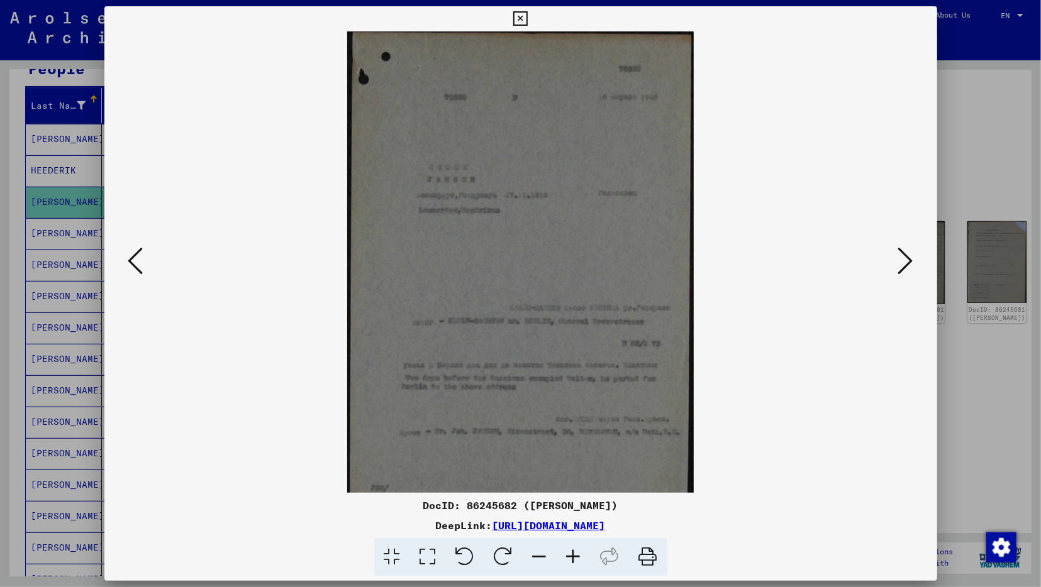
click at [578, 558] on icon at bounding box center [574, 557] width 34 height 38
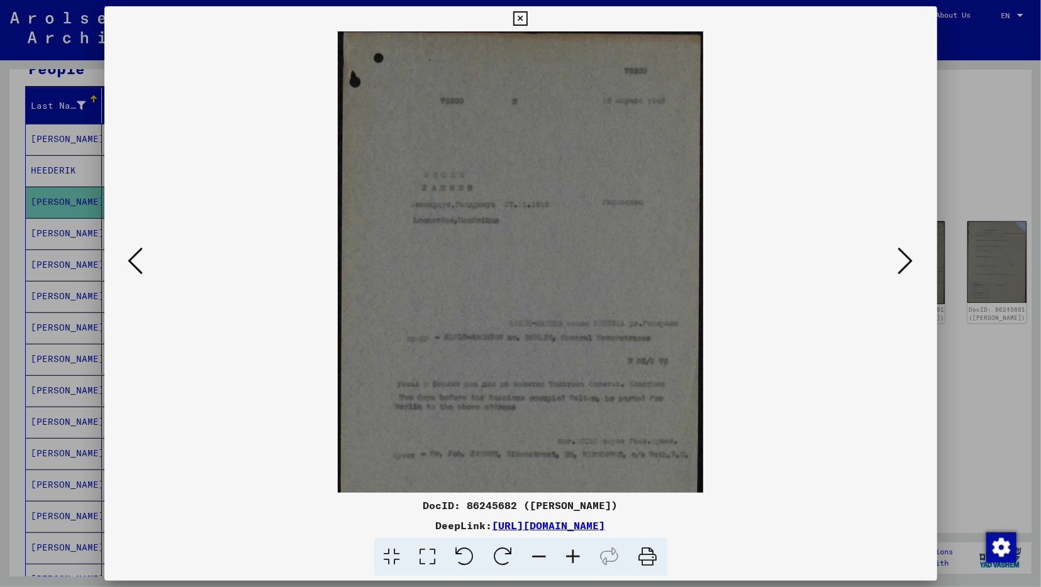
click at [578, 558] on icon at bounding box center [574, 557] width 34 height 38
click at [580, 558] on icon at bounding box center [574, 557] width 34 height 38
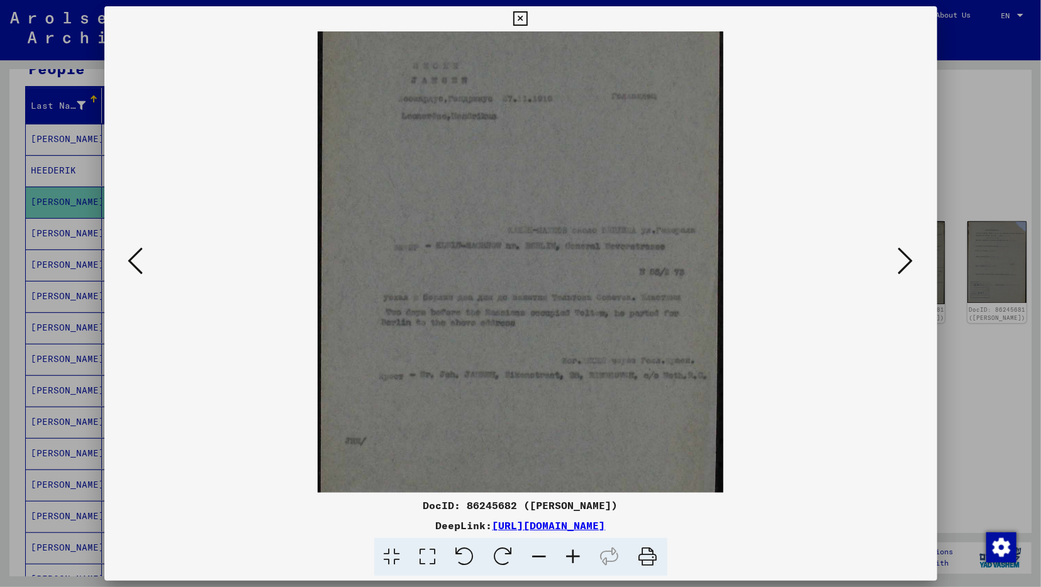
scroll to position [145, 0]
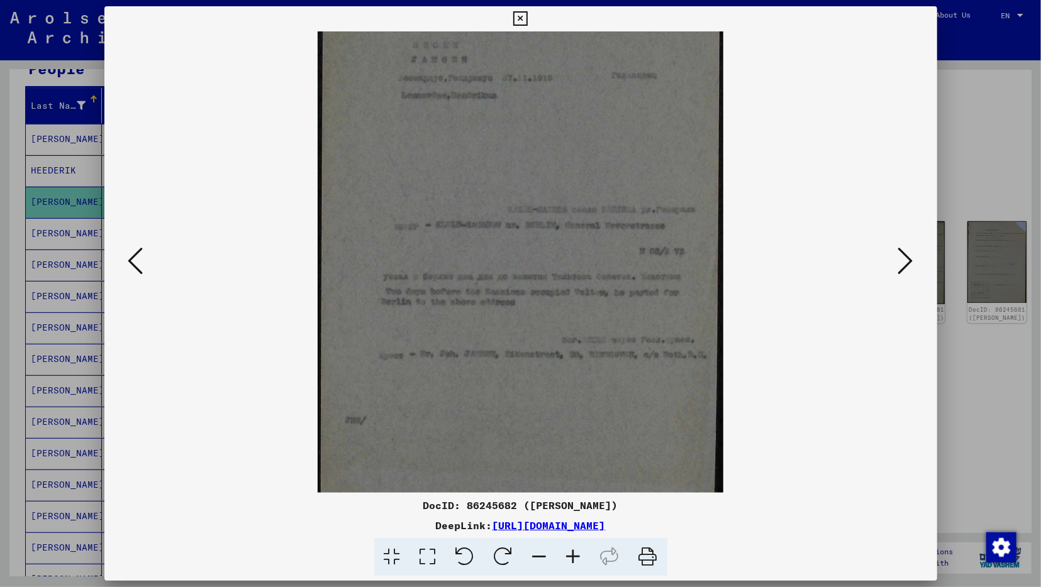
drag, startPoint x: 546, startPoint y: 394, endPoint x: 545, endPoint y: 252, distance: 142.1
click at [545, 252] on img at bounding box center [520, 211] width 405 height 650
click at [906, 264] on icon at bounding box center [905, 261] width 15 height 30
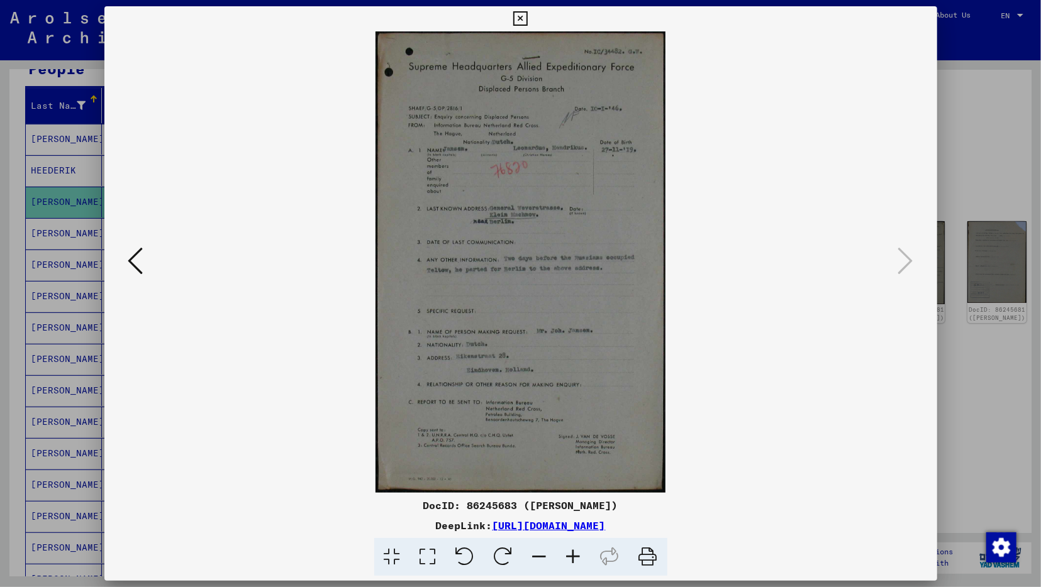
scroll to position [0, 0]
click at [528, 21] on icon at bounding box center [520, 18] width 14 height 15
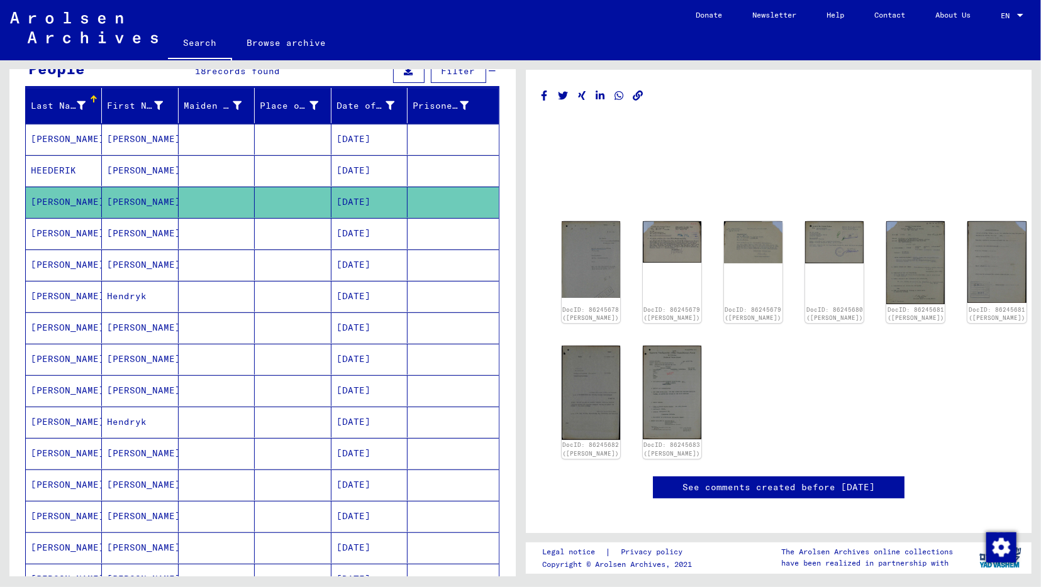
click at [153, 143] on mat-cell "[PERSON_NAME]" at bounding box center [140, 139] width 76 height 31
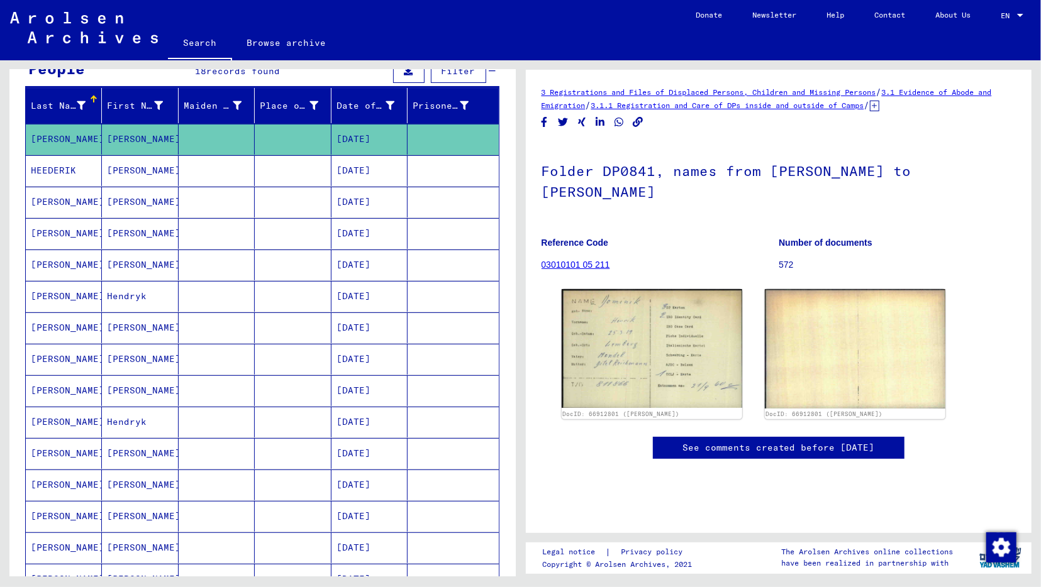
click at [160, 167] on mat-cell "[PERSON_NAME]" at bounding box center [140, 170] width 76 height 31
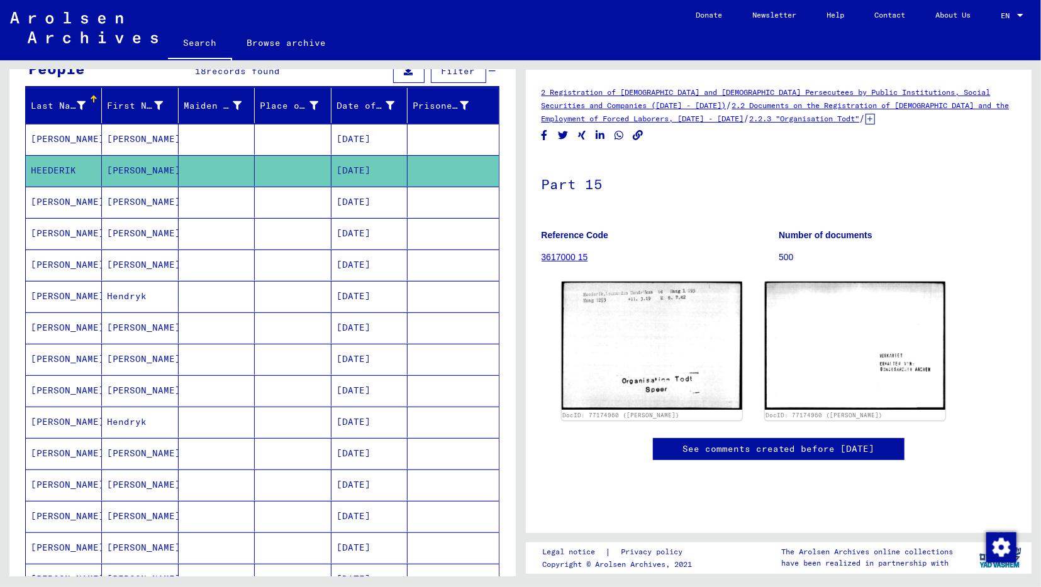
click at [168, 227] on mat-cell "[PERSON_NAME]" at bounding box center [140, 233] width 76 height 31
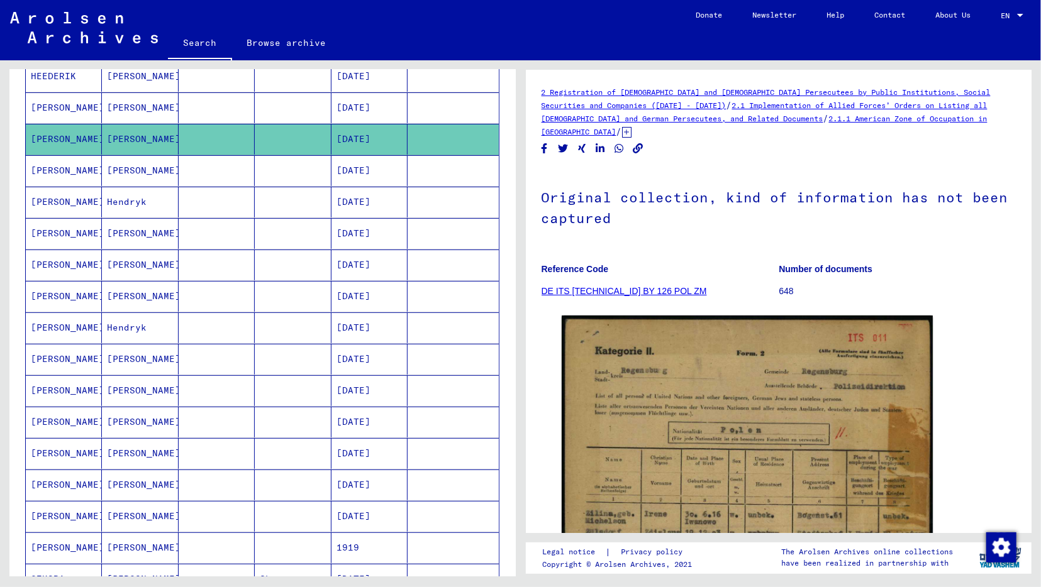
scroll to position [392, 0]
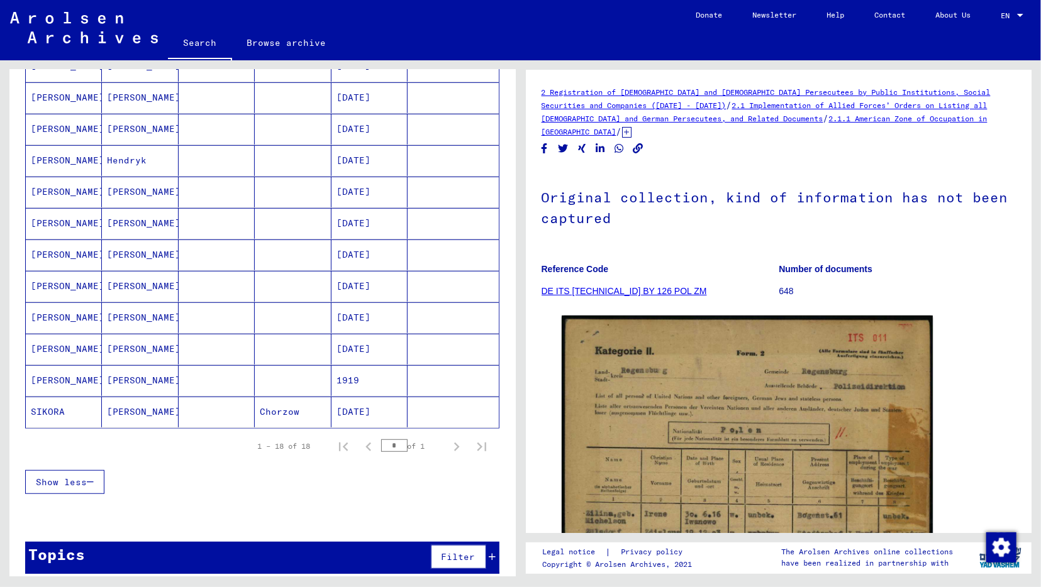
click at [160, 411] on mat-cell "[PERSON_NAME]" at bounding box center [140, 412] width 76 height 31
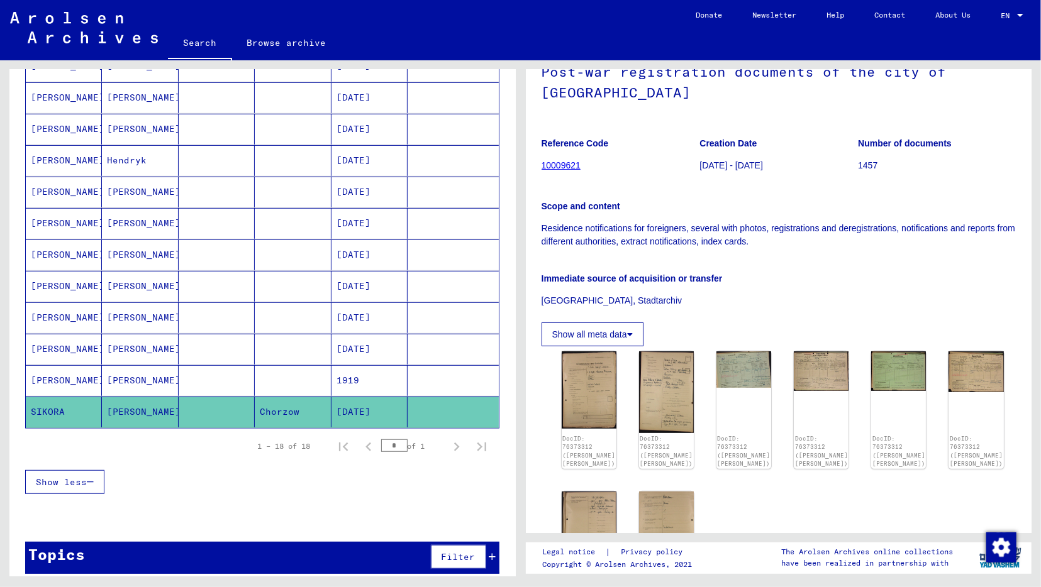
scroll to position [131, 0]
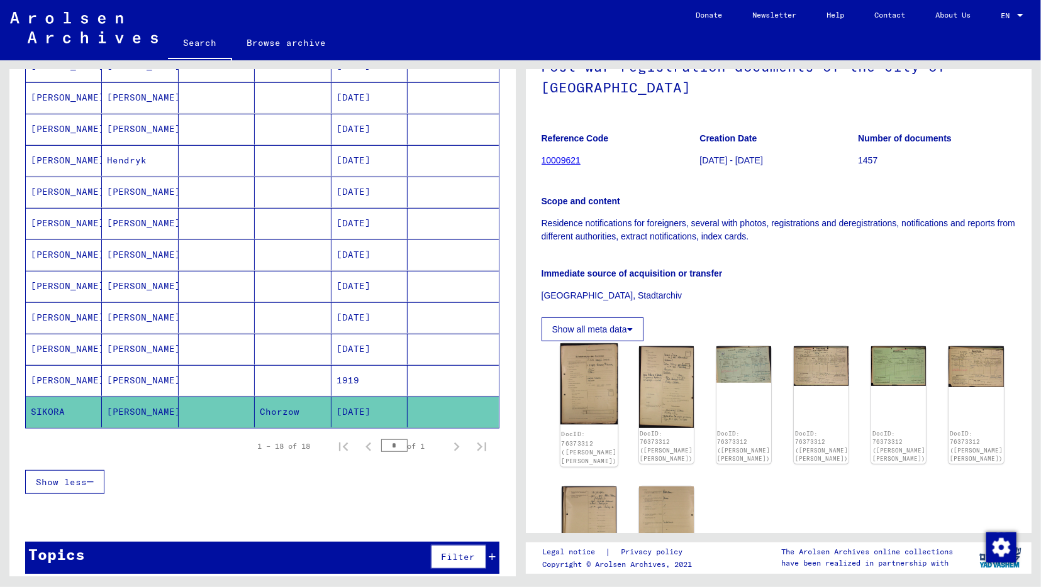
click at [573, 377] on img at bounding box center [589, 384] width 58 height 81
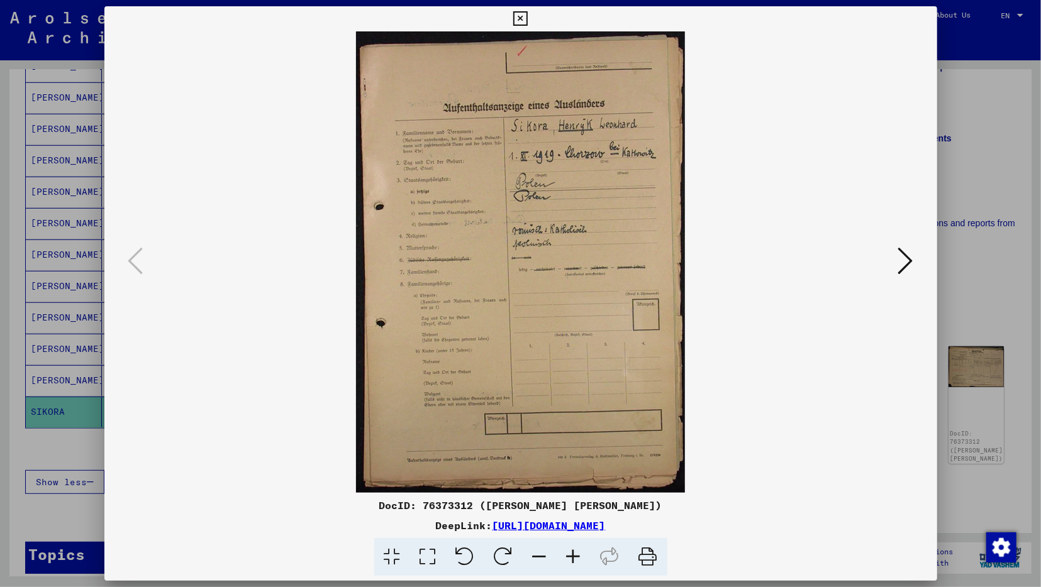
click at [901, 262] on icon at bounding box center [905, 261] width 15 height 30
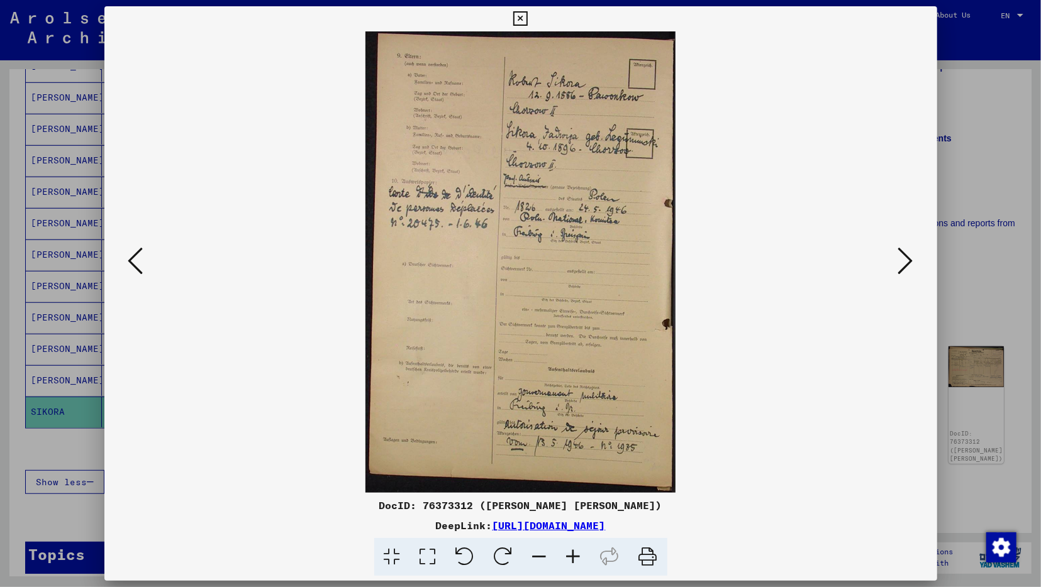
click at [902, 264] on icon at bounding box center [905, 261] width 15 height 30
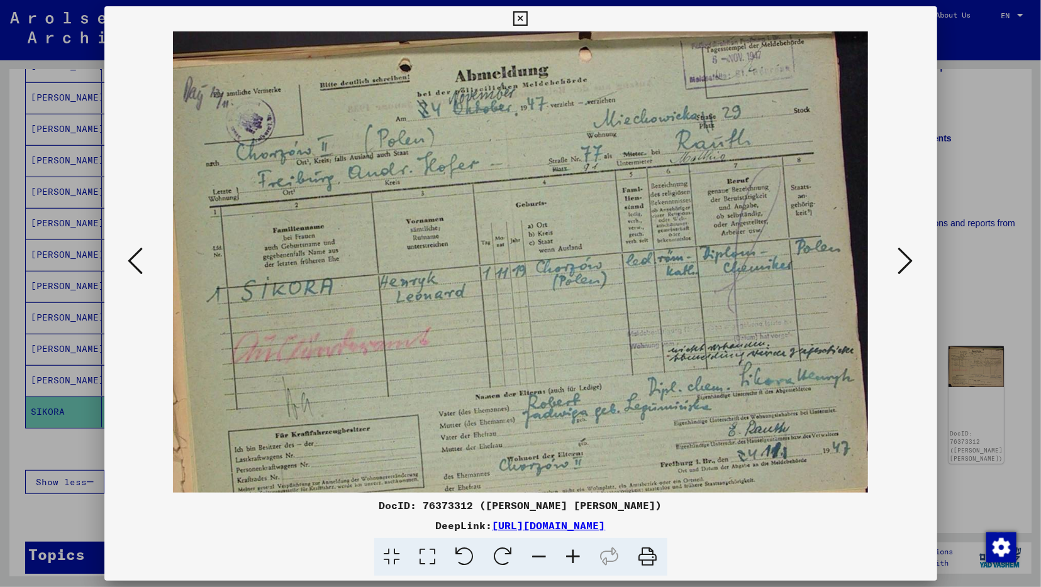
click at [528, 18] on icon at bounding box center [520, 18] width 14 height 15
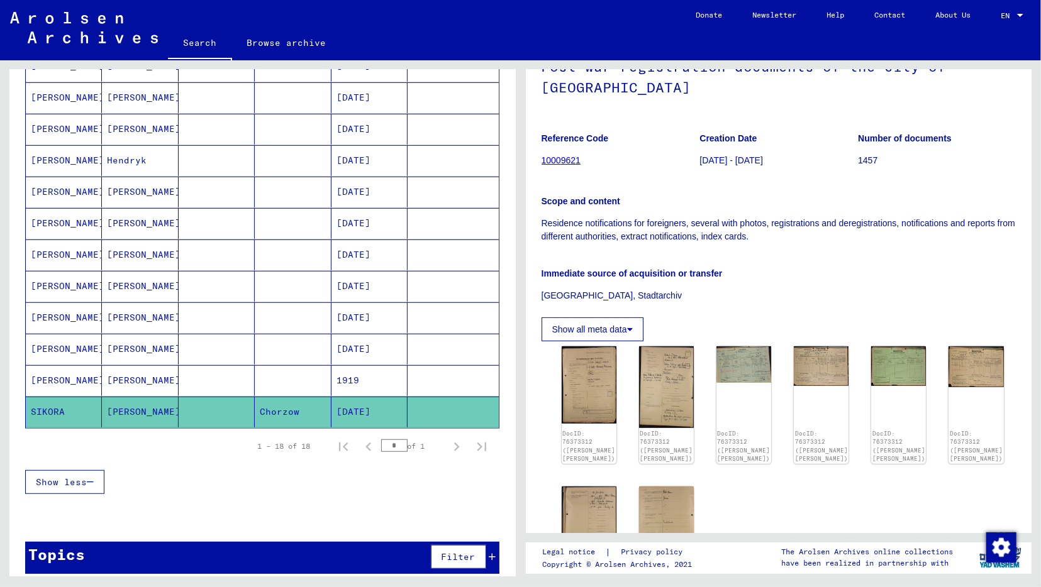
click at [252, 374] on mat-cell at bounding box center [217, 380] width 76 height 31
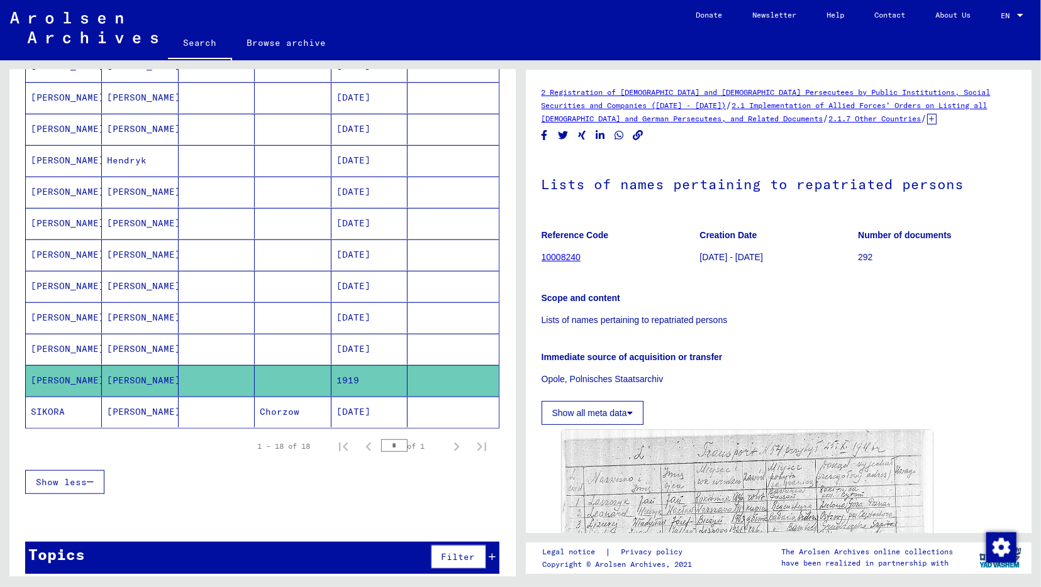
click at [192, 341] on mat-cell at bounding box center [217, 349] width 76 height 31
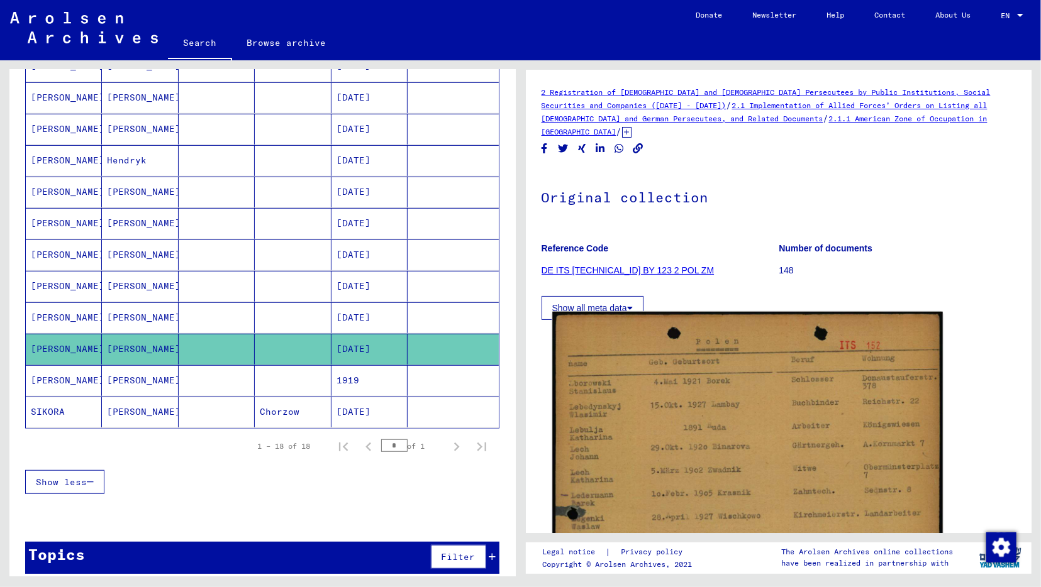
click at [782, 433] on img at bounding box center [747, 586] width 390 height 548
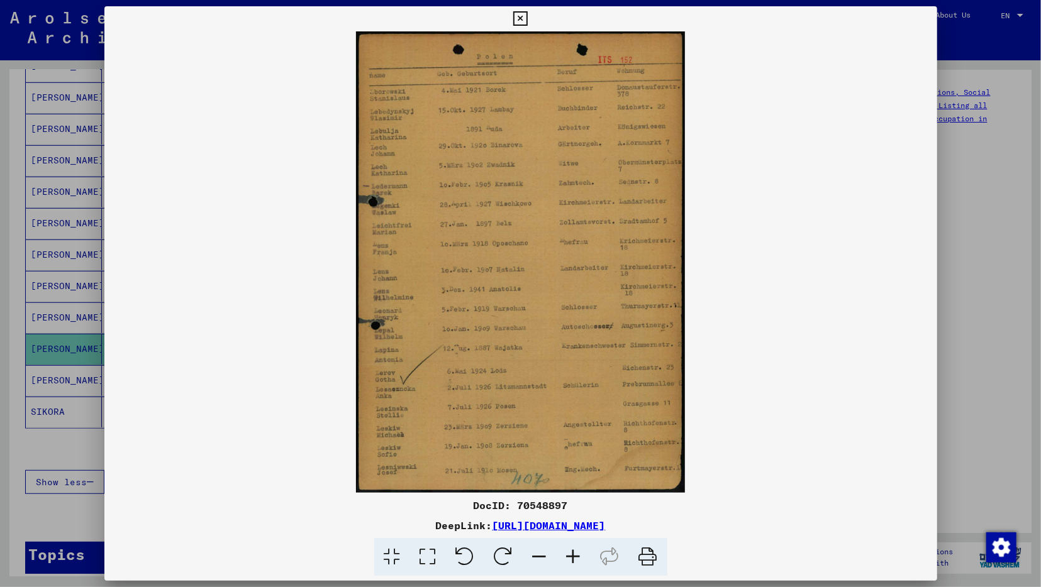
click at [528, 19] on icon at bounding box center [520, 18] width 14 height 15
